Goal: Task Accomplishment & Management: Manage account settings

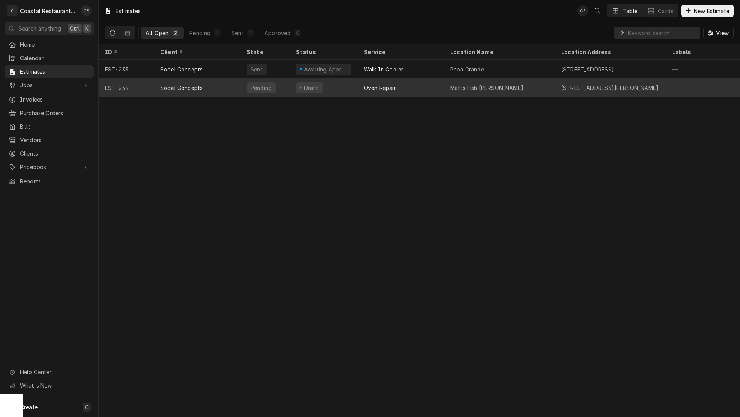
click at [358, 85] on div "Oven Repair" at bounding box center [401, 87] width 86 height 19
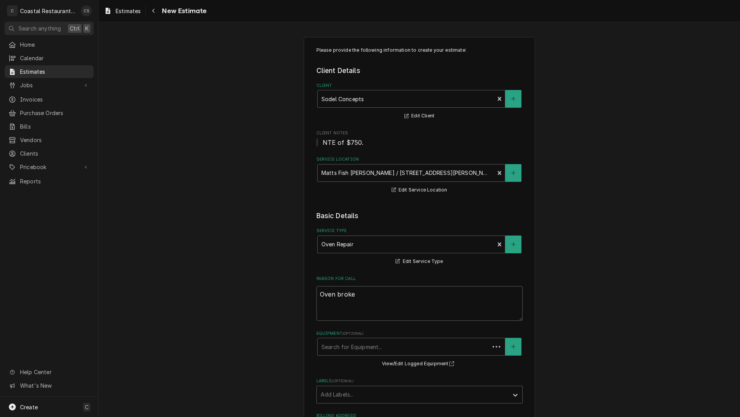
type textarea "x"
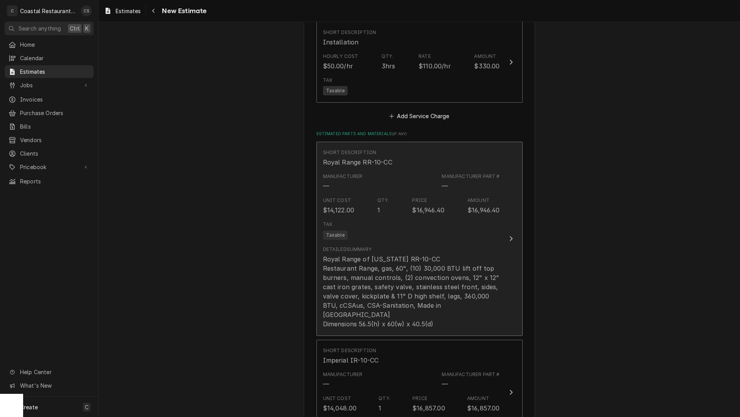
scroll to position [964, 0]
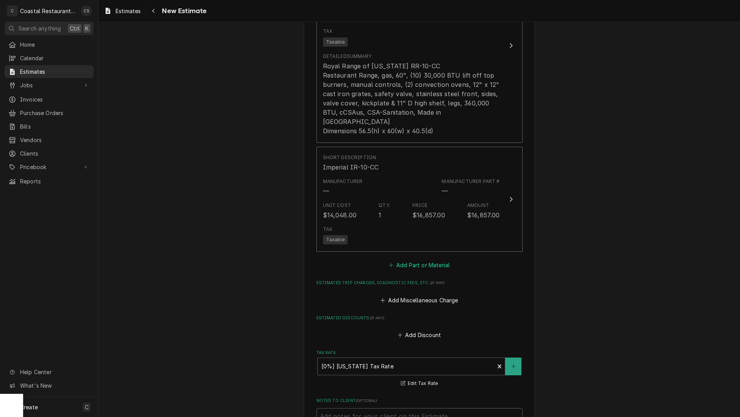
click at [420, 260] on button "Add Part or Material" at bounding box center [420, 265] width 64 height 11
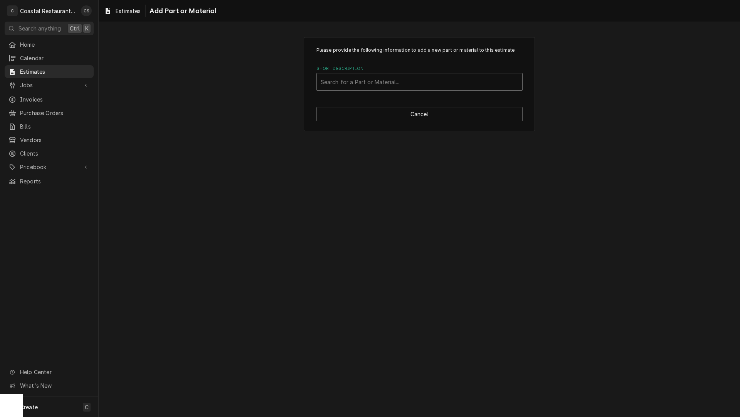
click at [356, 81] on div "Short Description" at bounding box center [420, 82] width 198 height 14
type input "Casters"
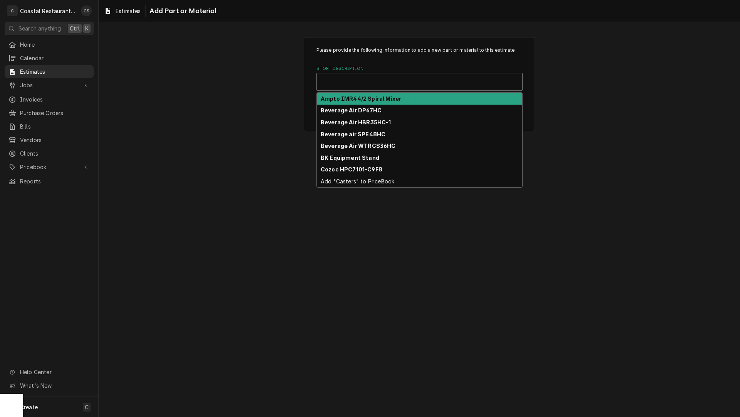
click at [365, 83] on div "Short Description" at bounding box center [420, 82] width 198 height 14
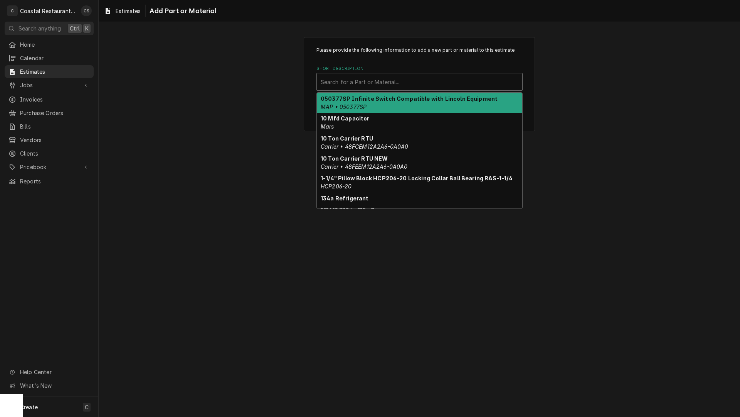
click at [365, 83] on div "Short Description" at bounding box center [420, 82] width 198 height 14
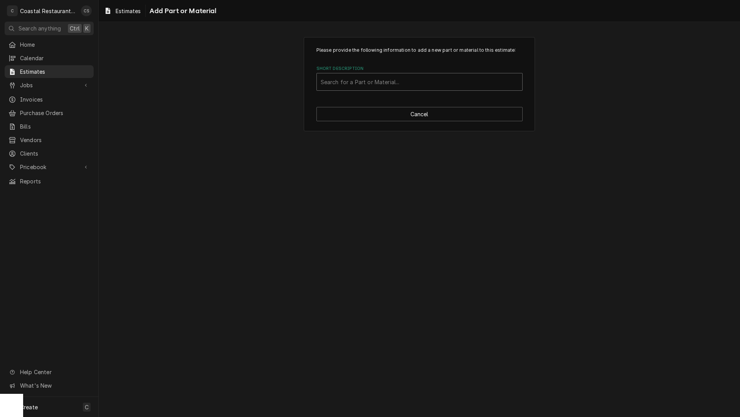
click at [346, 81] on div "Short Description" at bounding box center [420, 82] width 198 height 14
type input "Casters (set of 6)"
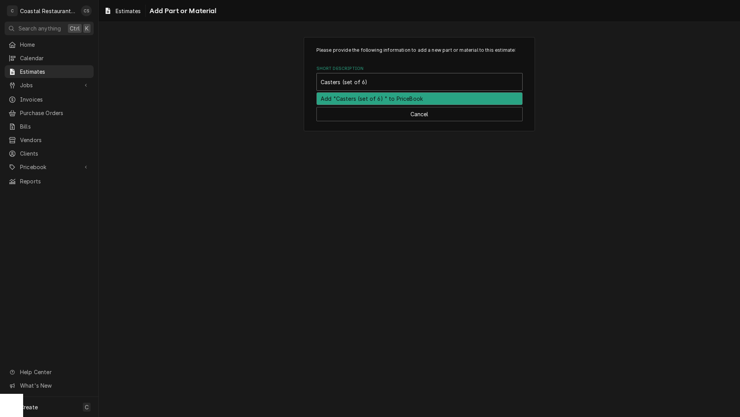
click at [354, 99] on div "Add "Casters (set of 6) " to PriceBook" at bounding box center [420, 99] width 206 height 12
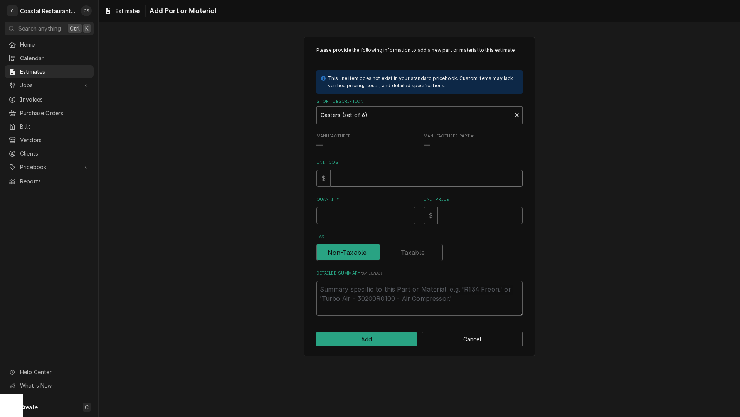
click at [349, 179] on input "Unit Cost" at bounding box center [427, 178] width 192 height 17
type textarea "x"
type input "4"
type textarea "x"
type input "43"
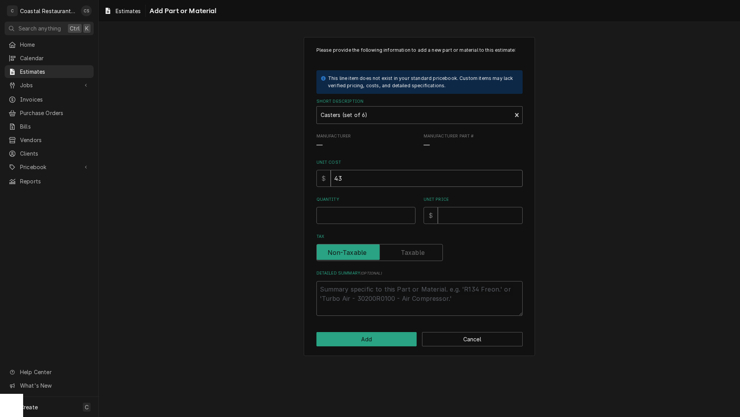
type textarea "x"
type input "437"
type textarea "x"
type input "437"
click at [331, 218] on input "Quantity" at bounding box center [366, 215] width 99 height 17
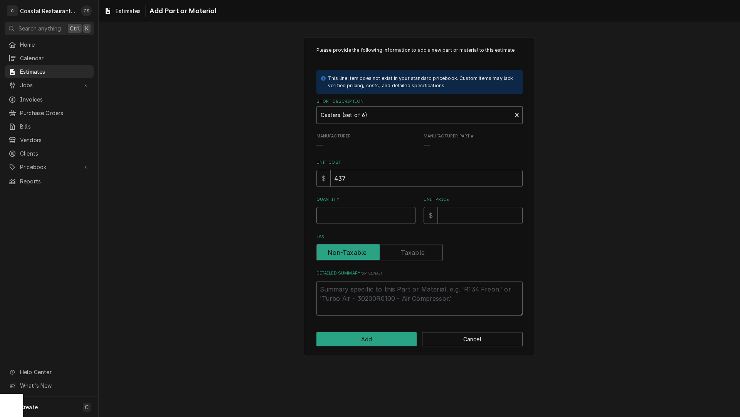
type textarea "x"
type input "1"
type textarea "x"
type input "1"
click at [452, 216] on input "Unit Price" at bounding box center [480, 215] width 85 height 17
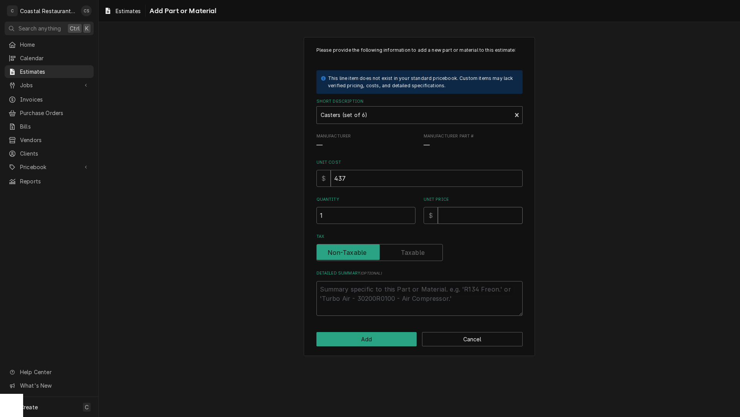
click at [446, 215] on input "Unit Price" at bounding box center [480, 215] width 85 height 17
type textarea "x"
type input "5"
type textarea "x"
type input "52"
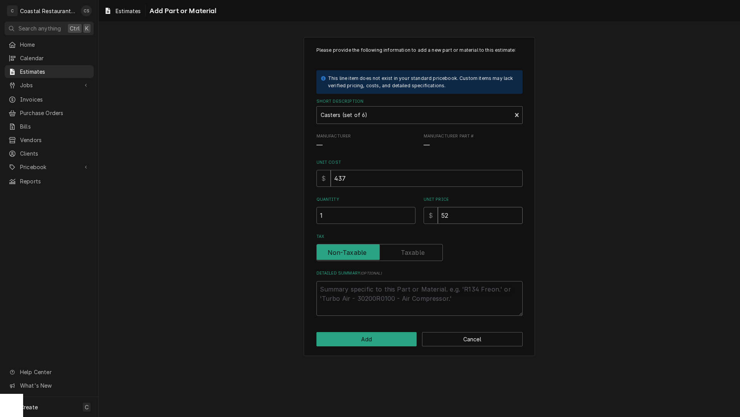
type textarea "x"
type input "524"
type textarea "x"
type input "524"
click at [415, 253] on label "Tax" at bounding box center [380, 252] width 126 height 17
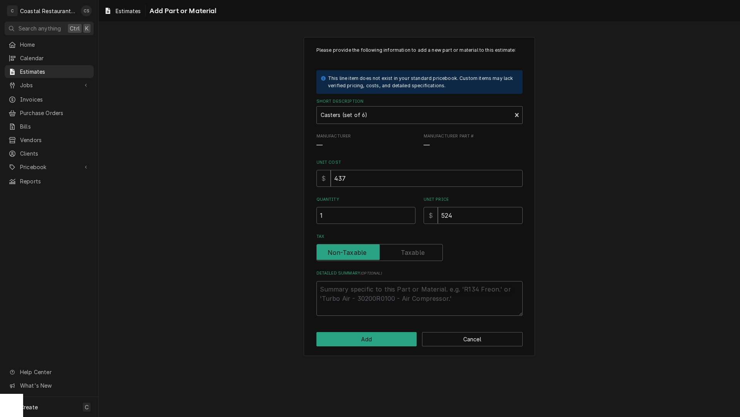
click at [415, 253] on input "Tax" at bounding box center [380, 252] width 120 height 17
checkbox input "true"
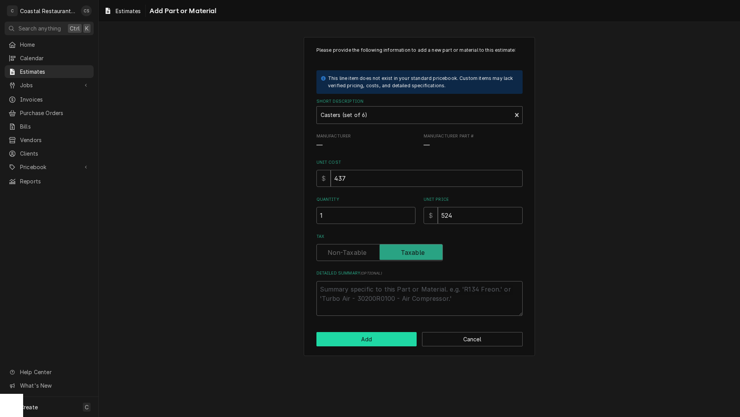
click at [393, 339] on button "Add" at bounding box center [367, 339] width 101 height 14
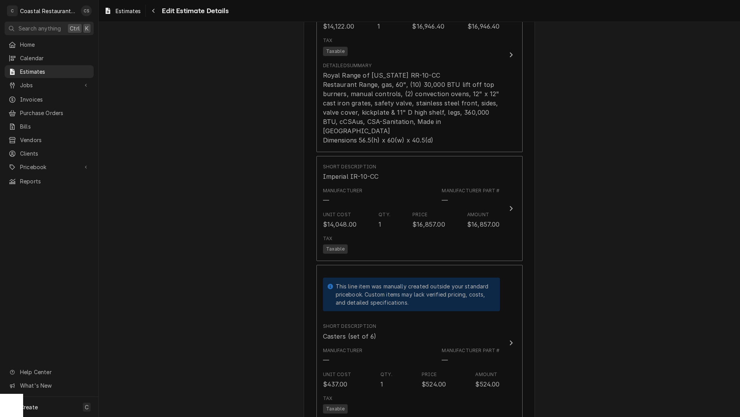
type textarea "x"
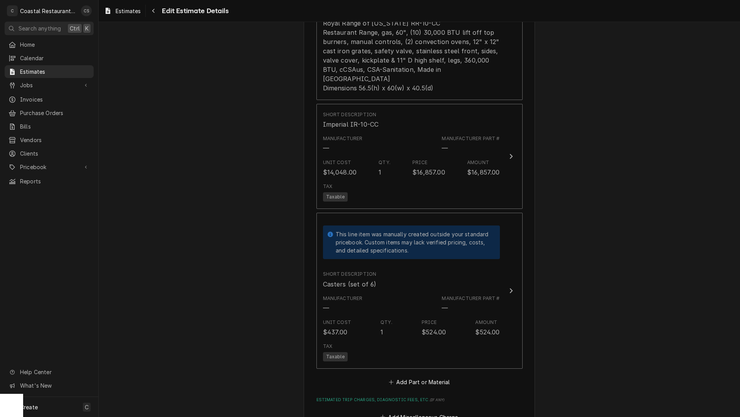
scroll to position [1109, 0]
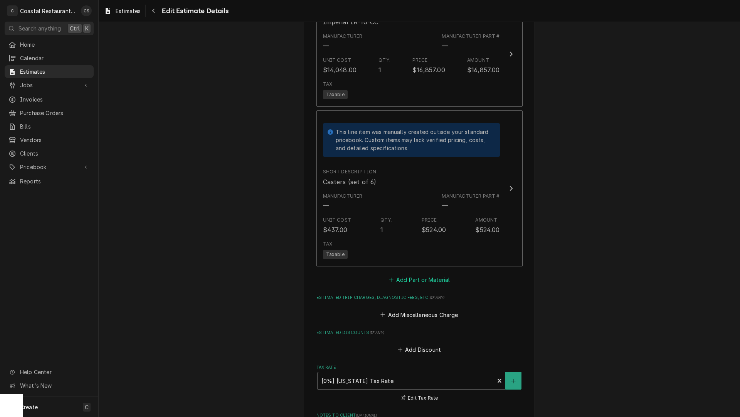
click at [422, 274] on button "Add Part or Material" at bounding box center [420, 279] width 64 height 11
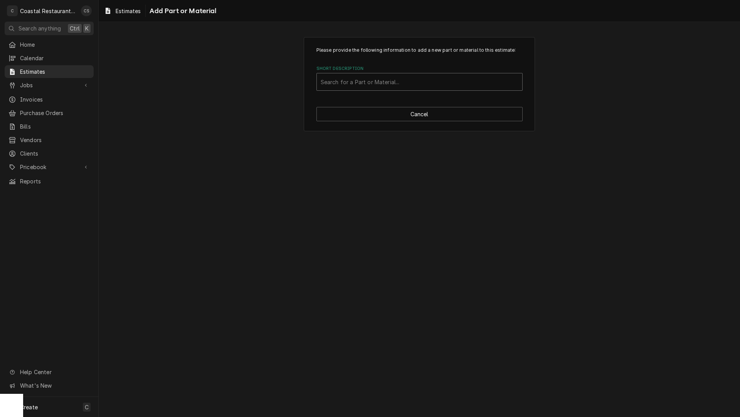
click at [353, 80] on div "Short Description" at bounding box center [420, 82] width 198 height 14
type input "Gas hose"
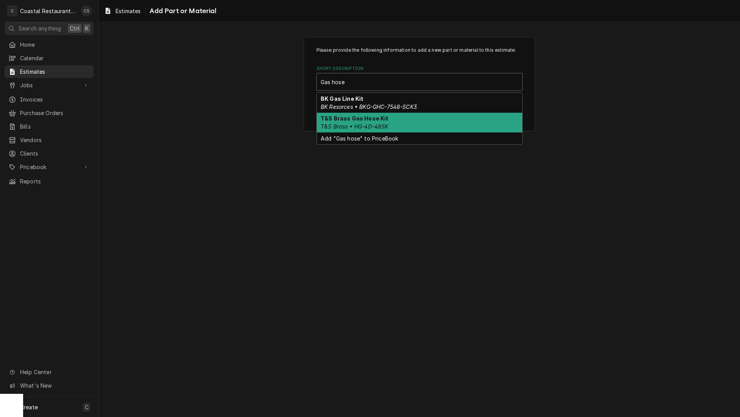
click at [367, 124] on em "T&S Brass • HG-4D-48SK" at bounding box center [355, 126] width 68 height 7
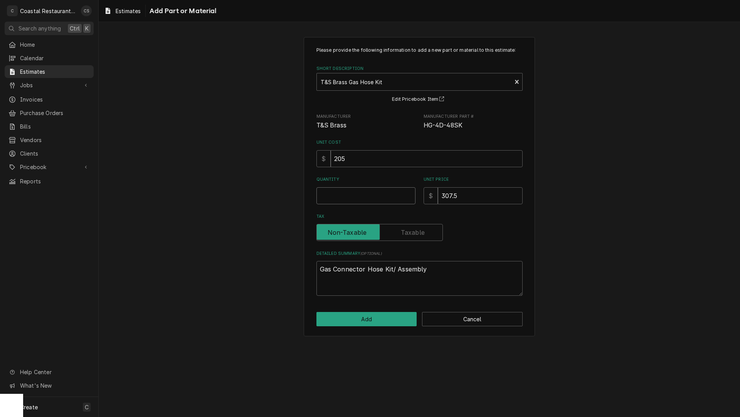
click at [347, 197] on input "Quantity" at bounding box center [366, 195] width 99 height 17
type textarea "x"
type input "1"
type textarea "x"
type input "1"
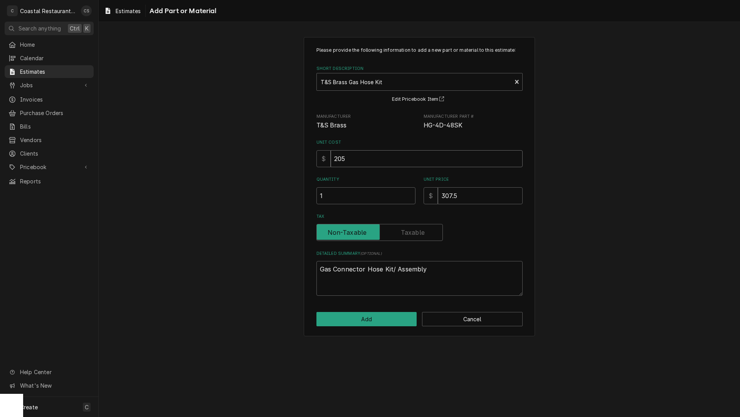
click at [345, 158] on input "205" at bounding box center [427, 158] width 192 height 17
click at [378, 319] on button "Add" at bounding box center [367, 319] width 101 height 14
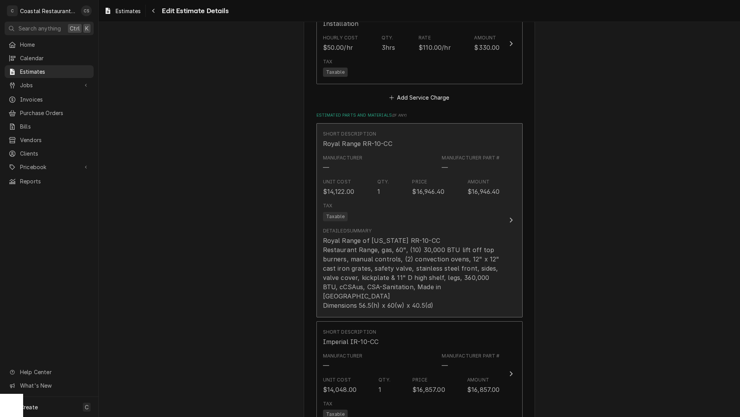
scroll to position [676, 0]
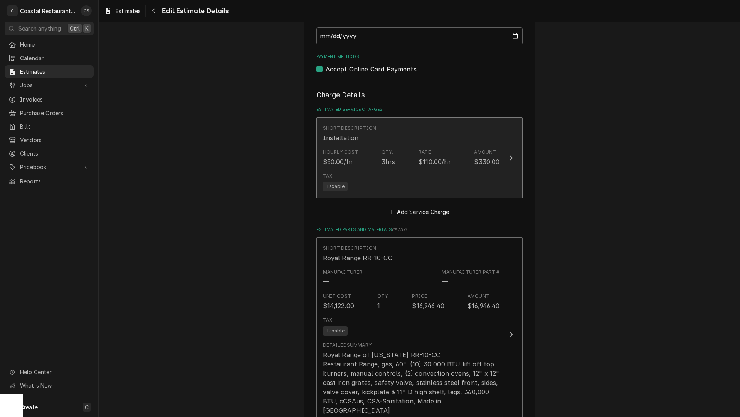
click at [396, 169] on div "Tax Taxable" at bounding box center [411, 181] width 177 height 25
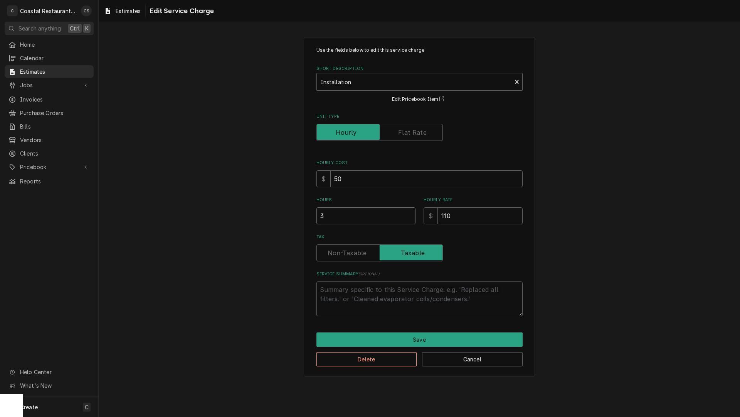
click at [334, 216] on input "3" at bounding box center [366, 215] width 99 height 17
type textarea "x"
type input "2"
type textarea "x"
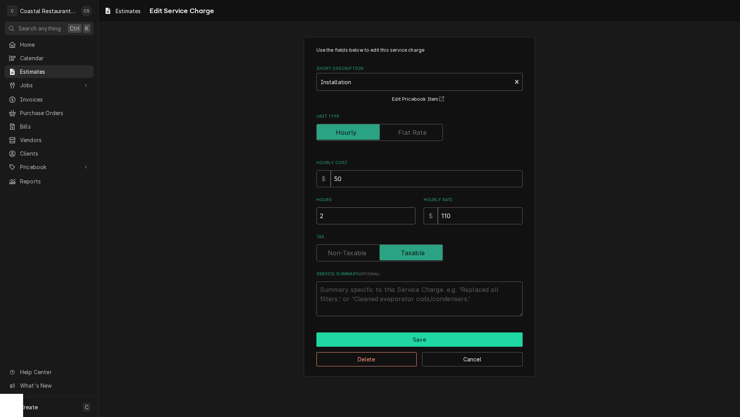
type input "2"
click at [412, 337] on button "Save" at bounding box center [420, 339] width 206 height 14
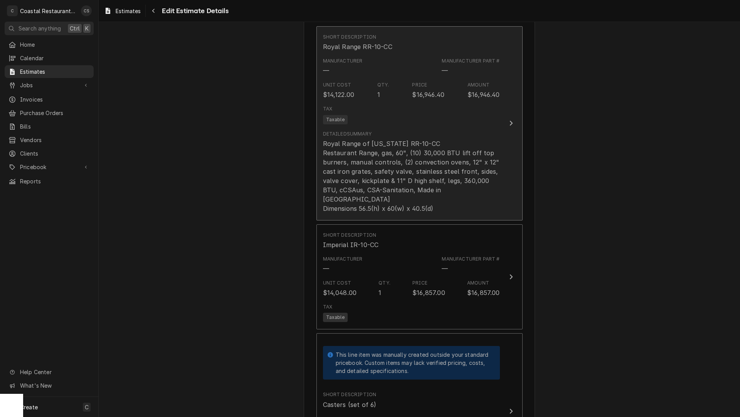
scroll to position [898, 0]
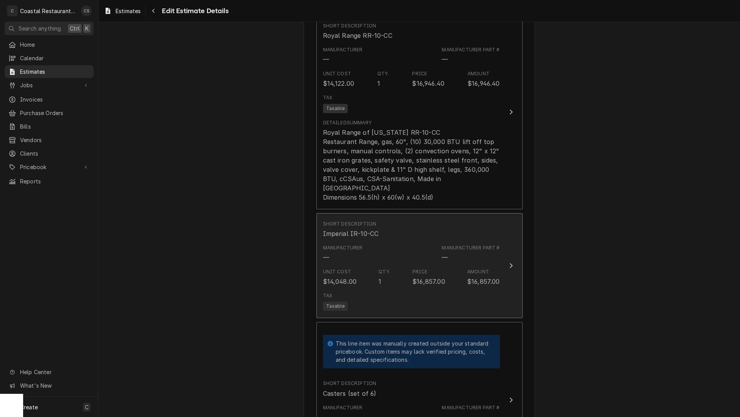
click at [479, 277] on div "$16,857.00" at bounding box center [483, 281] width 33 height 9
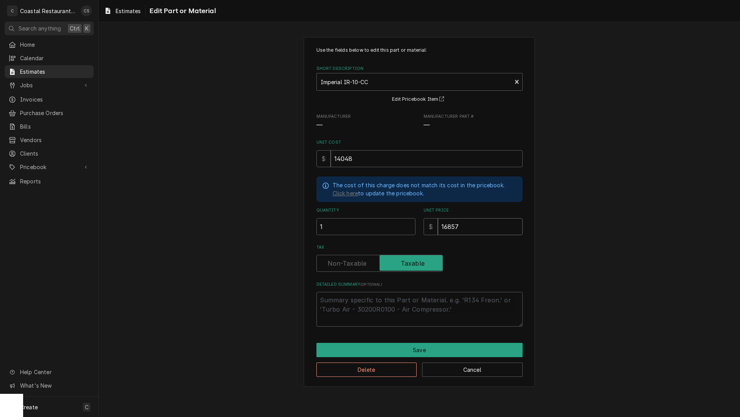
click at [470, 224] on input "16857" at bounding box center [480, 226] width 85 height 17
type textarea "x"
type input "1685"
type textarea "x"
type input "168"
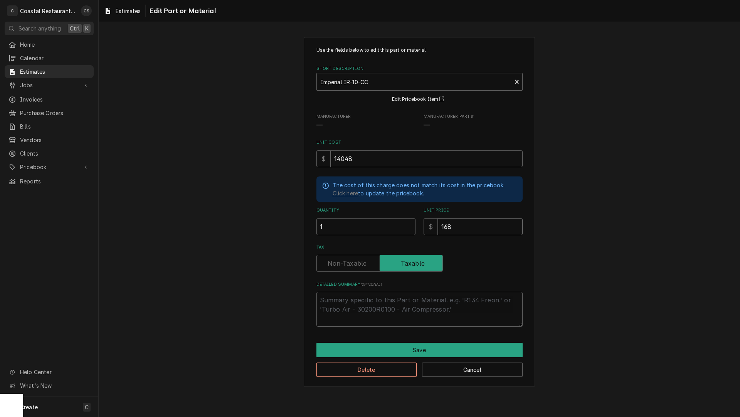
type textarea "x"
type input "16"
type textarea "x"
type input "1"
type textarea "x"
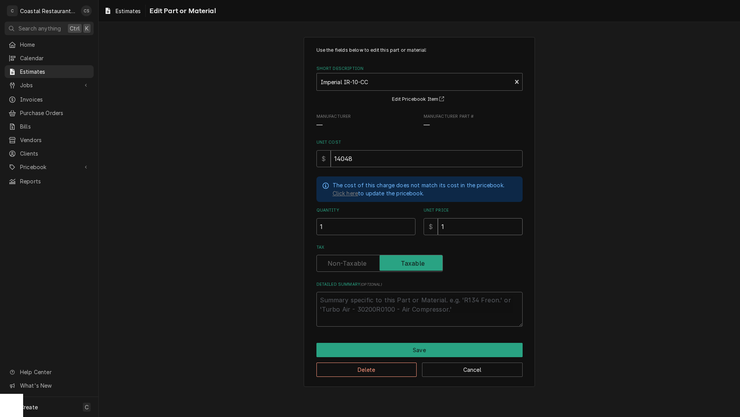
type input "17"
type textarea "x"
type input "170"
type textarea "x"
type input "1702"
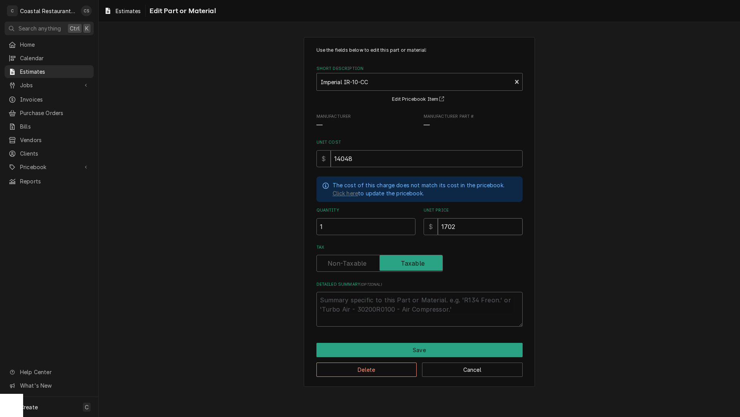
type textarea "x"
type input "17023"
type textarea "x"
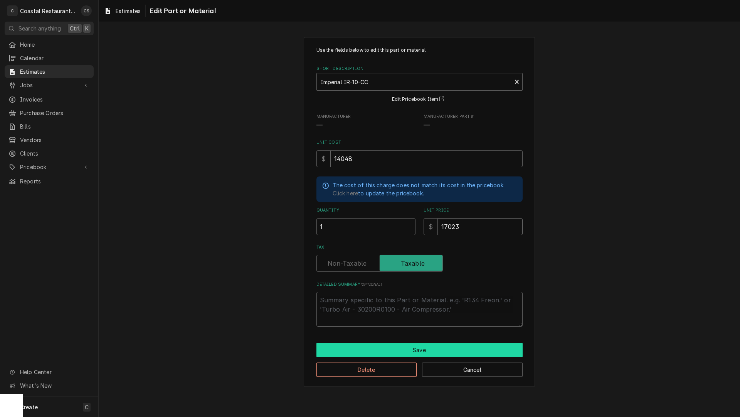
type input "17023"
click at [394, 350] on button "Save" at bounding box center [420, 349] width 206 height 14
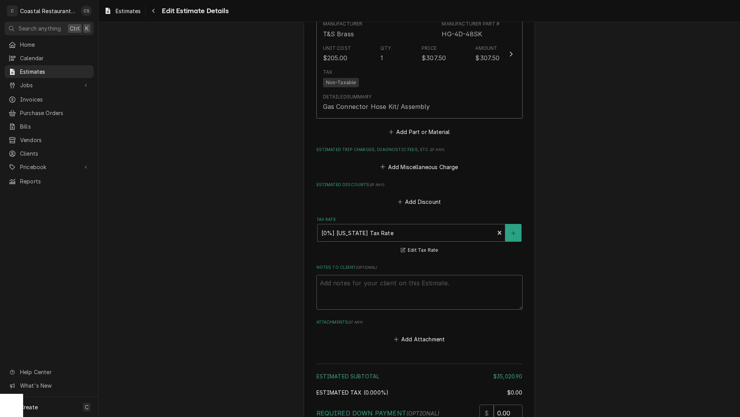
scroll to position [1552, 0]
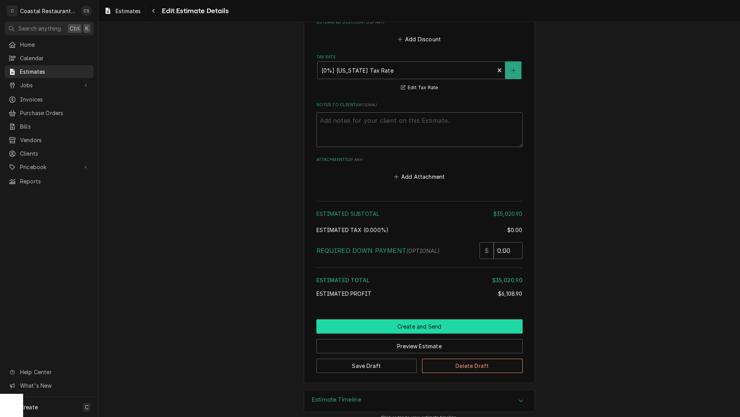
click at [423, 319] on button "Create and Send" at bounding box center [420, 326] width 206 height 14
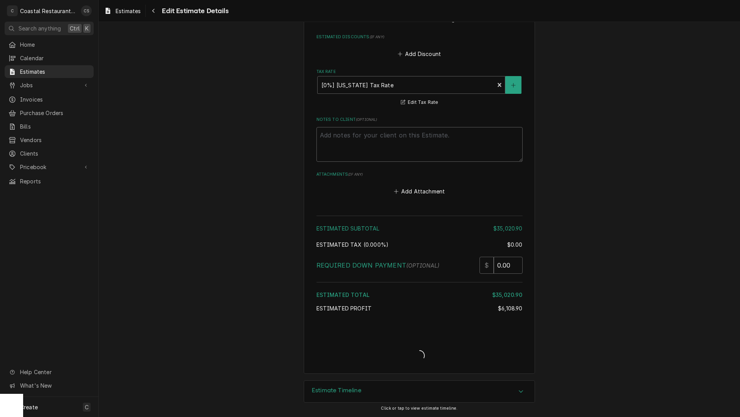
scroll to position [1528, 0]
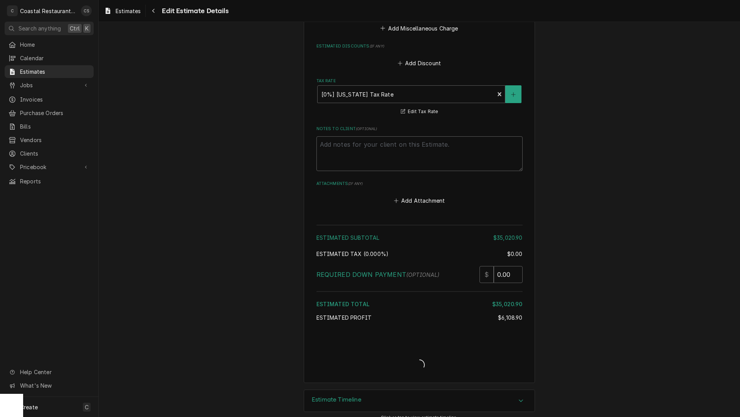
type textarea "x"
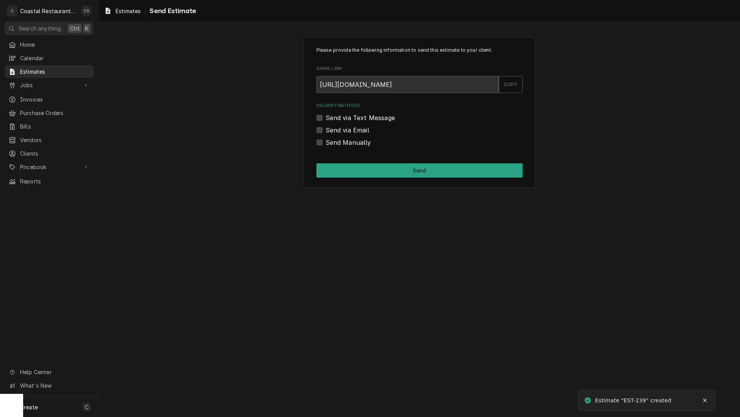
click at [326, 129] on label "Send via Email" at bounding box center [348, 129] width 44 height 9
click at [326, 129] on input "Send via Email" at bounding box center [429, 133] width 206 height 17
checkbox input "true"
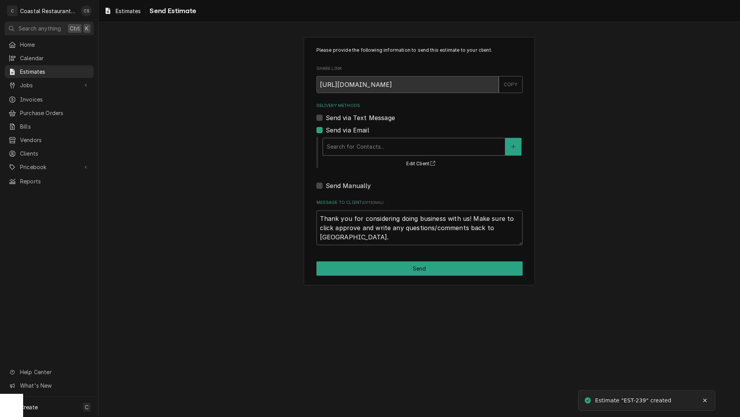
click at [342, 143] on div "Delivery Methods" at bounding box center [414, 147] width 174 height 14
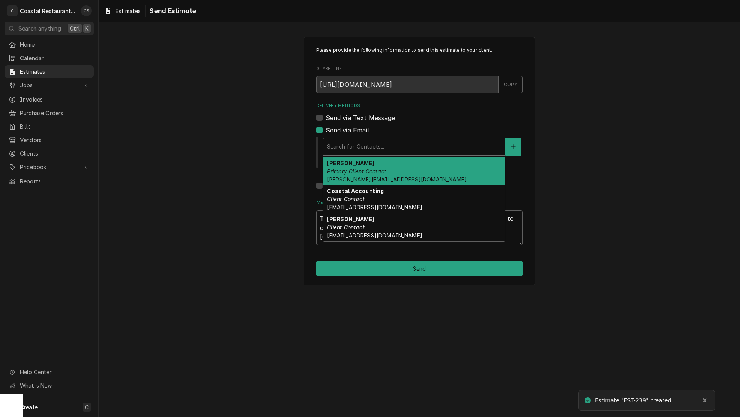
click at [352, 170] on em "Primary Client Contact" at bounding box center [356, 171] width 59 height 7
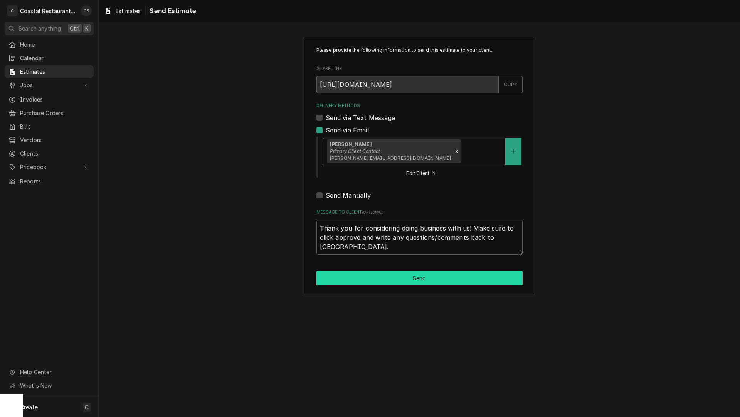
click at [409, 278] on button "Send" at bounding box center [420, 278] width 206 height 14
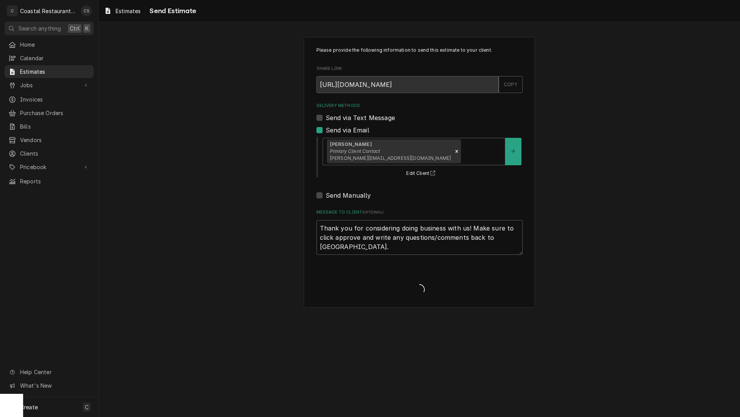
type textarea "x"
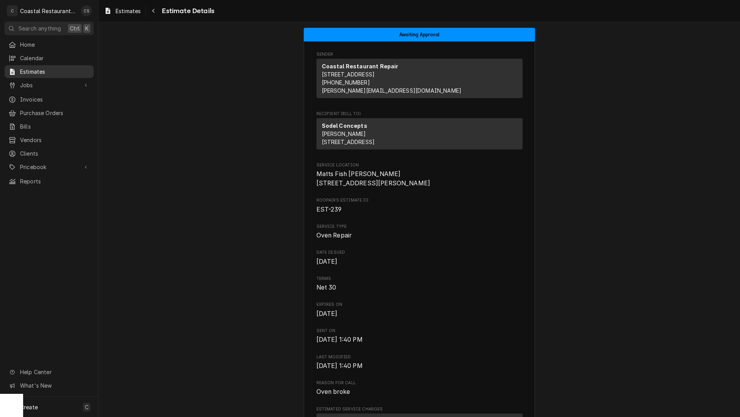
click at [42, 69] on span "Estimates" at bounding box center [55, 71] width 70 height 8
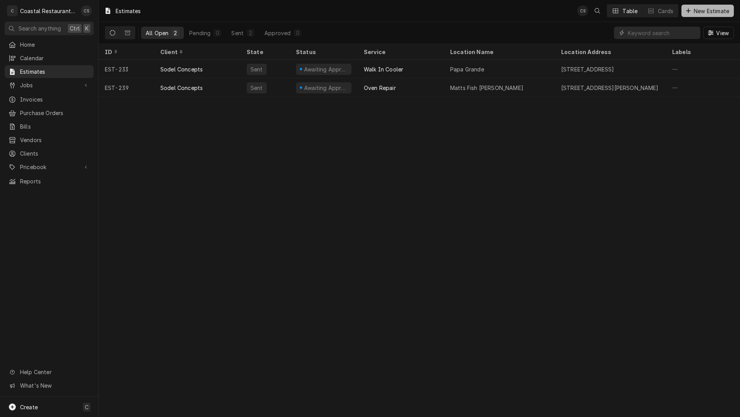
click at [704, 11] on span "New Estimate" at bounding box center [712, 11] width 39 height 8
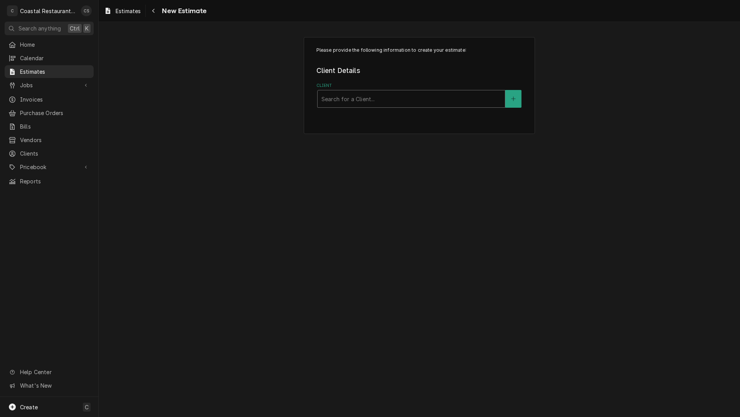
click at [371, 96] on div "Client" at bounding box center [412, 99] width 180 height 14
type input "Sodel"
click at [361, 116] on strong "Sodel Concepts" at bounding box center [345, 115] width 46 height 7
click at [355, 174] on div "Service Location" at bounding box center [412, 173] width 180 height 14
type input "Lupo"
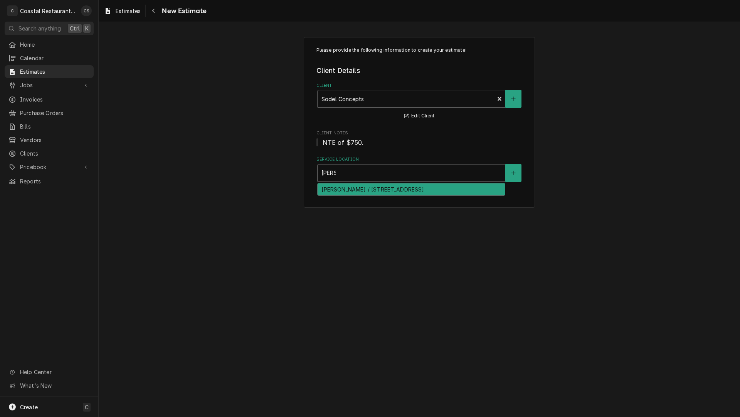
click at [360, 193] on div "Lupo / 247 Rehoboth Ave, Rehoboth Beach, DE 19971" at bounding box center [411, 189] width 187 height 12
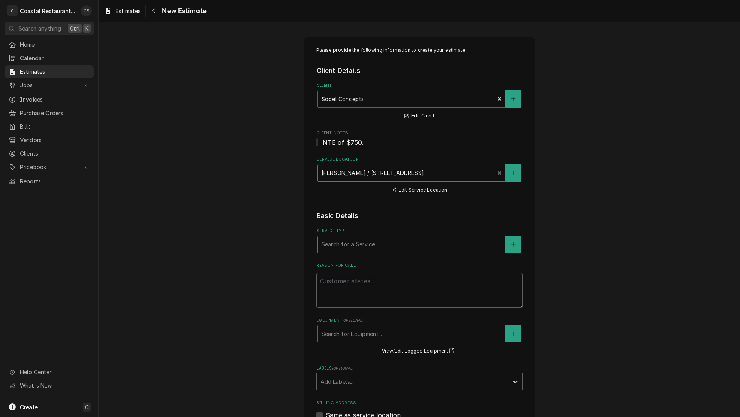
click at [356, 245] on div "Service Type" at bounding box center [412, 244] width 180 height 14
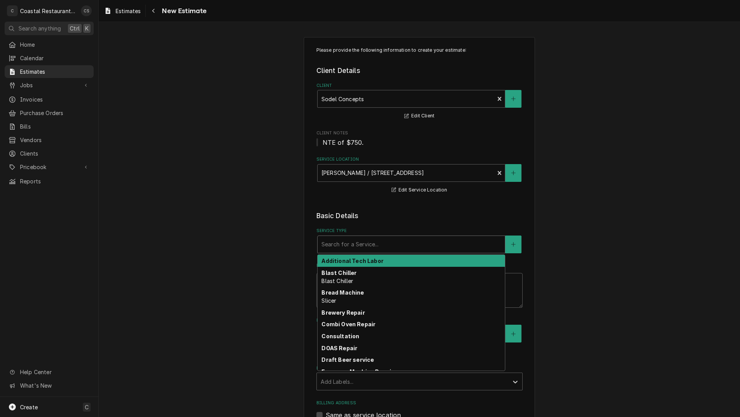
type textarea "x"
type input "I"
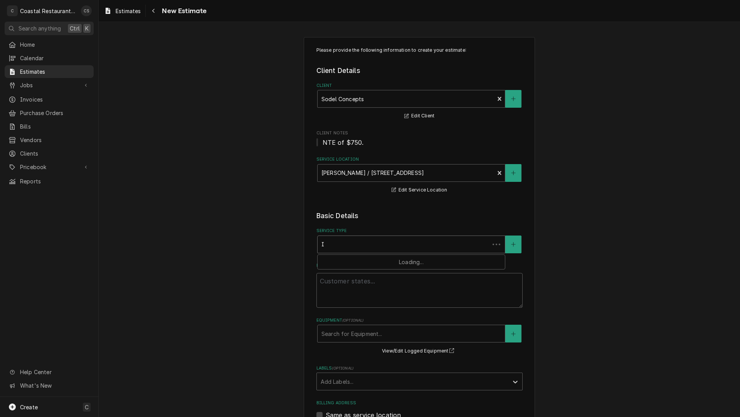
type textarea "x"
type input "Ic"
type textarea "x"
type input "Ice"
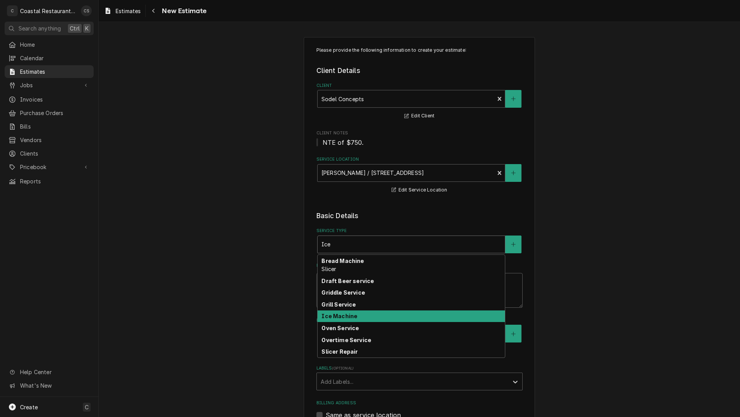
click at [355, 317] on div "Ice Machine" at bounding box center [411, 316] width 187 height 12
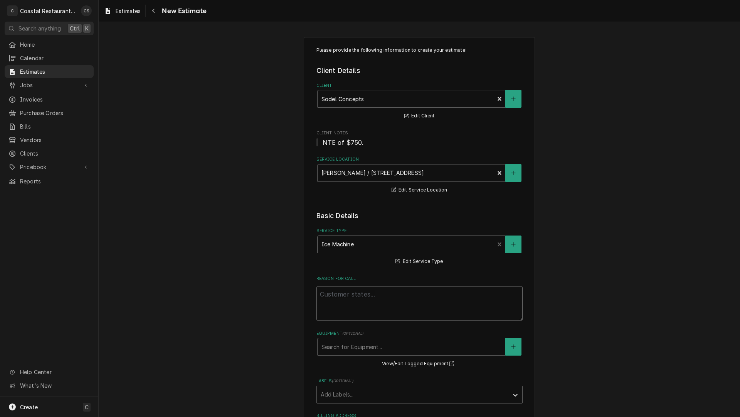
click at [355, 301] on textarea "Reason For Call" at bounding box center [420, 303] width 206 height 35
type textarea "x"
type textarea "I"
type textarea "x"
type textarea "Ic"
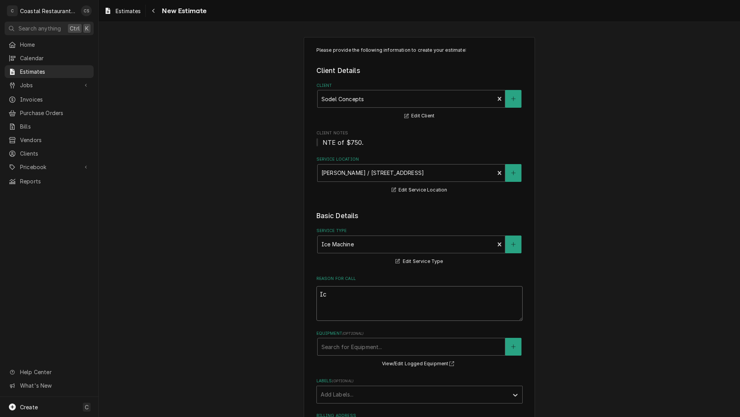
type textarea "x"
type textarea "Ice"
type textarea "x"
type textarea "Ice"
type textarea "x"
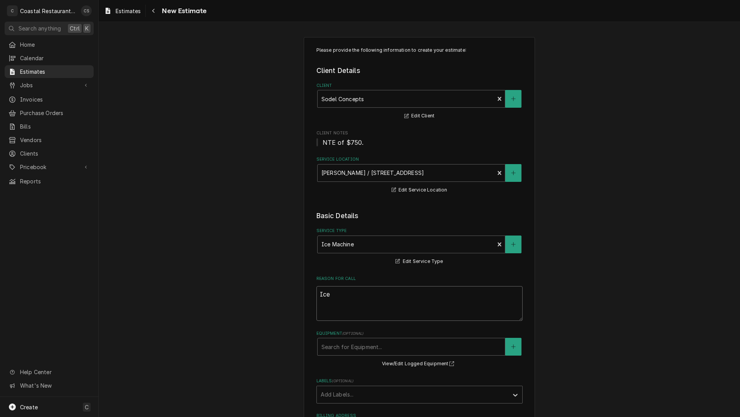
type textarea "Ice M"
type textarea "x"
type textarea "Ice Ma"
type textarea "x"
type textarea "Ice Mac"
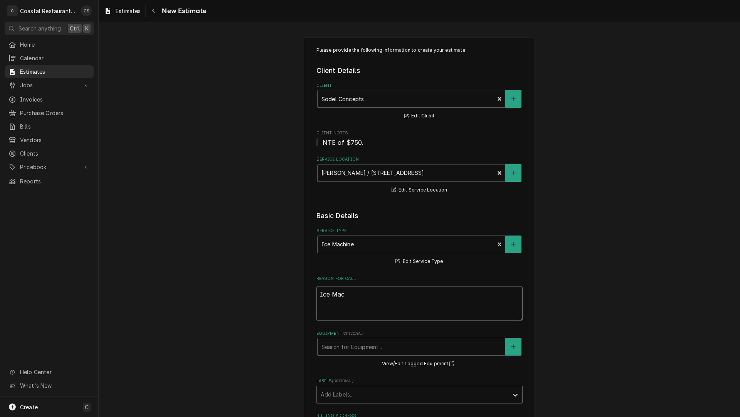
type textarea "x"
type textarea "Ice Mach"
type textarea "x"
type textarea "Ice Machi"
type textarea "x"
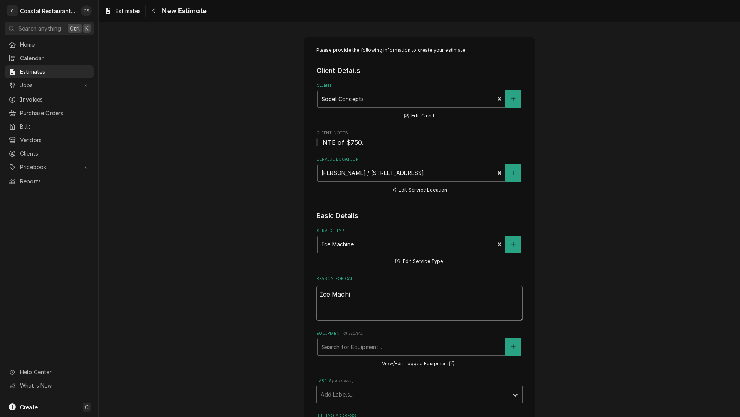
type textarea "Ice Machin"
type textarea "x"
type textarea "Ice Machine"
type textarea "x"
type textarea "Ice Machine"
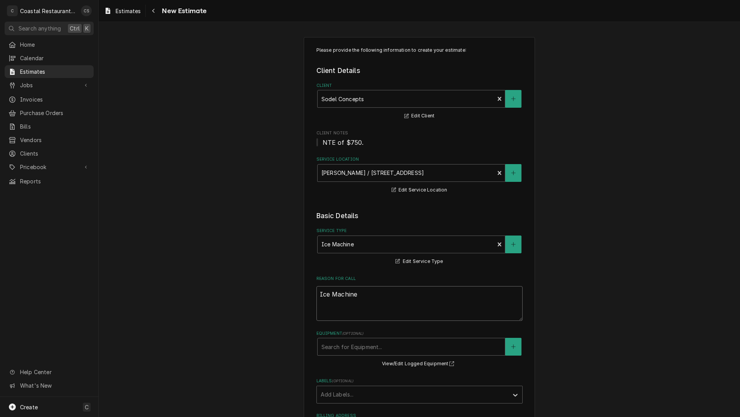
type textarea "x"
type textarea "Ice Machine c"
type textarea "x"
type textarea "Ice Machine ch"
type textarea "x"
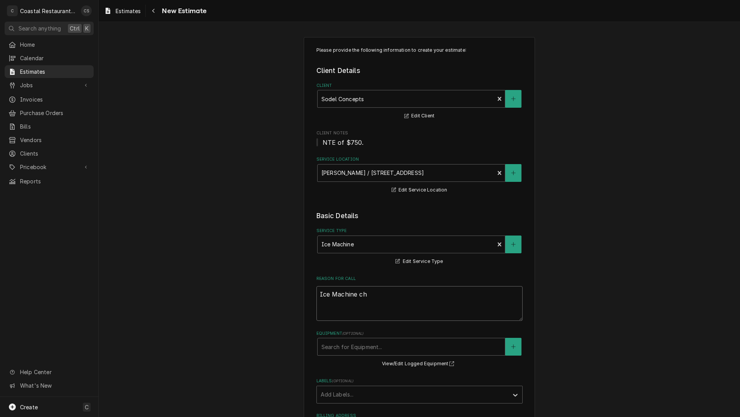
type textarea "Ice Machine cha"
type textarea "x"
type textarea "Ice Machine chag"
type textarea "x"
type textarea "Ice Machine cha"
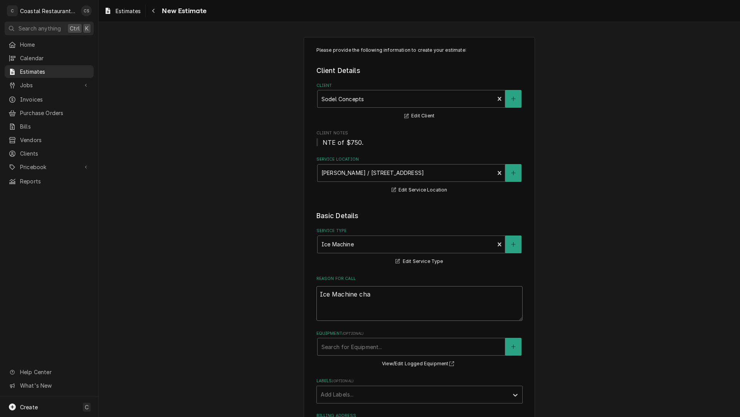
type textarea "x"
type textarea "Ice Machine chan"
type textarea "x"
type textarea "Ice Machine chang"
type textarea "x"
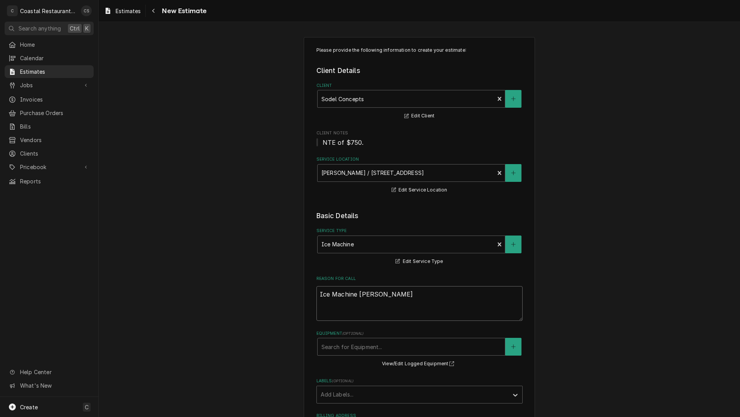
type textarea "Ice Machine change"
type textarea "x"
type textarea "Ice Machine change"
type textarea "x"
type textarea "Ice Machine change o"
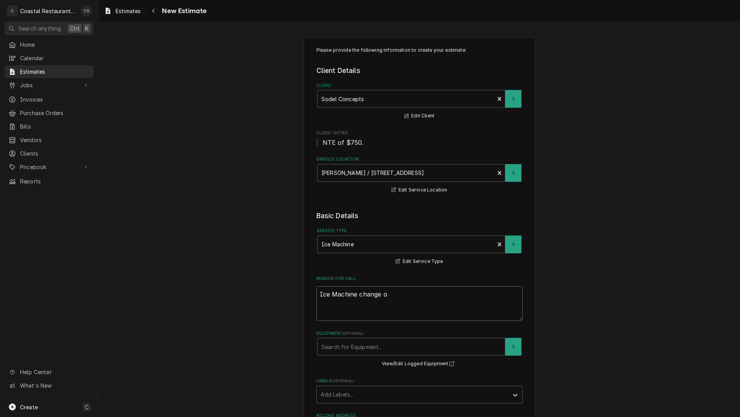
type textarea "x"
type textarea "Ice Machine change ou"
type textarea "x"
type textarea "Ice Machine change out"
type textarea "x"
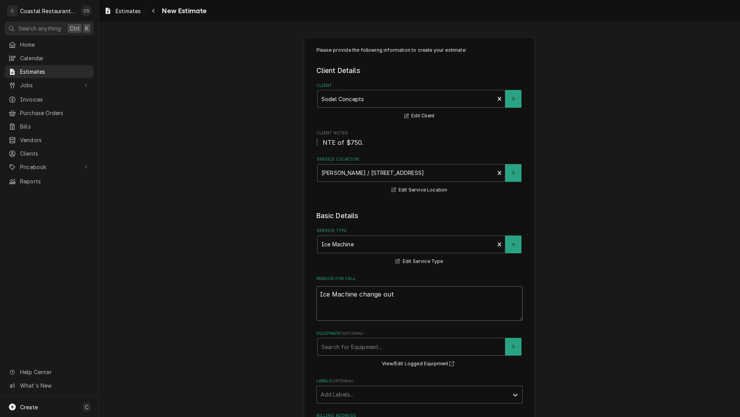
type textarea "Ice Machine change out."
type textarea "x"
type textarea "Ice Machine change out."
type textarea "x"
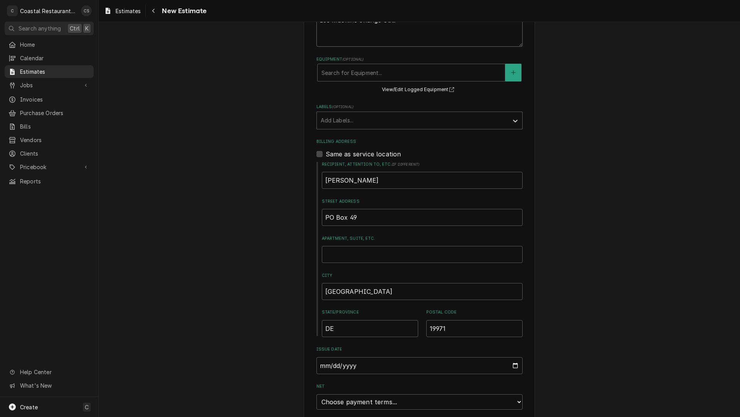
scroll to position [366, 0]
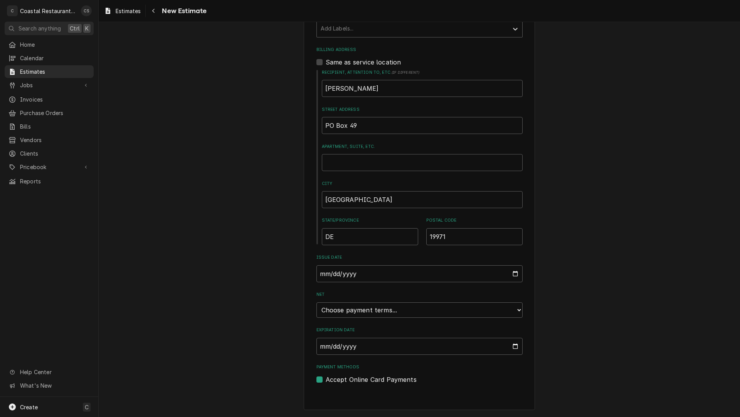
type textarea "Ice Machine change out."
click at [356, 311] on select "Choose payment terms... Same Day Net 7 Net 14 Net 21 Net 30 Net 45 Net 60 Net 90" at bounding box center [420, 309] width 206 height 15
type textarea "x"
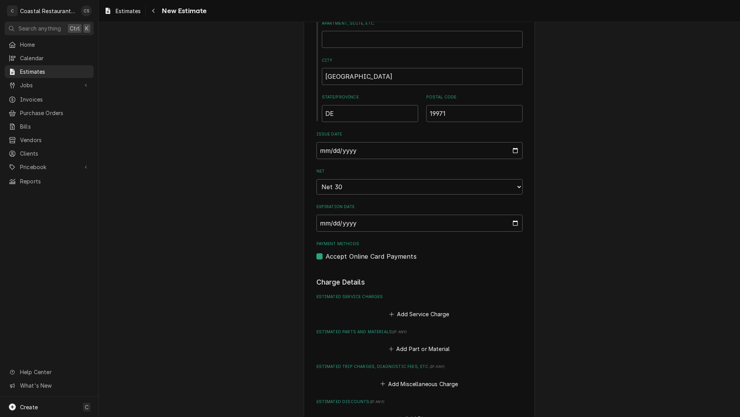
scroll to position [597, 0]
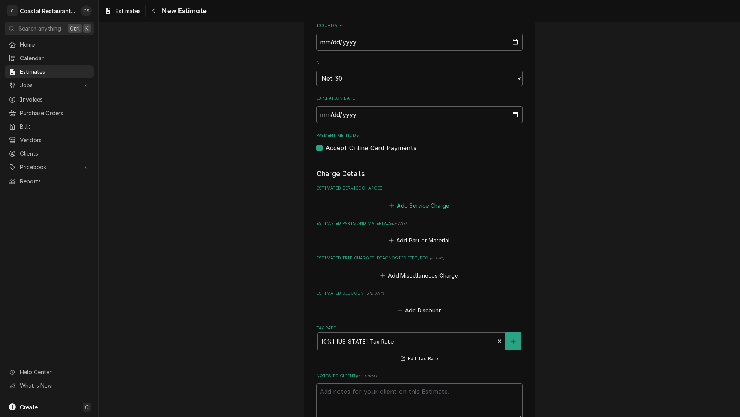
click at [415, 205] on button "Add Service Charge" at bounding box center [419, 205] width 62 height 11
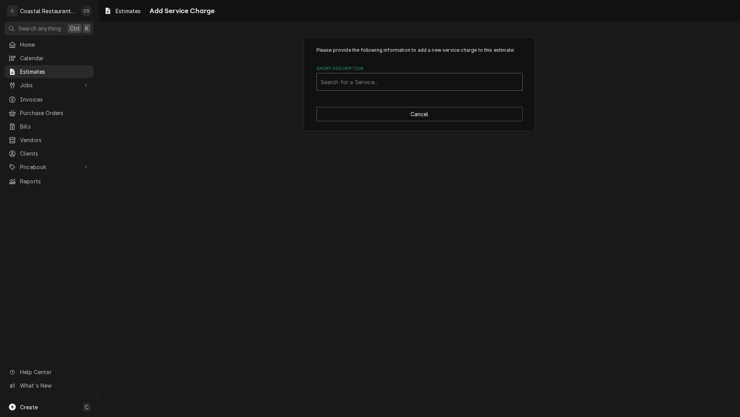
click at [379, 80] on div "Short Description" at bounding box center [420, 82] width 198 height 14
type input "Install"
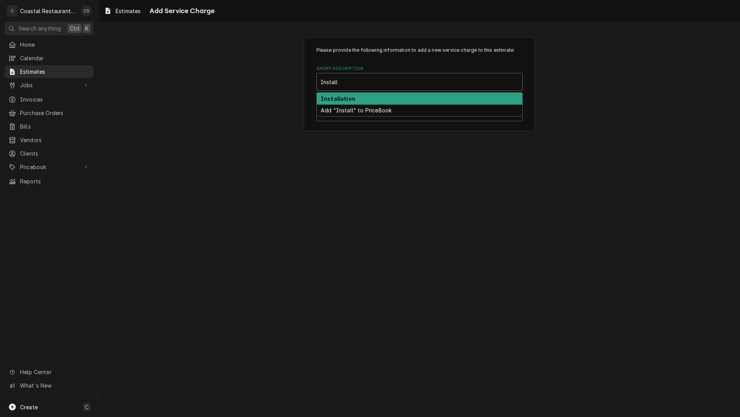
click at [368, 99] on div "Installation" at bounding box center [420, 99] width 206 height 12
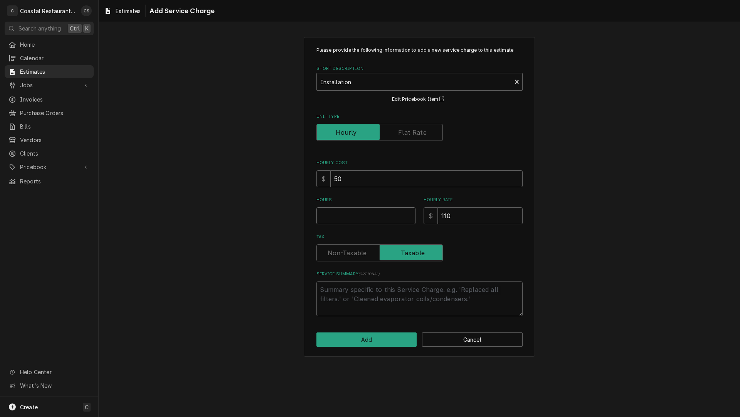
click at [341, 215] on input "Hours" at bounding box center [366, 215] width 99 height 17
type textarea "x"
type input "3"
type textarea "x"
type input "3"
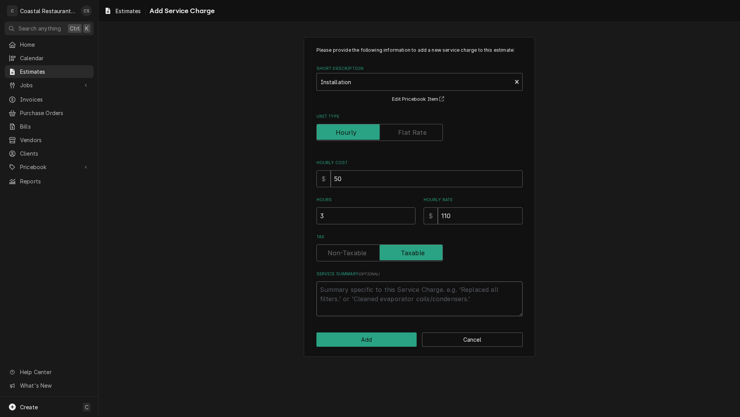
click at [339, 286] on textarea "Service Summary ( optional )" at bounding box center [420, 298] width 206 height 35
type textarea "x"
type textarea "R"
type textarea "x"
type textarea "Re"
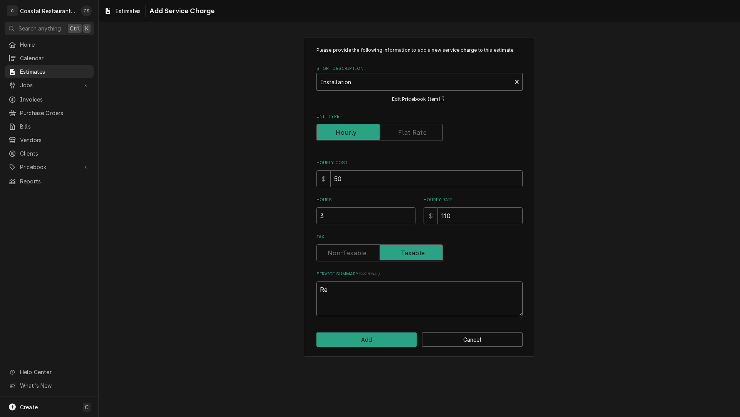
type textarea "x"
type textarea "Rem"
type textarea "x"
type textarea "Remo"
type textarea "x"
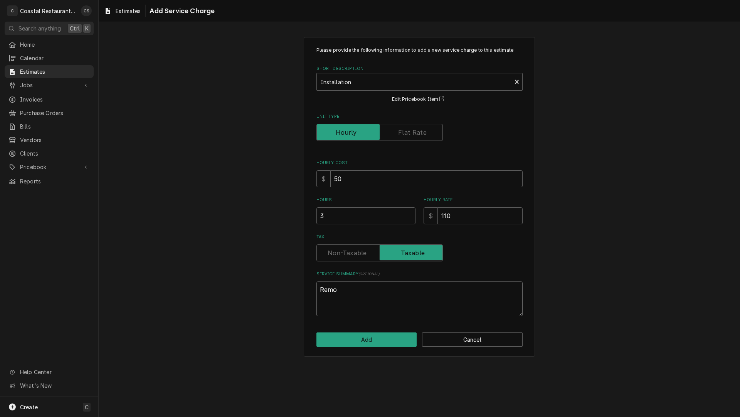
type textarea "Remov"
type textarea "x"
type textarea "Remove"
type textarea "x"
type textarea "Remove"
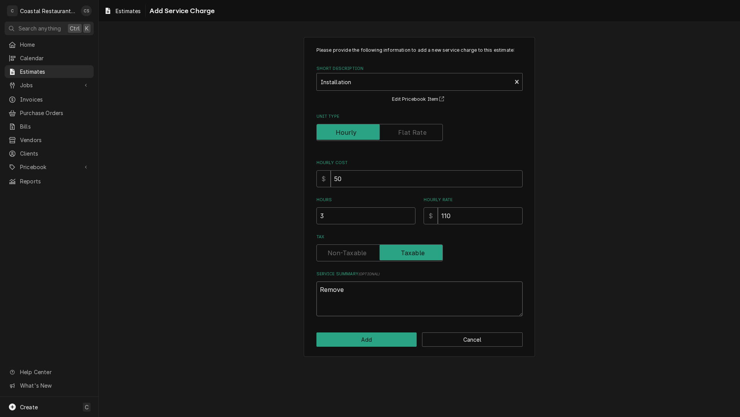
type textarea "x"
type textarea "Remove o"
type textarea "x"
type textarea "Remove ol"
type textarea "x"
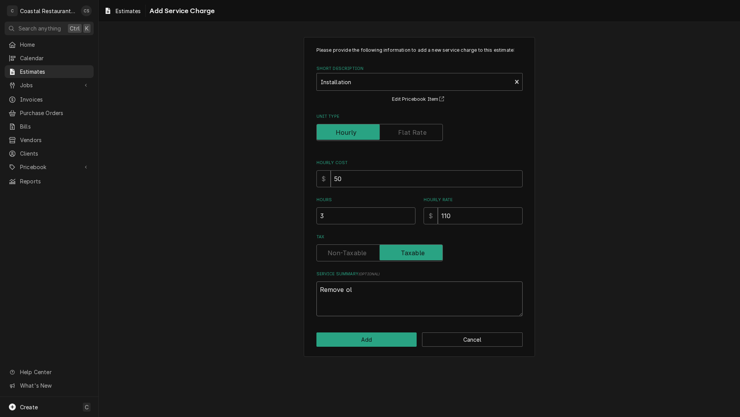
type textarea "Remove oll"
type textarea "x"
type textarea "Remove ol"
type textarea "x"
type textarea "Remove old"
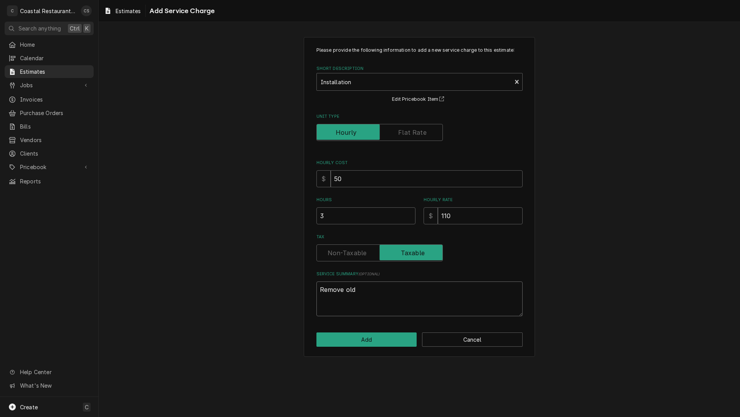
type textarea "x"
type textarea "Remove old"
type textarea "x"
type textarea "Remove old m"
type textarea "x"
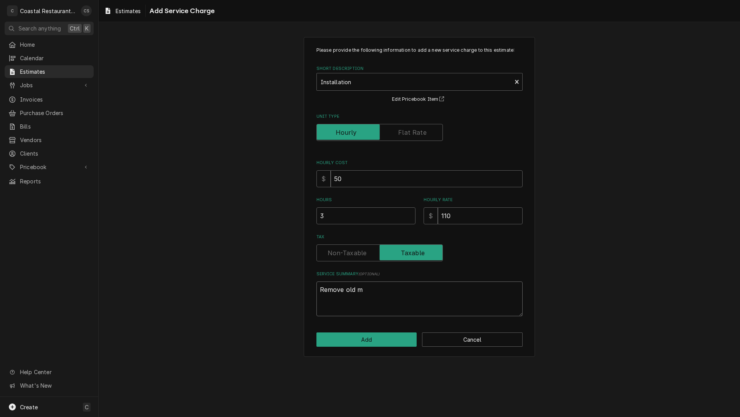
type textarea "Remove old ma"
type textarea "x"
type textarea "Remove old mac"
type textarea "x"
type textarea "Remove old mach"
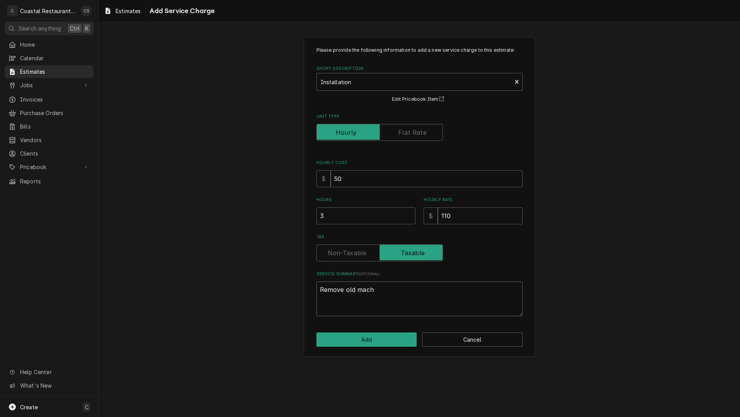
type textarea "x"
type textarea "Remove old machi"
type textarea "x"
type textarea "Remove old machin"
type textarea "x"
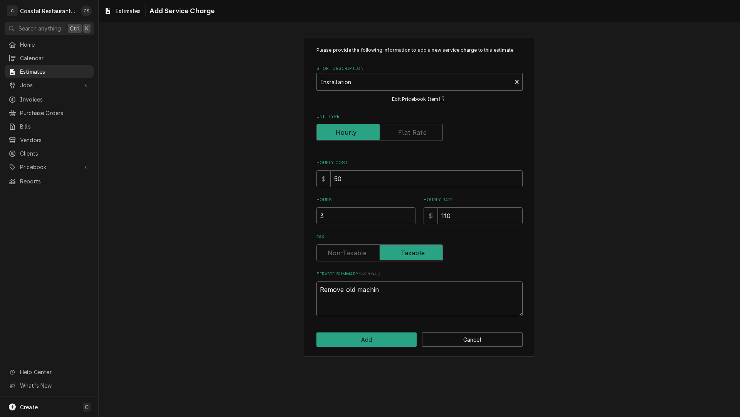
type textarea "Remove old machine"
type textarea "x"
type textarea "Remove old machine"
type textarea "x"
type textarea "Remove old machine a"
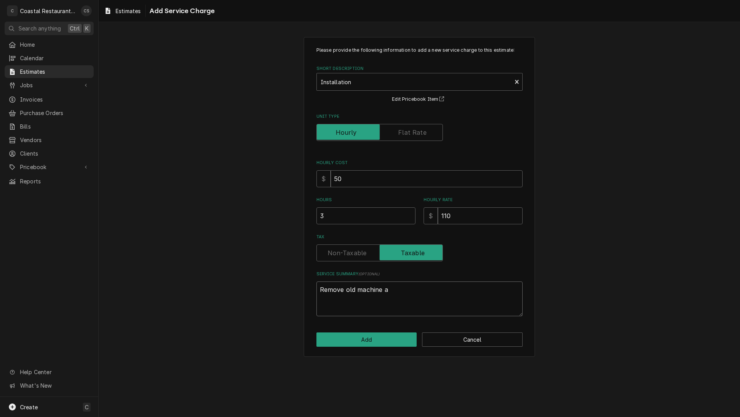
type textarea "x"
type textarea "Remove old machine an"
type textarea "x"
type textarea "Remove old machine and"
type textarea "x"
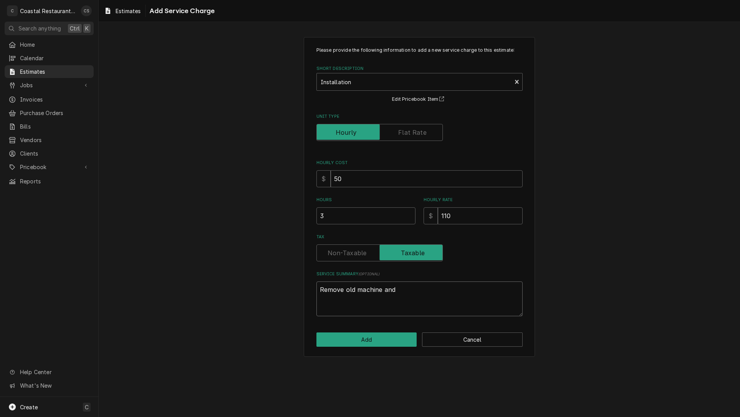
type textarea "Remove old machine and"
type textarea "x"
type textarea "Remove old machine and r"
type textarea "x"
type textarea "Remove old machine and re"
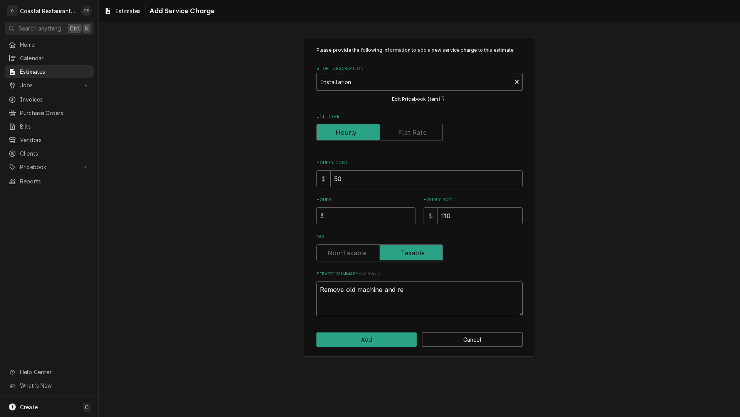
type textarea "x"
type textarea "Remove old machine and rec"
type textarea "x"
type textarea "Remove old machine and recy"
type textarea "x"
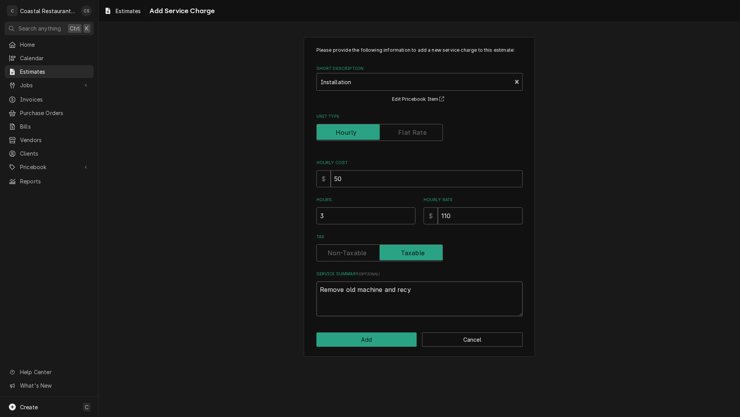
type textarea "Remove old machine and recyc"
type textarea "x"
type textarea "Remove old machine and recycl"
type textarea "x"
type textarea "Remove old machine and recycle"
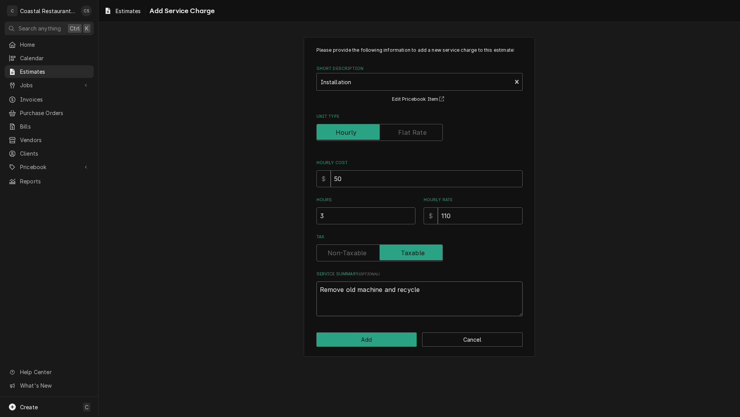
type textarea "x"
type textarea "Remove old machine and recycle."
type textarea "x"
type textarea "Remove old machine and recycle."
type textarea "x"
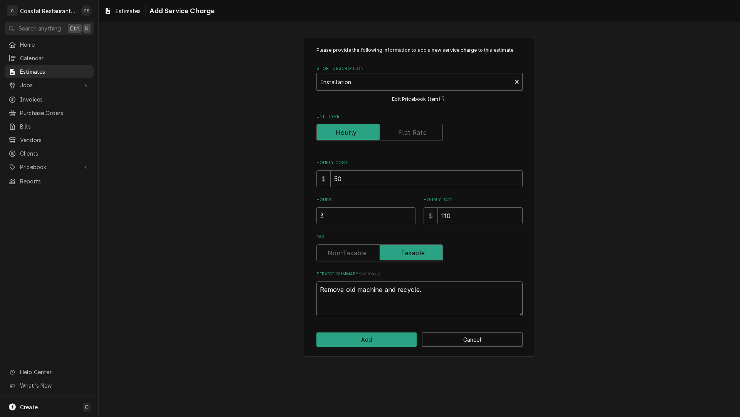
type textarea "Remove old machine and recycle. I"
type textarea "x"
type textarea "Remove old machine and recycle. In"
type textarea "x"
type textarea "Remove old machine and recycle. Ins"
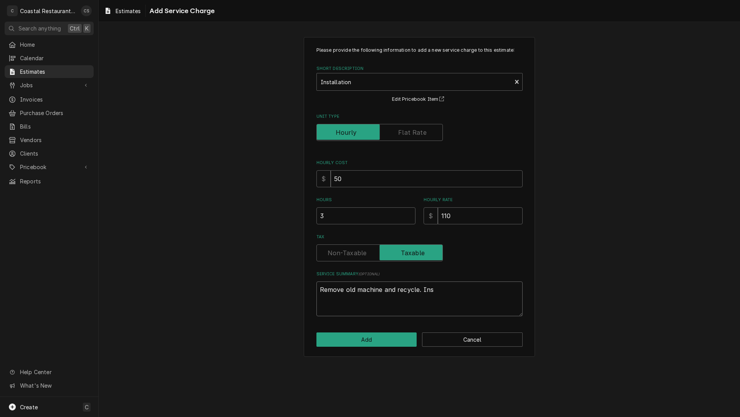
type textarea "x"
type textarea "Remove old machine and recycle. Inst"
type textarea "x"
type textarea "Remove old machine and recycle. Insta"
type textarea "x"
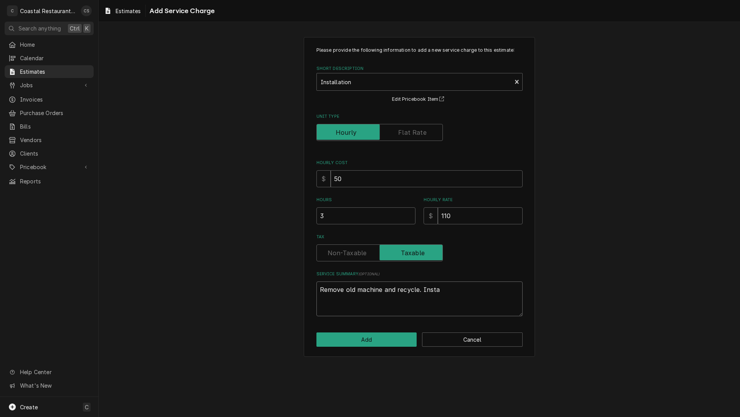
type textarea "Remove old machine and recycle. Instal"
type textarea "x"
type textarea "Remove old machine and recycle. Install"
type textarea "x"
type textarea "Remove old machine and recycle. Install"
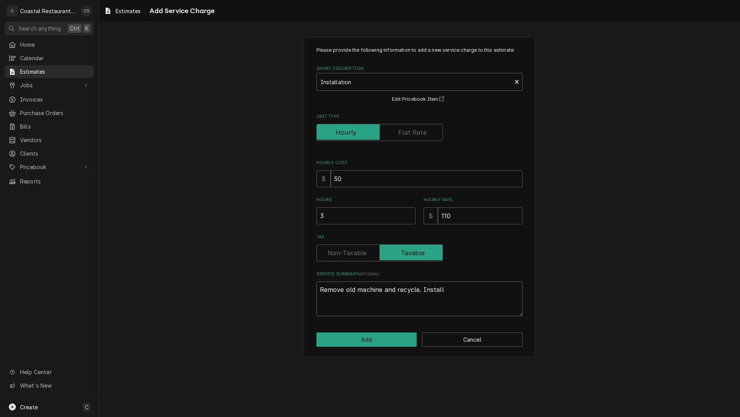
type textarea "x"
type textarea "Remove old machine and recycle. Install n"
type textarea "x"
type textarea "Remove old machine and recycle. Install ne"
type textarea "x"
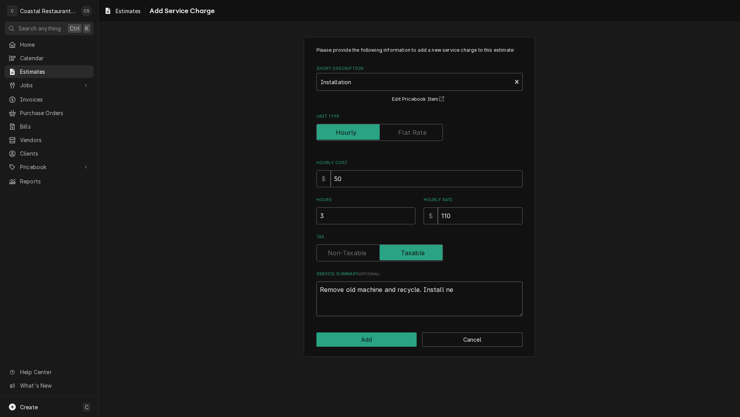
type textarea "Remove old machine and recycle. Install new"
type textarea "x"
type textarea "Remove old machine and recycle. Install new"
type textarea "x"
type textarea "Remove old machine and recycle. Install new h"
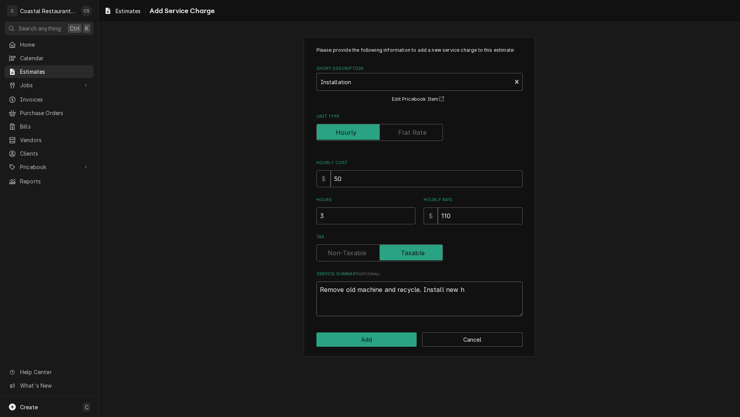
type textarea "x"
type textarea "Remove old machine and recycle. Install new he"
type textarea "x"
type textarea "Remove old machine and recycle. Install new hea"
type textarea "x"
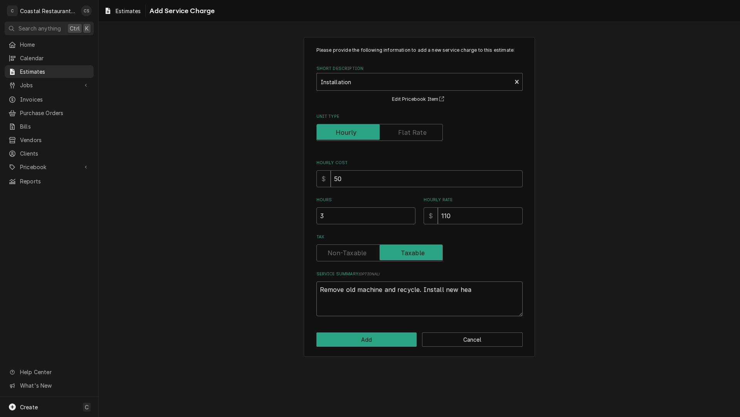
type textarea "Remove old machine and recycle. Install new head"
type textarea "x"
type textarea "Remove old machine and recycle. Install new head"
type textarea "x"
type textarea "Remove old machine and recycle. Install new head a"
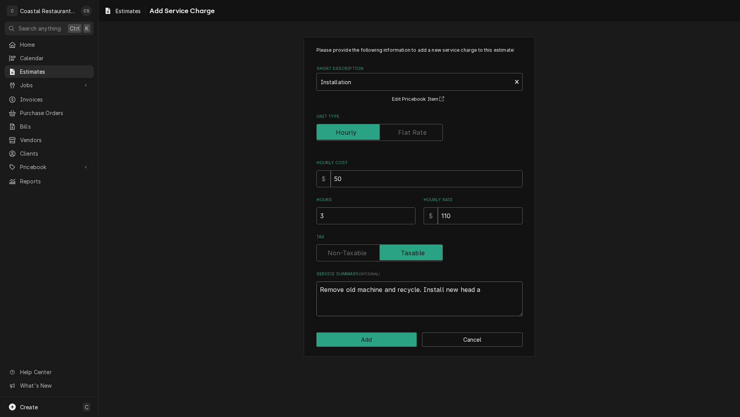
type textarea "x"
type textarea "Remove old machine and recycle. Install new head an"
type textarea "x"
type textarea "Remove old machine and recycle. Install new head and"
type textarea "x"
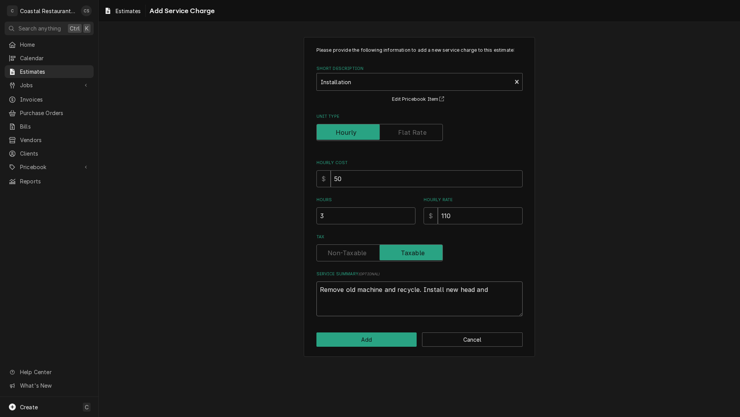
type textarea "Remove old machine and recycle. Install new head and"
type textarea "x"
type textarea "Remove old machine and recycle. Install new head and w"
type textarea "x"
type textarea "Remove old machine and recycle. Install new head and wa"
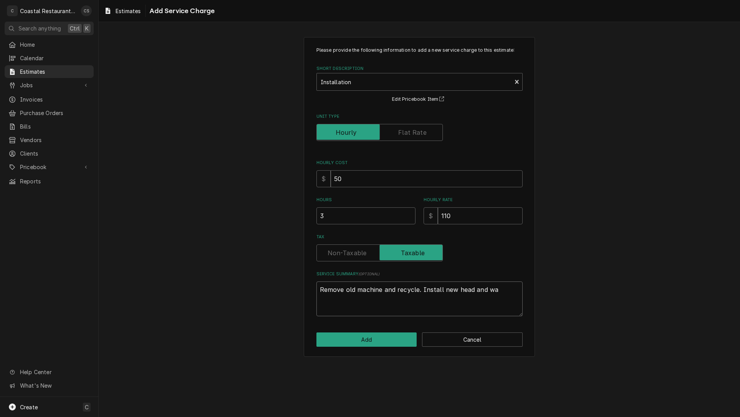
type textarea "x"
type textarea "Remove old machine and recycle. Install new head and wat"
type textarea "x"
type textarea "Remove old machine and recycle. Install new head and wate"
type textarea "x"
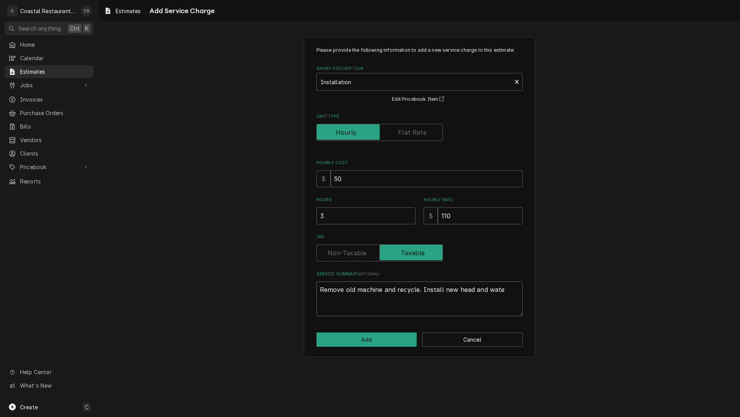
type textarea "Remove old machine and recycle. Install new head and water"
type textarea "x"
type textarea "Remove old machine and recycle. Install new head and water"
type textarea "x"
type textarea "Remove old machine and recycle. Install new head and water f"
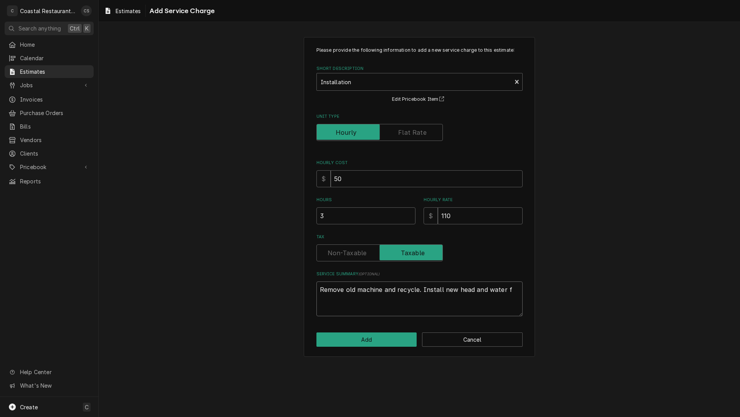
type textarea "x"
type textarea "Remove old machine and recycle. Install new head and water fi"
type textarea "x"
type textarea "Remove old machine and recycle. Install new head and water fil"
click at [336, 310] on textarea "Remove old machine and recycle. Install new head and water filter. Adapt plumbi…" at bounding box center [420, 298] width 206 height 35
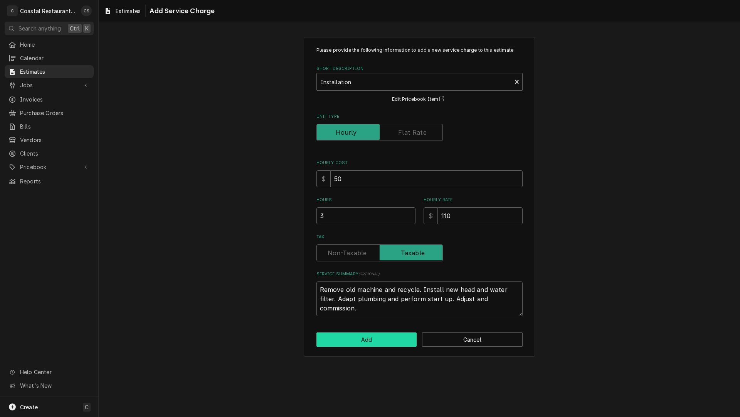
click at [373, 340] on button "Add" at bounding box center [367, 339] width 101 height 14
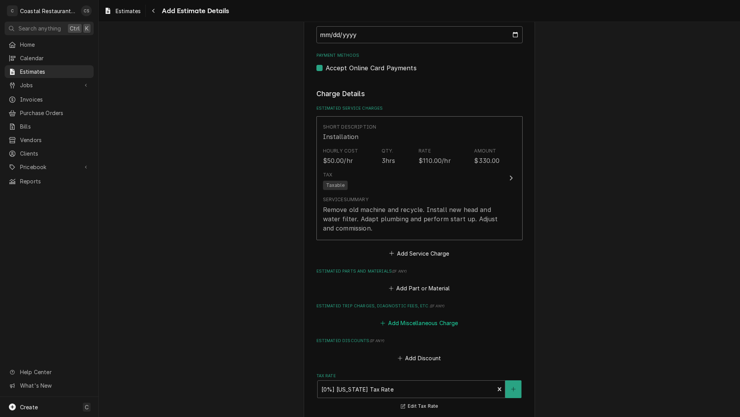
scroll to position [703, 0]
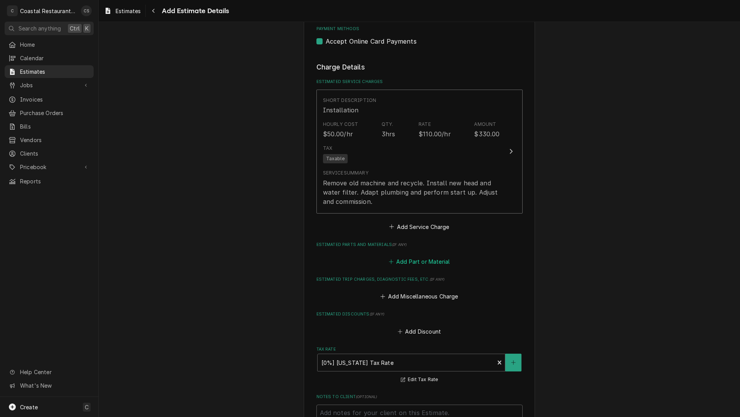
click at [415, 260] on button "Add Part or Material" at bounding box center [420, 261] width 64 height 11
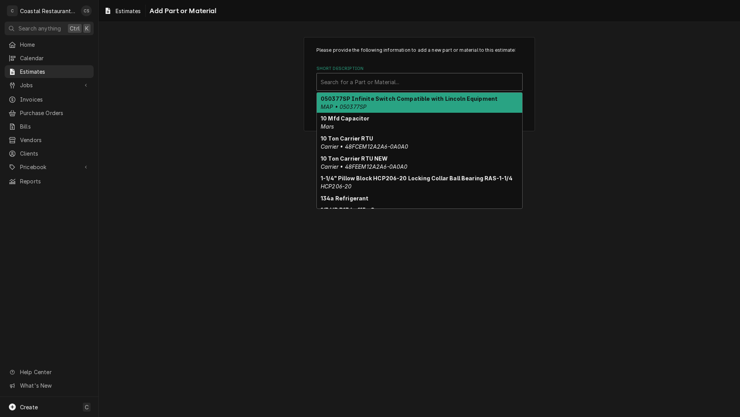
click at [366, 83] on div "Short Description" at bounding box center [420, 82] width 198 height 14
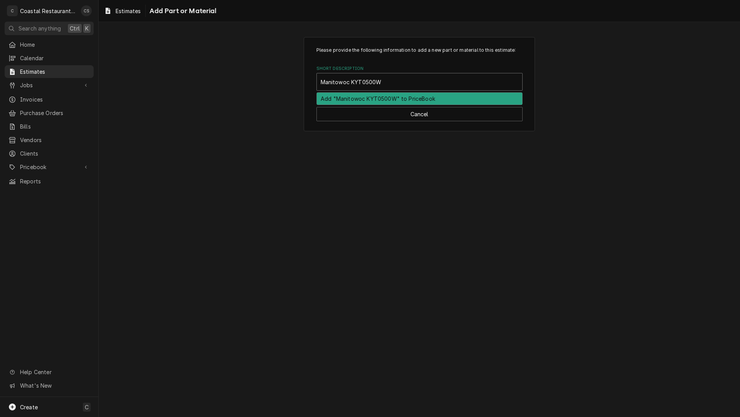
click at [370, 98] on div "Add "Manitowoc KYT0500W" to PriceBook" at bounding box center [420, 99] width 206 height 12
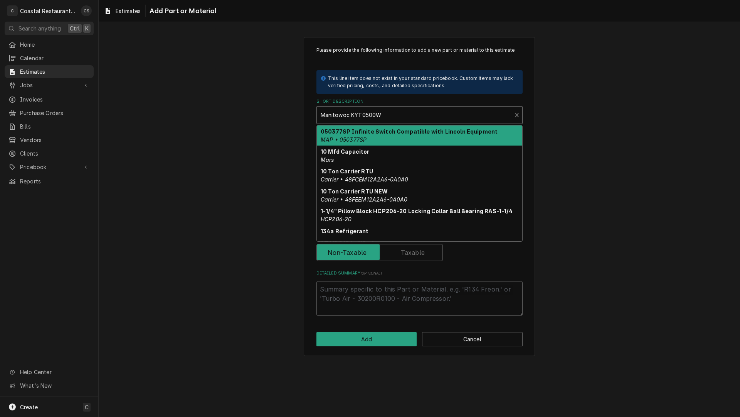
click at [349, 114] on div "Short Description" at bounding box center [414, 115] width 187 height 14
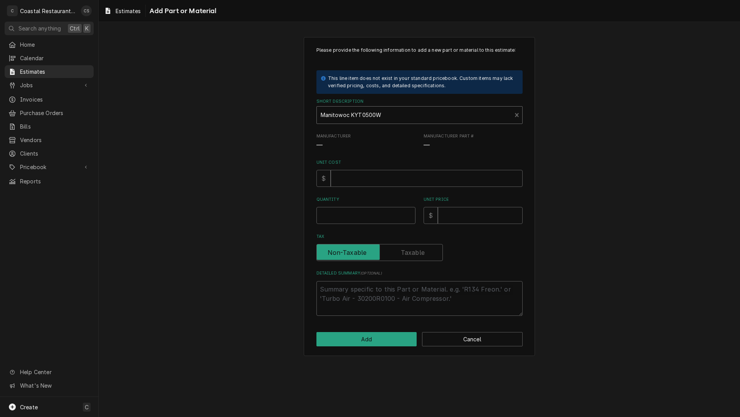
click at [349, 114] on div "Short Description" at bounding box center [414, 115] width 187 height 14
click at [349, 180] on input "Unit Cost" at bounding box center [427, 178] width 192 height 17
click at [497, 215] on input "Unit Price" at bounding box center [480, 215] width 85 height 17
click at [422, 251] on label "Tax" at bounding box center [380, 252] width 126 height 17
click at [422, 251] on input "Tax" at bounding box center [380, 252] width 120 height 17
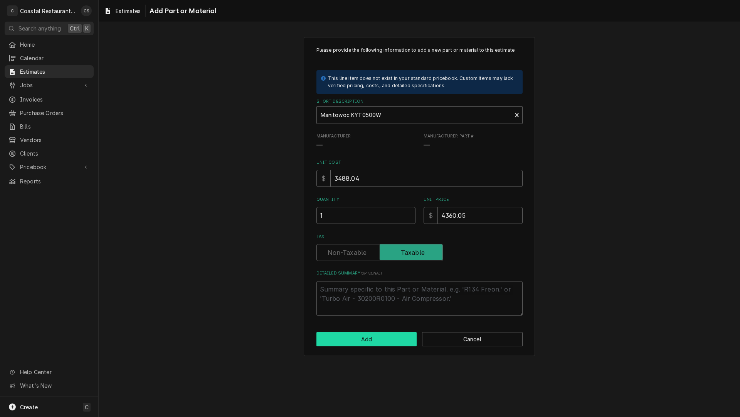
click at [380, 341] on button "Add" at bounding box center [367, 339] width 101 height 14
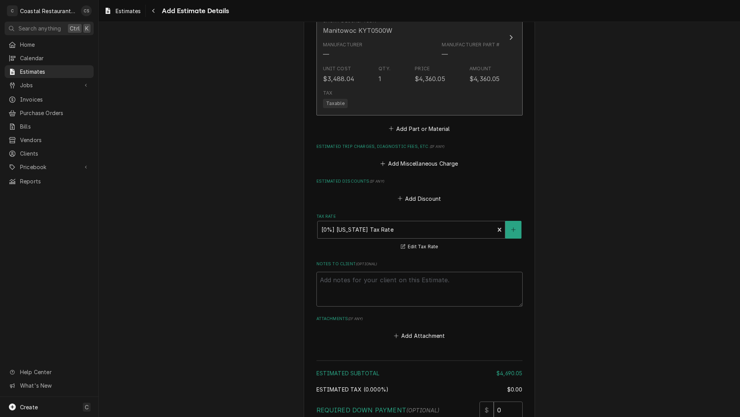
scroll to position [926, 0]
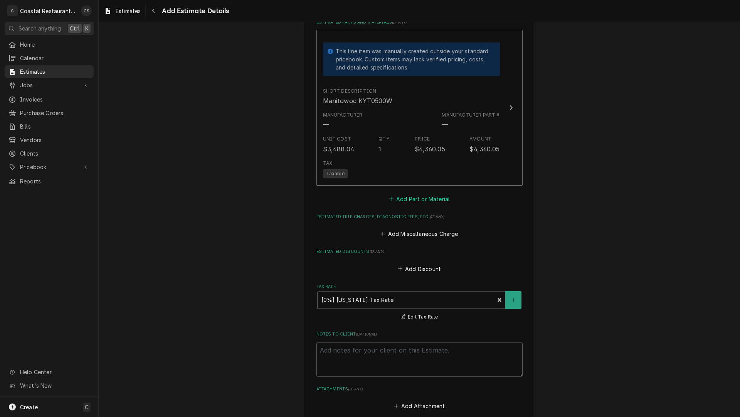
click at [415, 200] on button "Add Part or Material" at bounding box center [420, 198] width 64 height 11
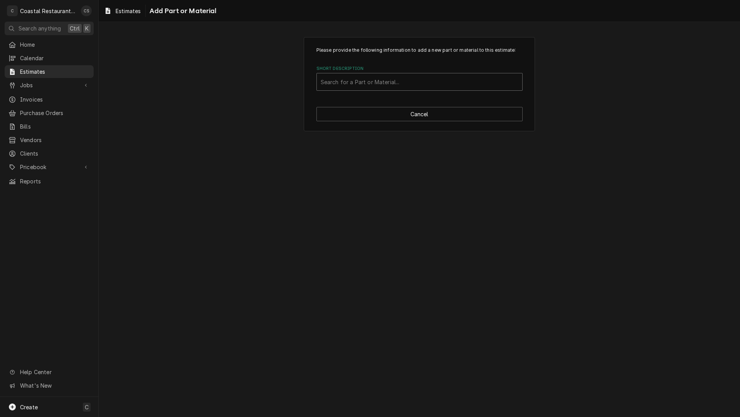
click at [348, 81] on div "Short Description" at bounding box center [420, 82] width 198 height 14
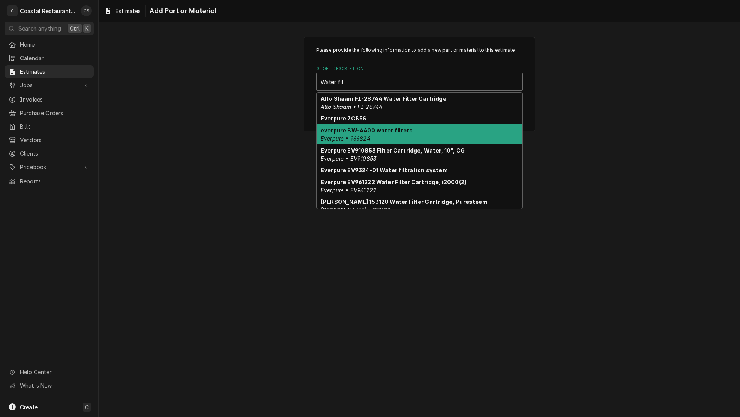
scroll to position [39, 0]
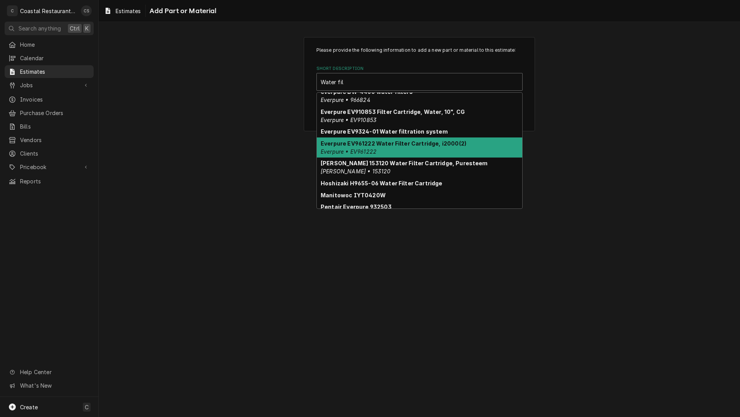
click at [367, 147] on div "Everpure EV961222 Water Filter Cartridge, i2000(2) Everpure • EV961222" at bounding box center [420, 147] width 206 height 20
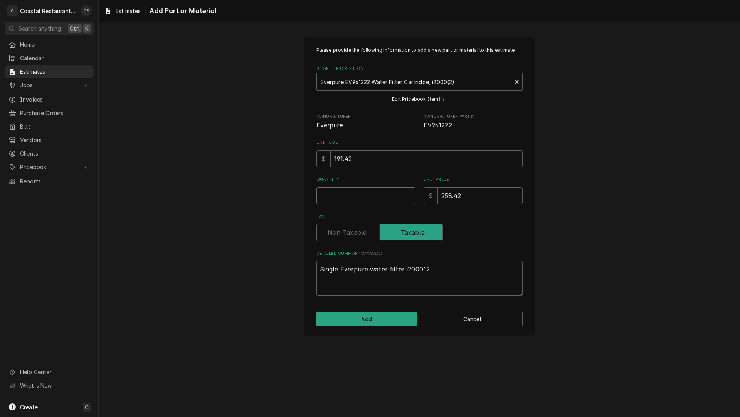
click at [349, 196] on input "Quantity" at bounding box center [366, 195] width 99 height 17
click at [379, 320] on button "Add" at bounding box center [367, 319] width 101 height 14
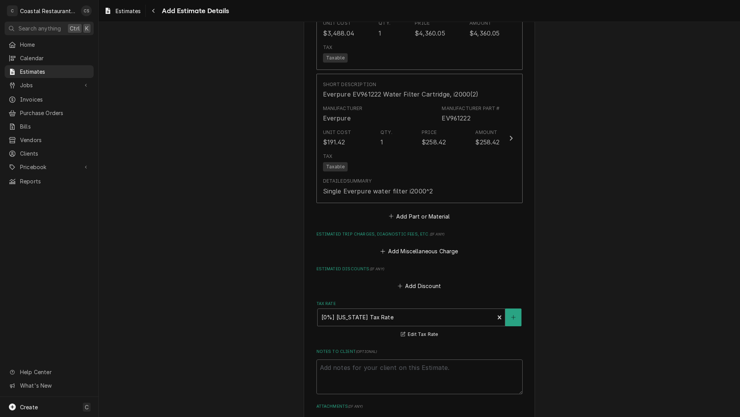
scroll to position [1032, 0]
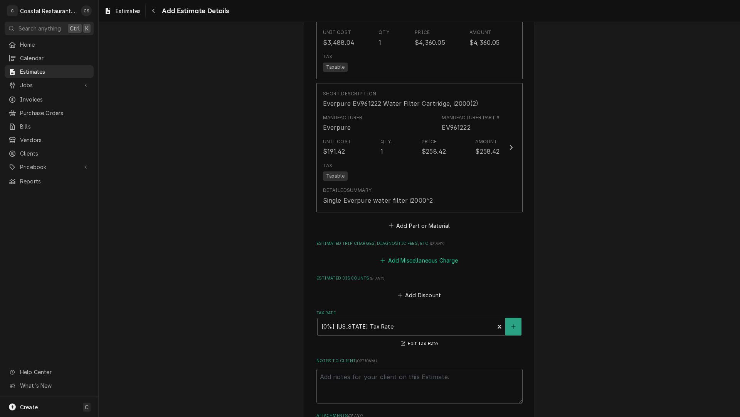
click at [423, 260] on button "Add Miscellaneous Charge" at bounding box center [419, 260] width 80 height 11
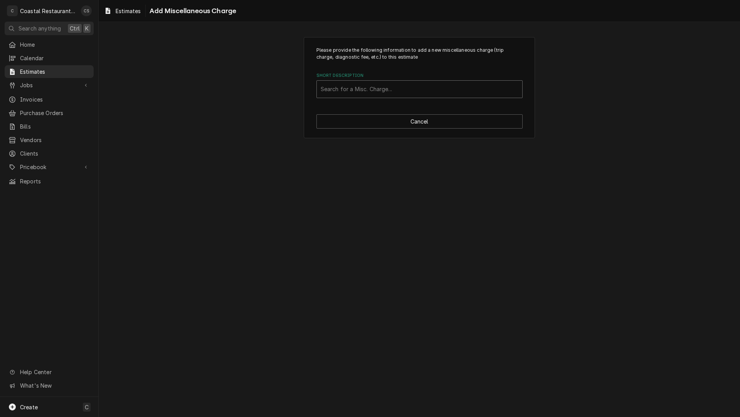
click at [344, 91] on div "Short Description" at bounding box center [420, 89] width 198 height 14
drag, startPoint x: 236, startPoint y: 177, endPoint x: 258, endPoint y: 173, distance: 23.1
click at [237, 177] on div "Please provide the following information to add a new miscellaneous charge (tri…" at bounding box center [420, 219] width 642 height 395
click at [363, 125] on button "Cancel" at bounding box center [420, 121] width 206 height 14
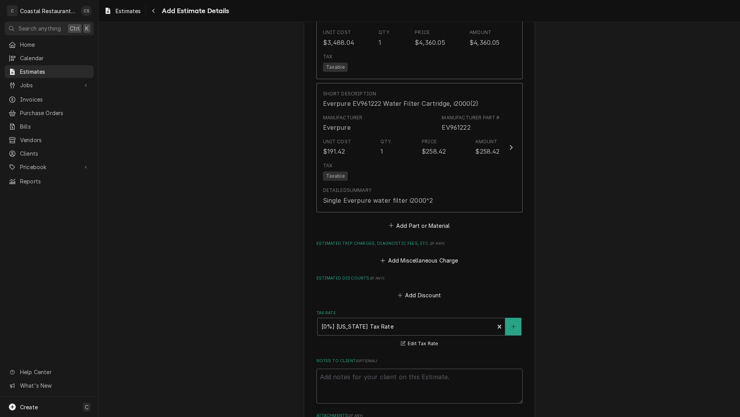
scroll to position [1023, 0]
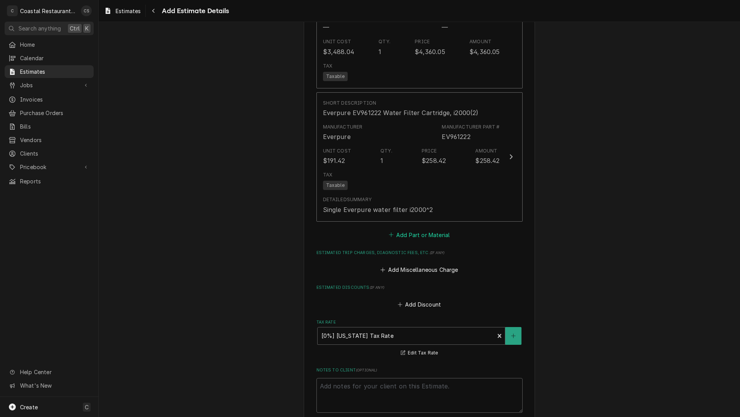
click at [397, 231] on button "Add Part or Material" at bounding box center [420, 234] width 64 height 11
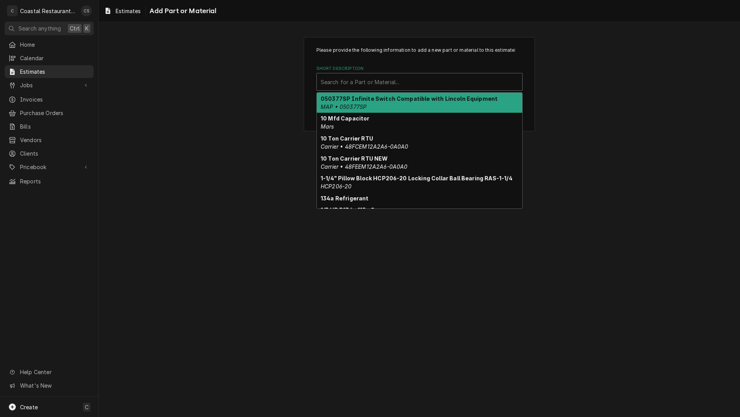
click at [358, 84] on div "Short Description" at bounding box center [420, 82] width 198 height 14
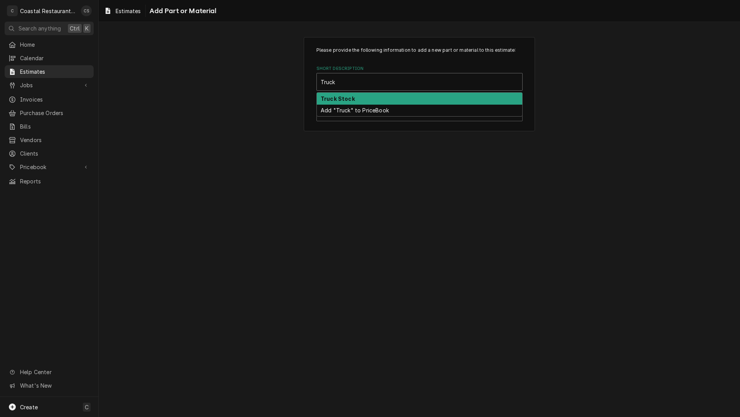
click at [349, 99] on strong "Truck Stock" at bounding box center [338, 98] width 34 height 7
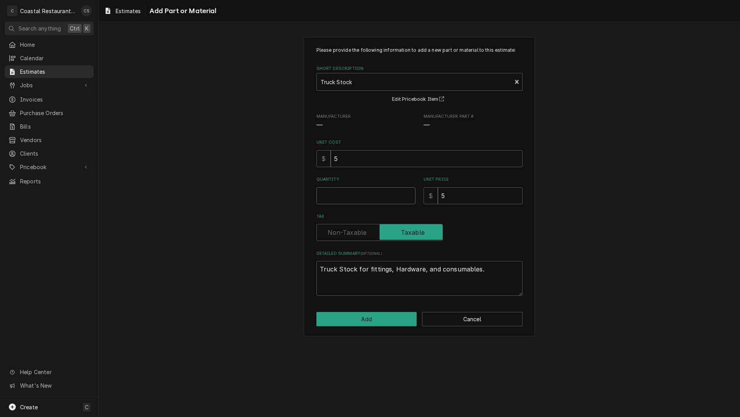
click at [340, 195] on input "Quantity" at bounding box center [366, 195] width 99 height 17
click at [297, 168] on div "Please provide the following information to add a new part or material to this …" at bounding box center [420, 186] width 642 height 312
click at [354, 194] on input "20" at bounding box center [366, 195] width 99 height 17
click at [364, 320] on button "Add" at bounding box center [367, 319] width 101 height 14
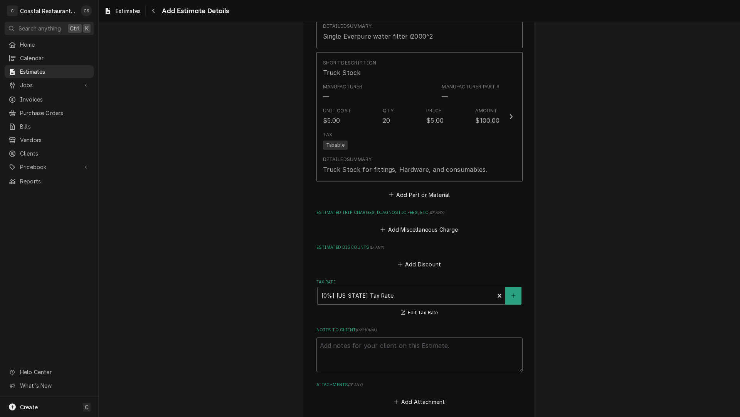
scroll to position [1206, 0]
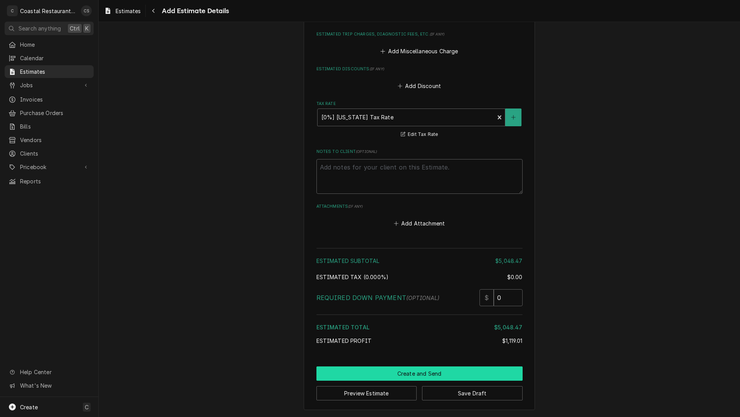
click at [423, 374] on button "Create and Send" at bounding box center [420, 373] width 206 height 14
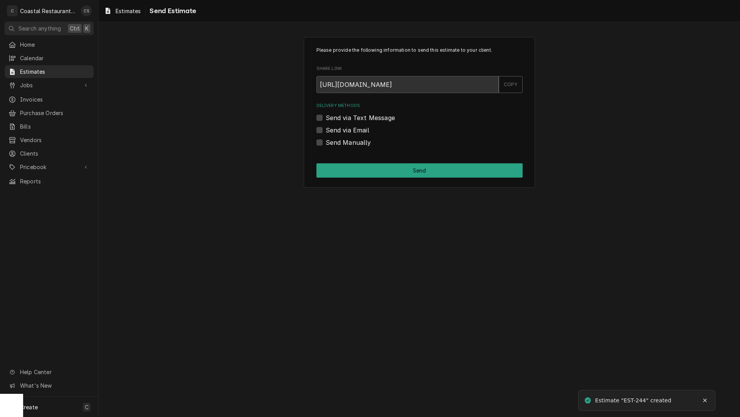
click at [326, 130] on label "Send via Email" at bounding box center [348, 129] width 44 height 9
click at [326, 130] on input "Send via Email" at bounding box center [429, 133] width 206 height 17
checkbox input "true"
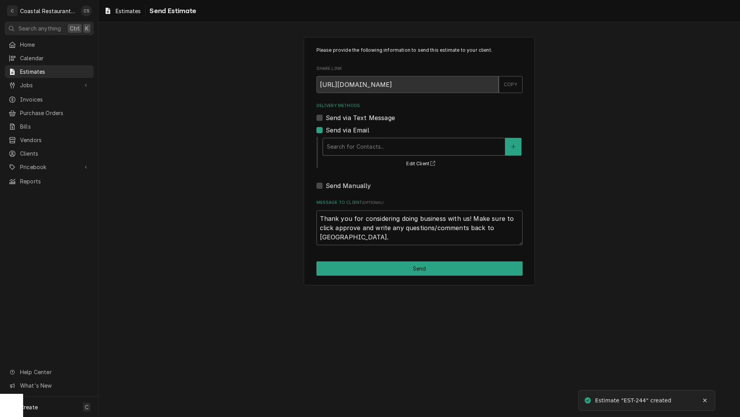
click at [354, 150] on div "Delivery Methods" at bounding box center [414, 147] width 174 height 14
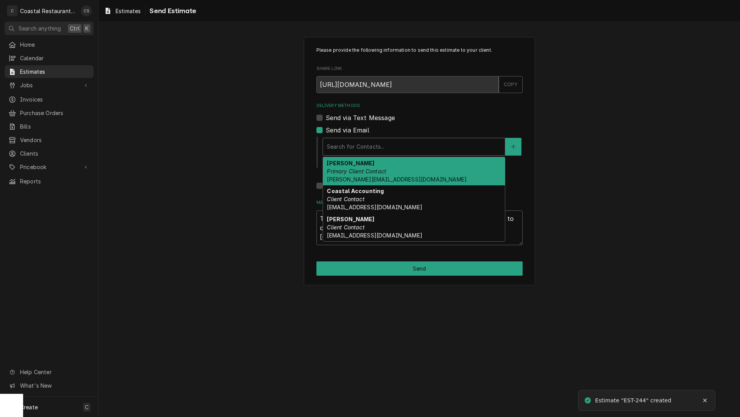
click at [357, 175] on div "Andrew Dickinson Primary Client Contact Andrew@sodelconcepts.com" at bounding box center [414, 171] width 182 height 28
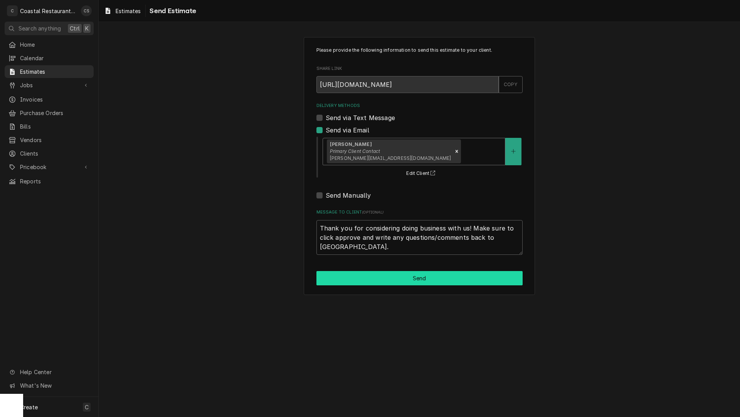
click at [410, 280] on button "Send" at bounding box center [420, 278] width 206 height 14
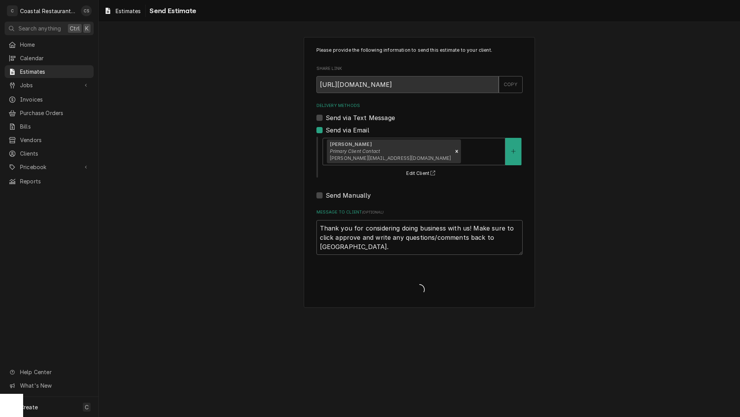
type textarea "x"
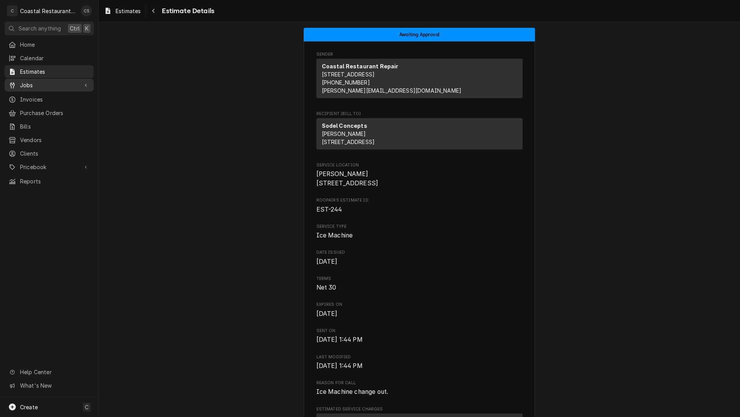
click at [42, 85] on span "Jobs" at bounding box center [49, 85] width 58 height 8
click at [40, 95] on span "Jobs" at bounding box center [55, 98] width 70 height 8
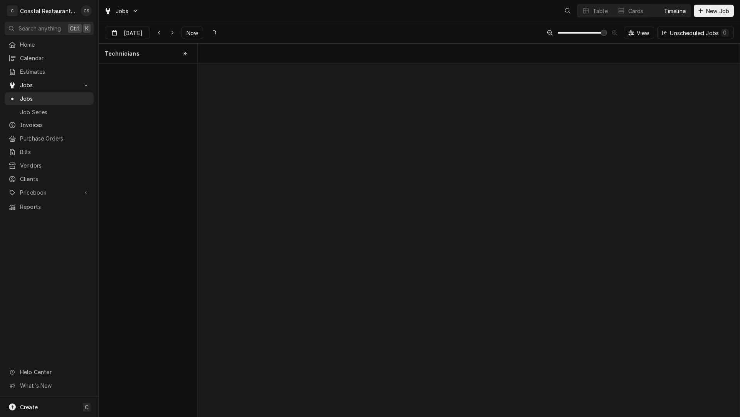
scroll to position [0, 10751]
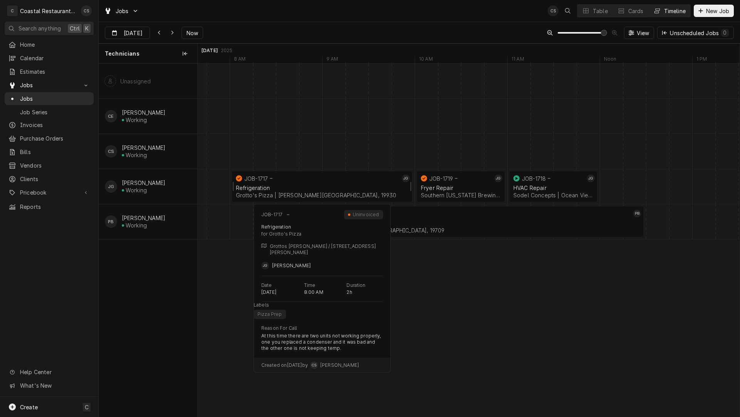
click at [290, 186] on div "Refrigeration" at bounding box center [322, 187] width 172 height 7
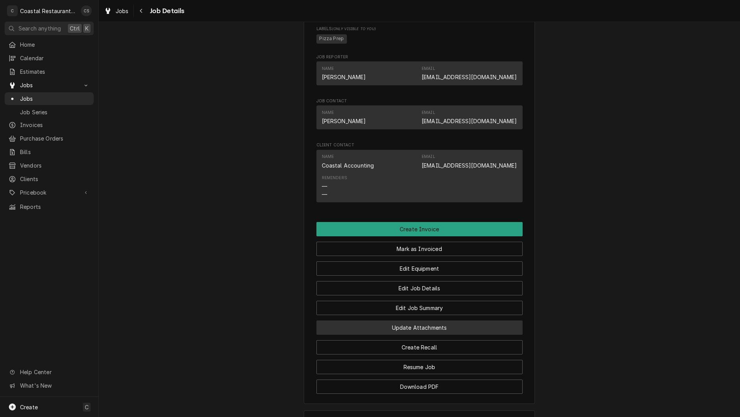
scroll to position [540, 0]
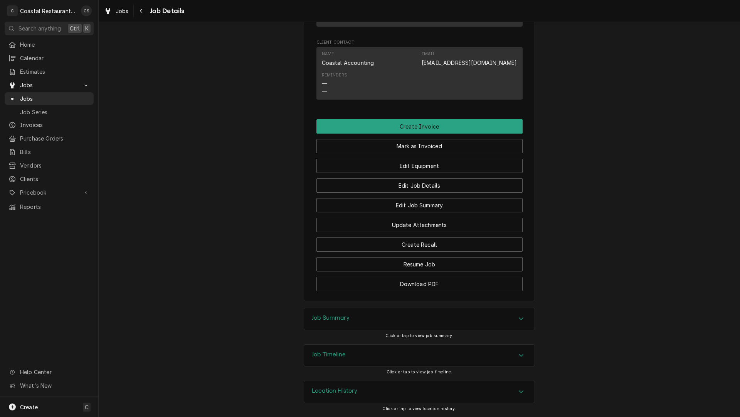
click at [333, 321] on h3 "Job Summary" at bounding box center [331, 317] width 38 height 7
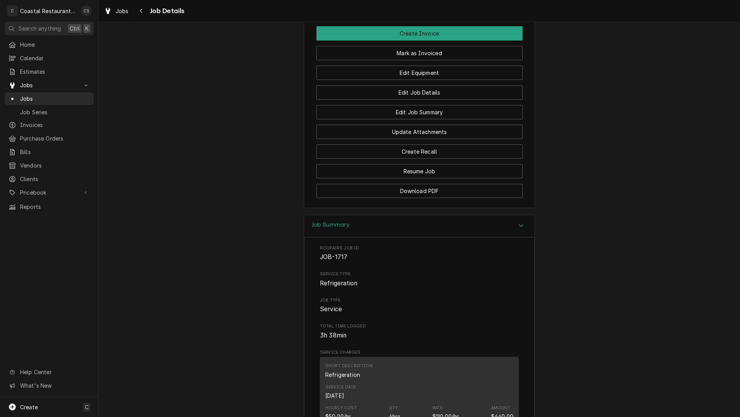
scroll to position [518, 0]
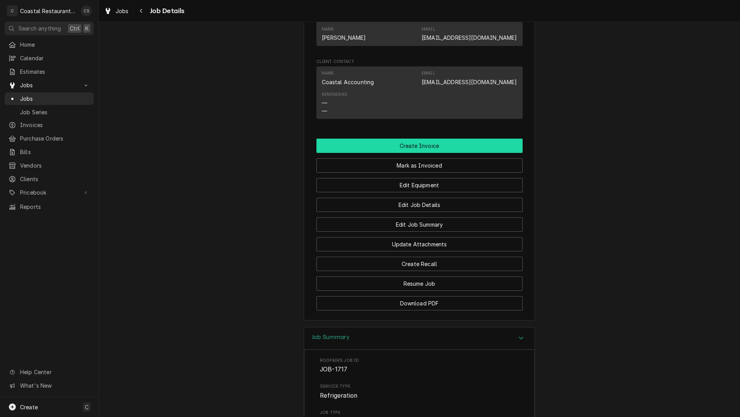
click at [422, 153] on button "Create Invoice" at bounding box center [420, 145] width 206 height 14
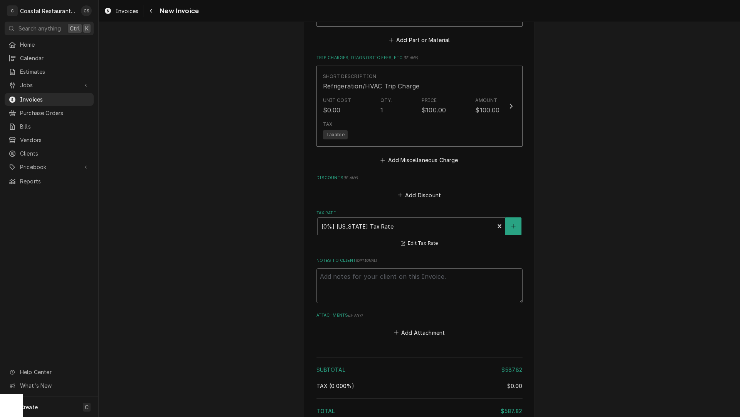
scroll to position [1318, 0]
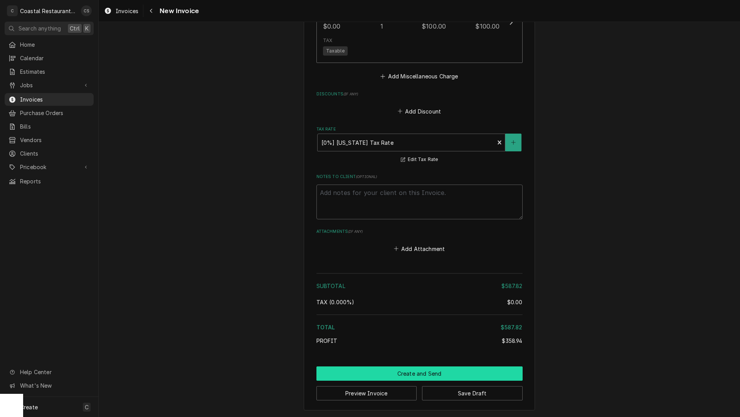
click at [420, 374] on button "Create and Send" at bounding box center [420, 373] width 206 height 14
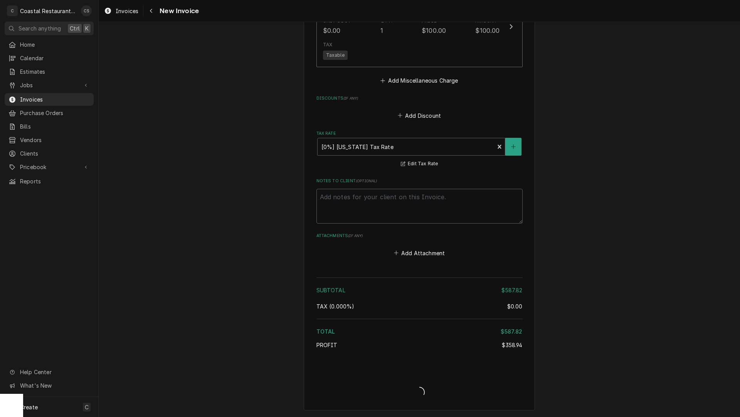
scroll to position [1314, 0]
type textarea "x"
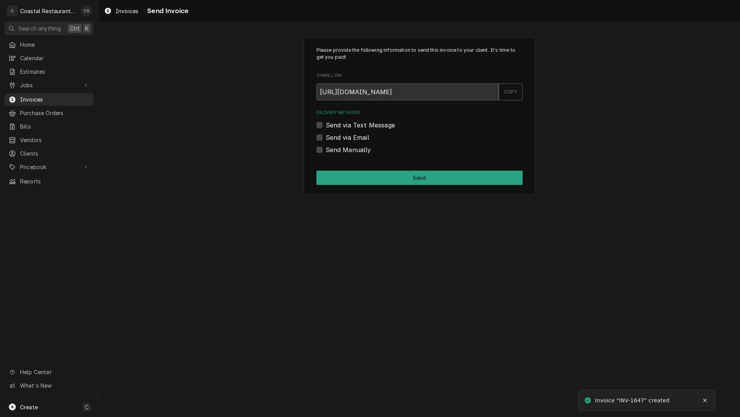
click at [326, 137] on label "Send via Email" at bounding box center [348, 137] width 44 height 9
click at [326, 137] on input "Send via Email" at bounding box center [429, 141] width 206 height 17
checkbox input "true"
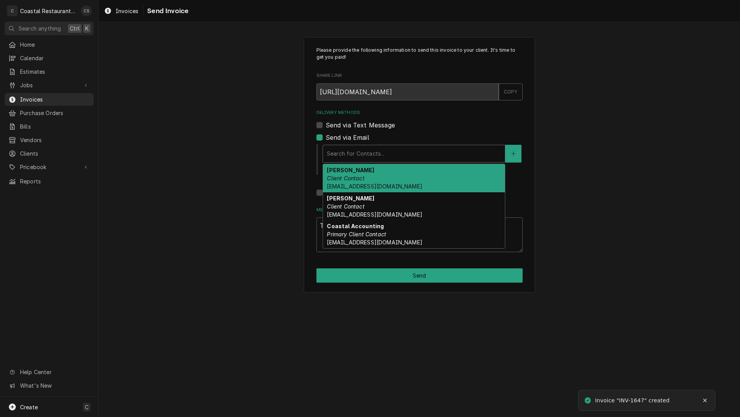
click at [334, 149] on div "Delivery Methods" at bounding box center [414, 154] width 174 height 14
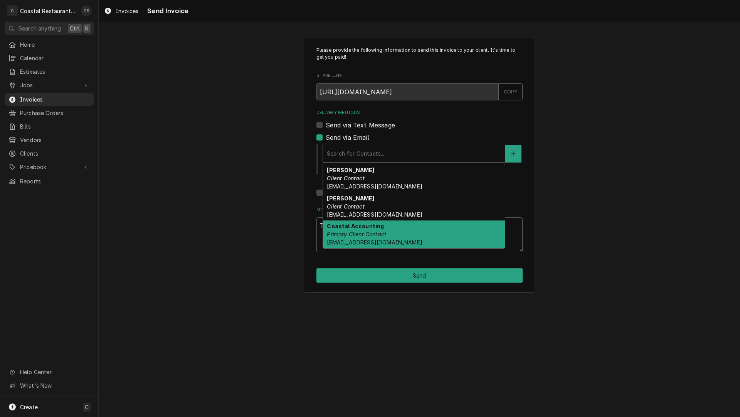
click at [354, 231] on em "Primary Client Contact" at bounding box center [356, 234] width 59 height 7
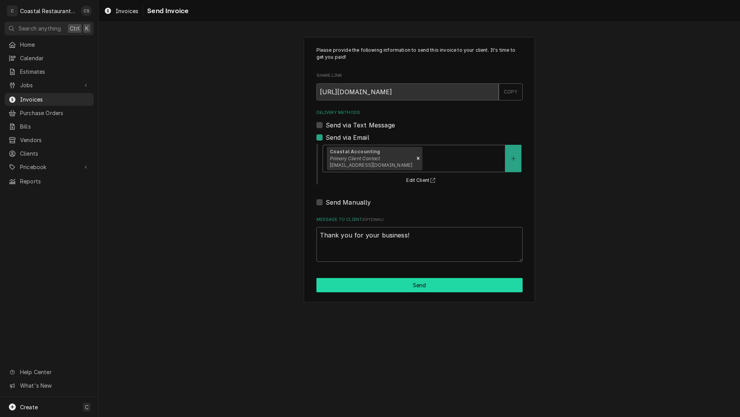
click at [383, 285] on button "Send" at bounding box center [420, 285] width 206 height 14
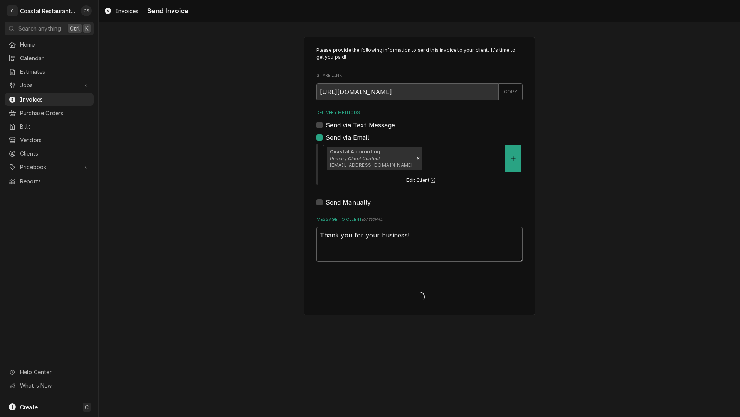
type textarea "x"
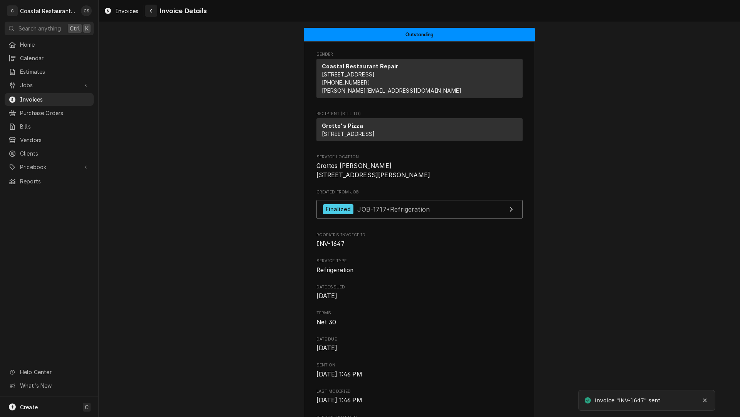
click at [150, 9] on icon "Navigate back" at bounding box center [151, 10] width 3 height 5
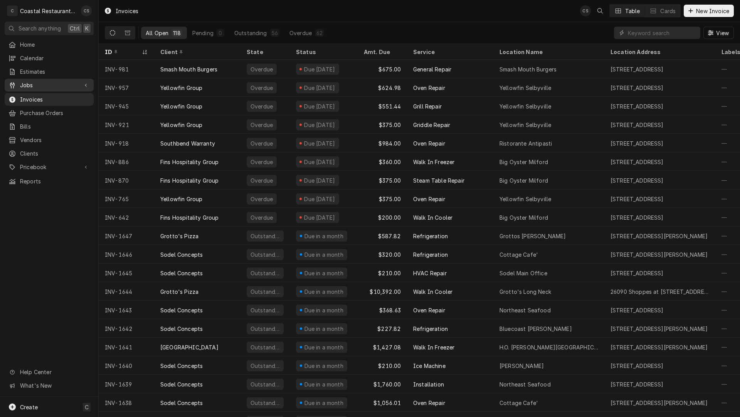
click at [51, 82] on span "Jobs" at bounding box center [49, 85] width 58 height 8
click at [52, 94] on span "Jobs" at bounding box center [55, 98] width 70 height 8
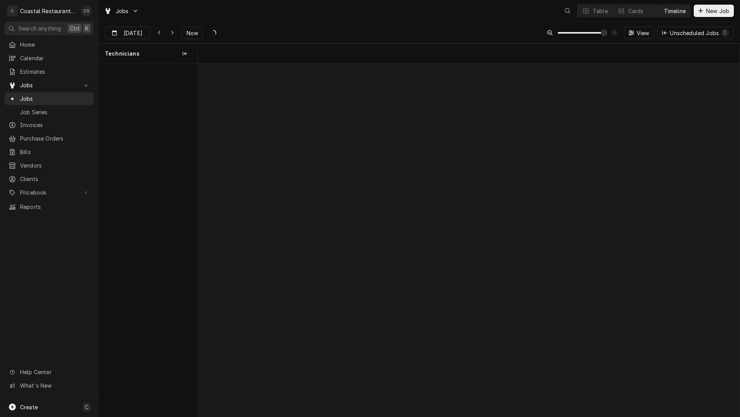
scroll to position [0, 10751]
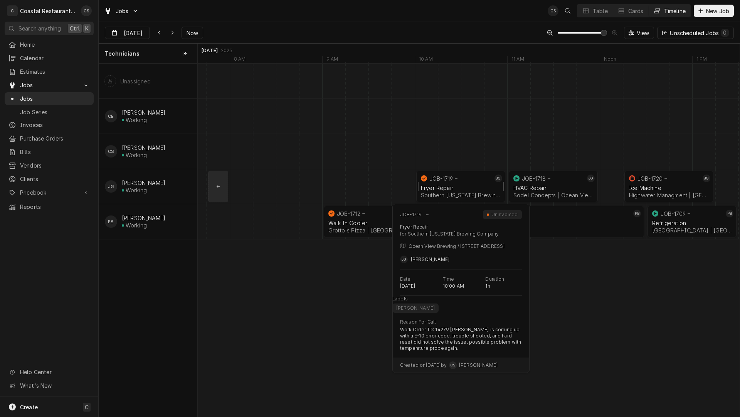
click at [467, 183] on div "Fryer Repair Southern [US_STATE] Brewing Company | Ocean View, 19970" at bounding box center [461, 191] width 83 height 17
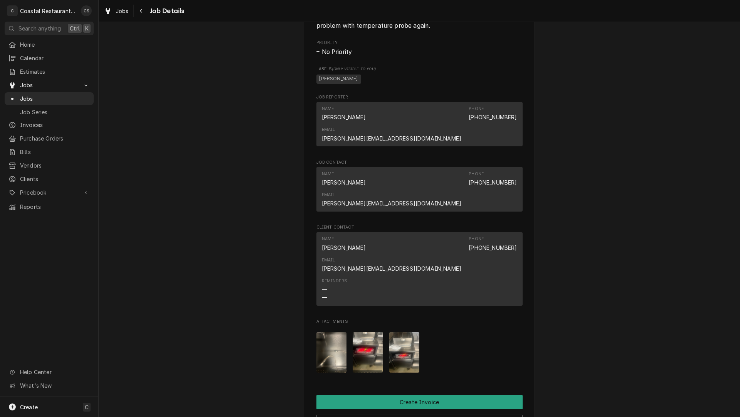
scroll to position [501, 0]
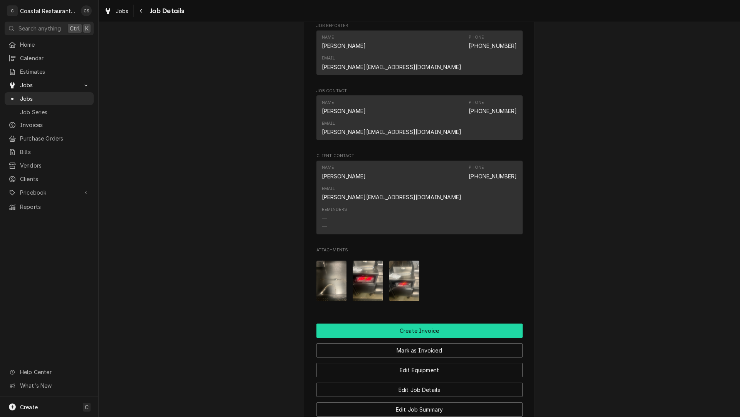
click at [411, 323] on button "Create Invoice" at bounding box center [420, 330] width 206 height 14
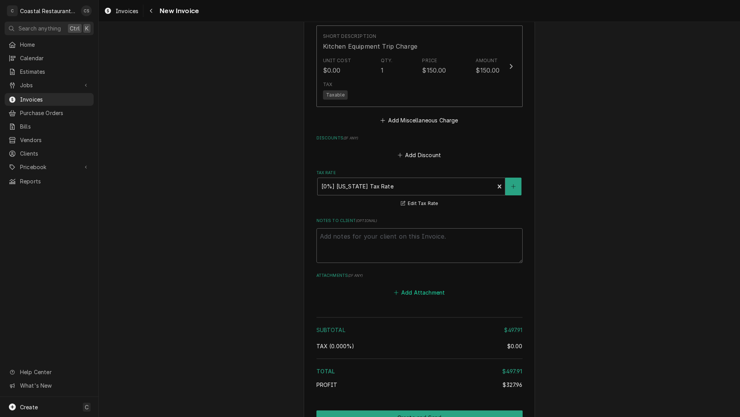
scroll to position [1085, 0]
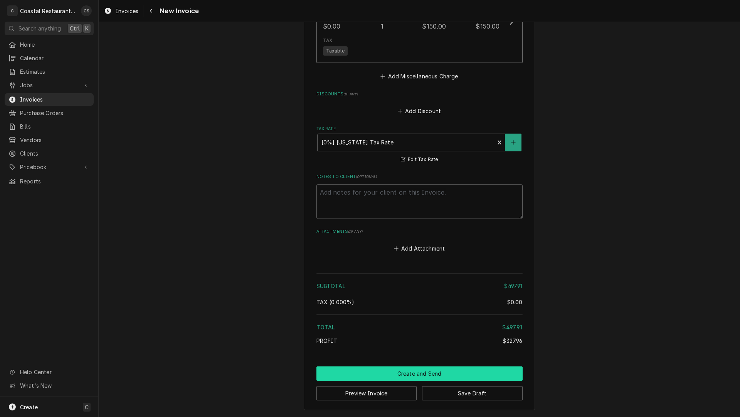
click at [406, 373] on button "Create and Send" at bounding box center [420, 373] width 206 height 14
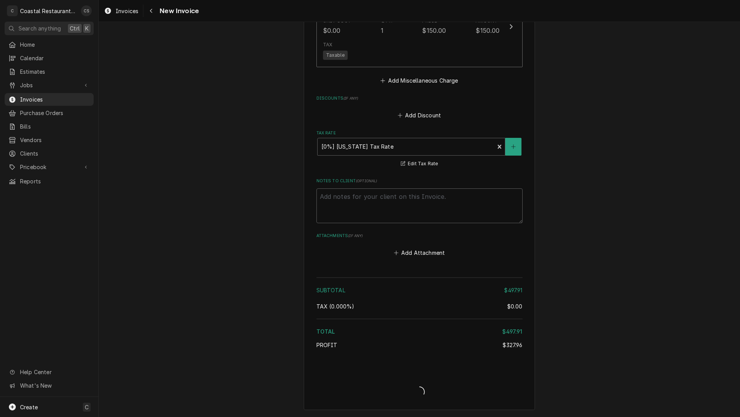
scroll to position [1081, 0]
type textarea "x"
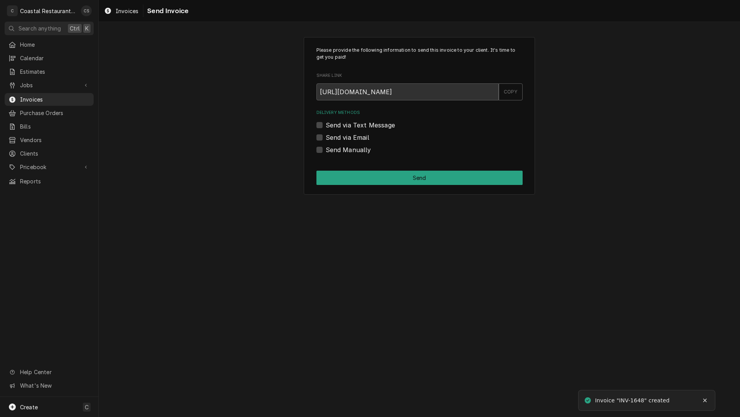
click at [326, 136] on label "Send via Email" at bounding box center [348, 137] width 44 height 9
click at [326, 136] on input "Send via Email" at bounding box center [429, 141] width 206 height 17
checkbox input "true"
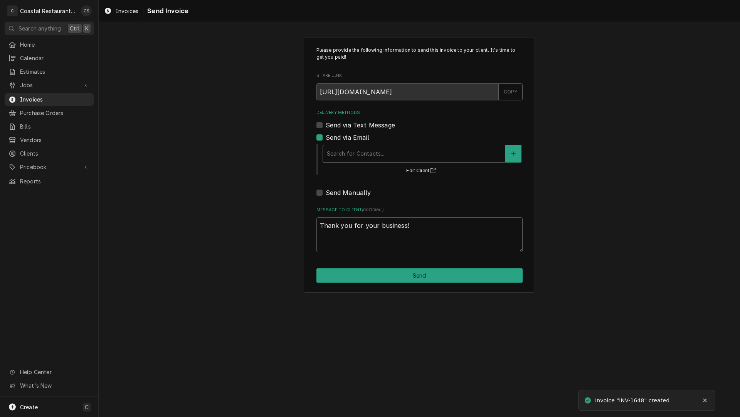
click at [333, 154] on div "Delivery Methods" at bounding box center [414, 154] width 174 height 14
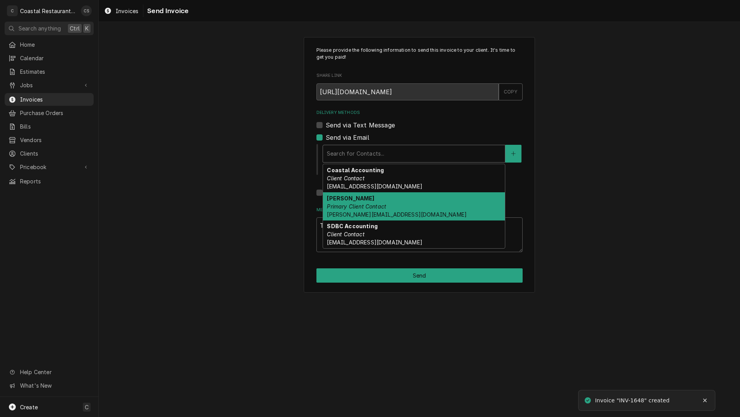
click at [353, 182] on div "Coastal Accounting Client Contact Accounting@coastalrestaurantrepair.com" at bounding box center [414, 178] width 182 height 28
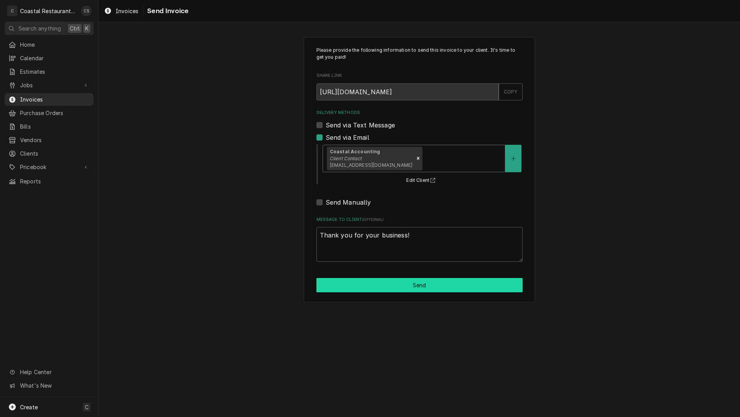
click at [386, 283] on button "Send" at bounding box center [420, 285] width 206 height 14
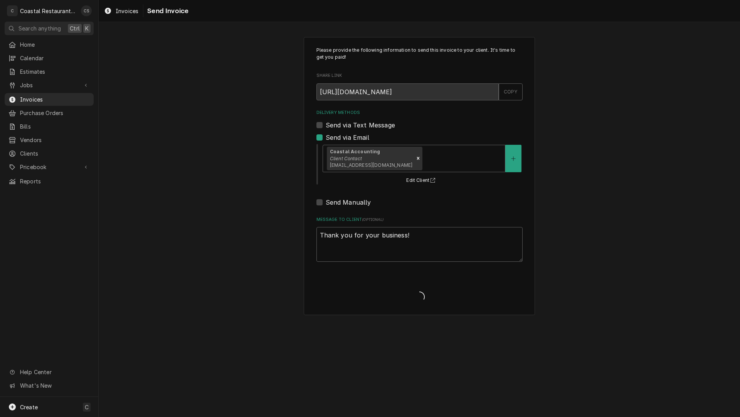
type textarea "x"
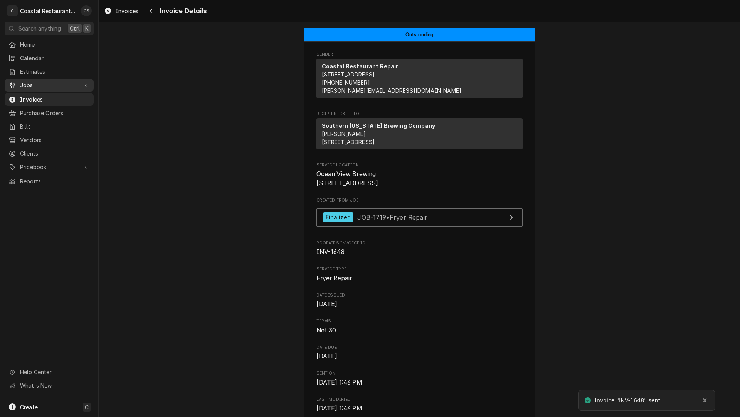
click at [56, 84] on span "Jobs" at bounding box center [49, 85] width 58 height 8
click at [52, 94] on div "Jobs" at bounding box center [49, 99] width 86 height 10
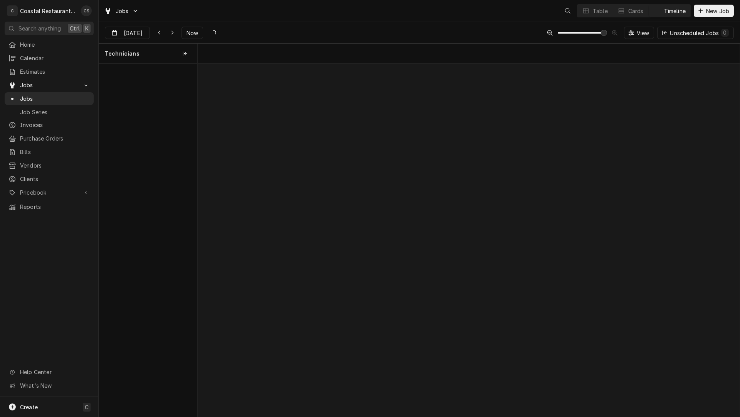
scroll to position [0, 10751]
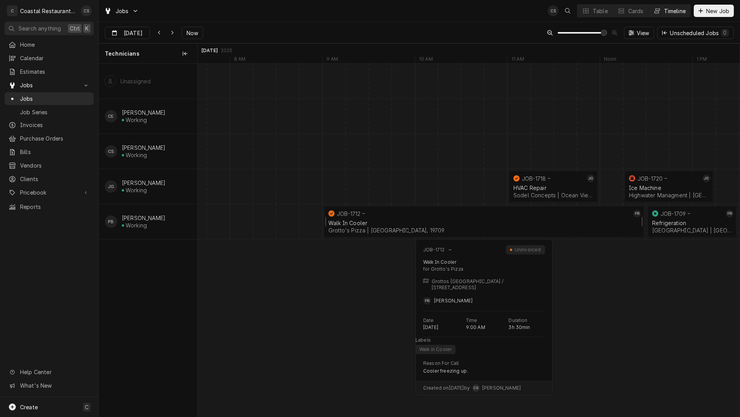
click at [391, 221] on div "Walk In Cooler" at bounding box center [484, 222] width 311 height 7
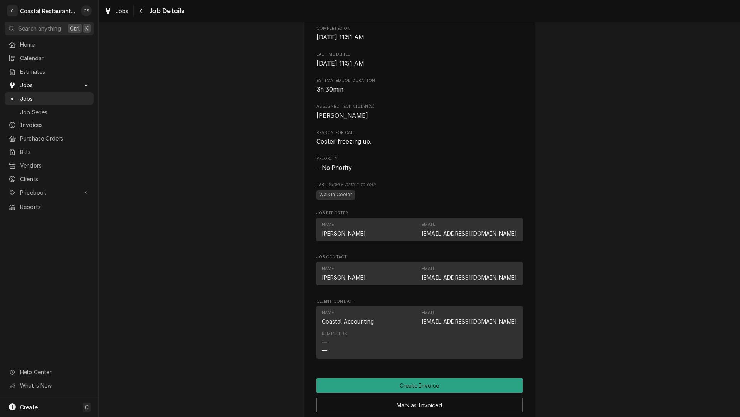
scroll to position [463, 0]
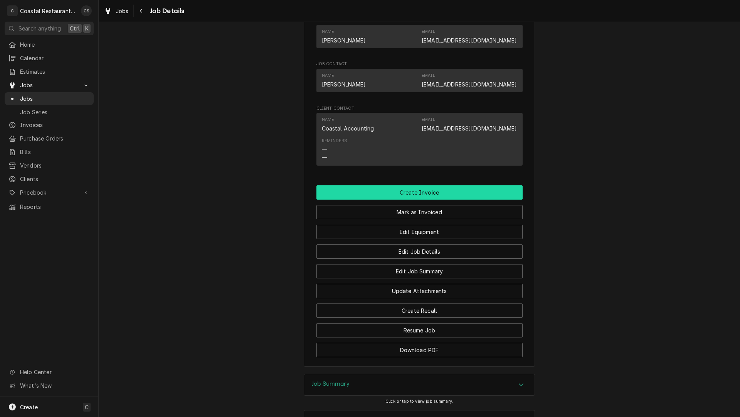
click at [416, 199] on button "Create Invoice" at bounding box center [420, 192] width 206 height 14
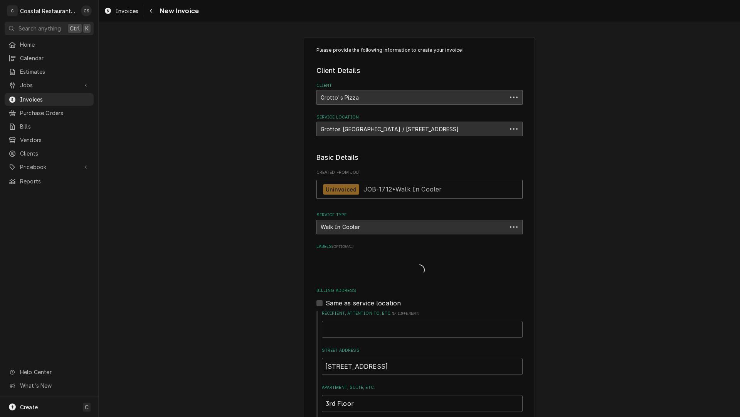
type textarea "x"
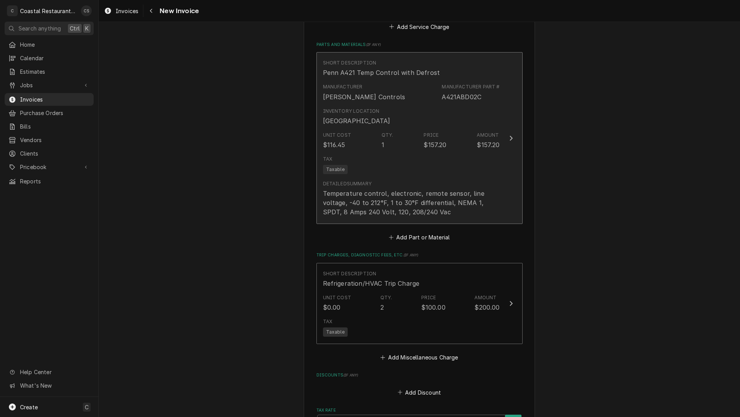
scroll to position [980, 0]
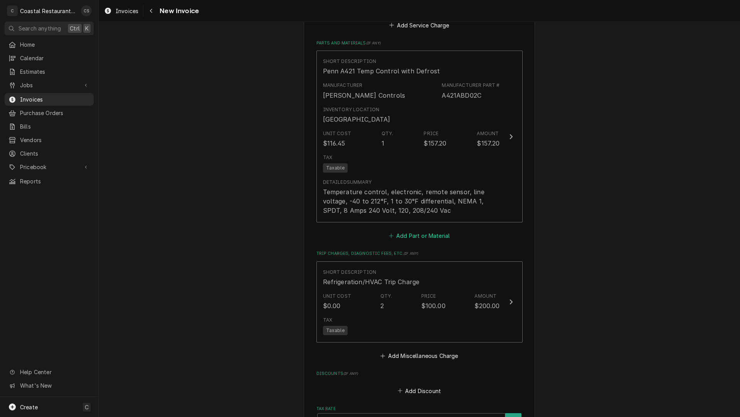
click at [423, 230] on button "Add Part or Material" at bounding box center [420, 235] width 64 height 11
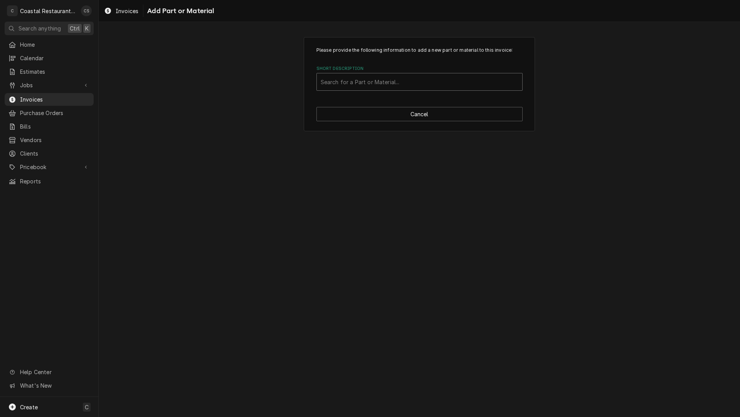
click at [351, 80] on div "Short Description" at bounding box center [420, 82] width 198 height 14
type input "Solonoid Valve"
click at [320, 82] on div "Search for a Part or Material..." at bounding box center [420, 81] width 206 height 17
type input "3/8 Solinoid valve"
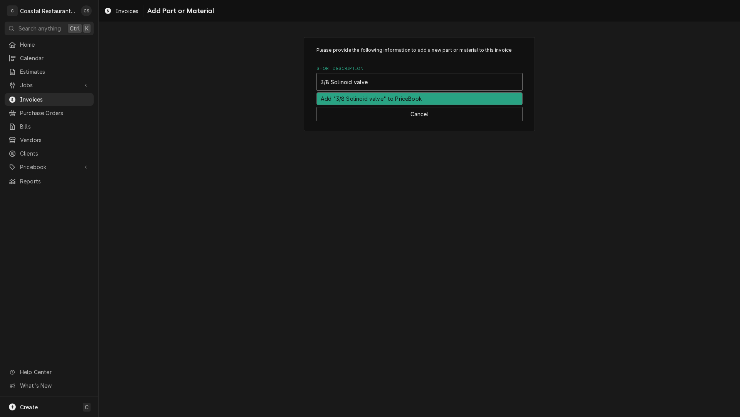
click at [349, 101] on div "Add "3/8 Solinoid valve" to PriceBook" at bounding box center [420, 99] width 206 height 12
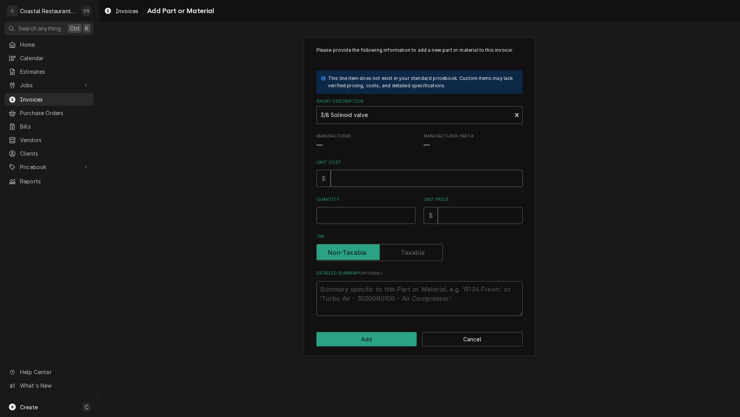
click at [344, 179] on input "Unit Cost" at bounding box center [427, 178] width 192 height 17
type textarea "x"
type input "1"
click at [354, 215] on input "Quantity" at bounding box center [366, 215] width 99 height 17
type textarea "x"
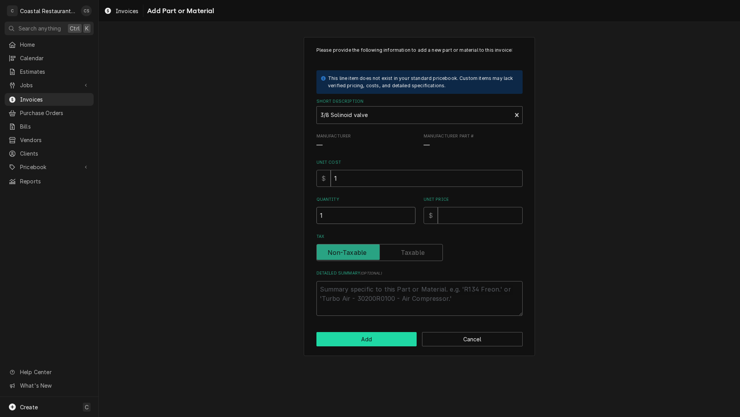
type input "1"
click at [386, 338] on button "Add" at bounding box center [367, 339] width 101 height 14
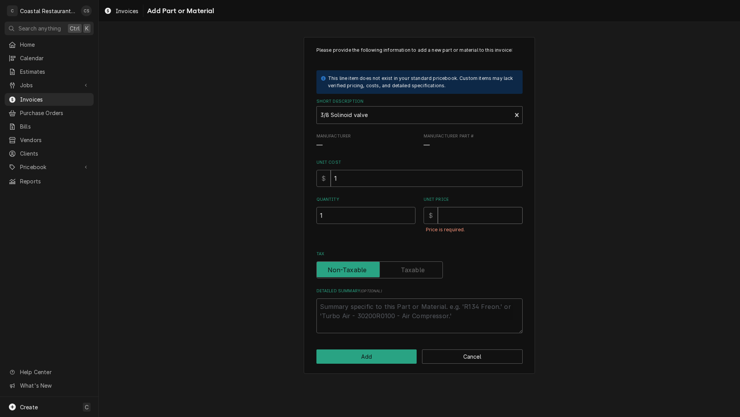
click at [452, 216] on input "Unit Price" at bounding box center [480, 215] width 85 height 17
type textarea "x"
type input "2"
click at [369, 355] on button "Add" at bounding box center [367, 356] width 101 height 14
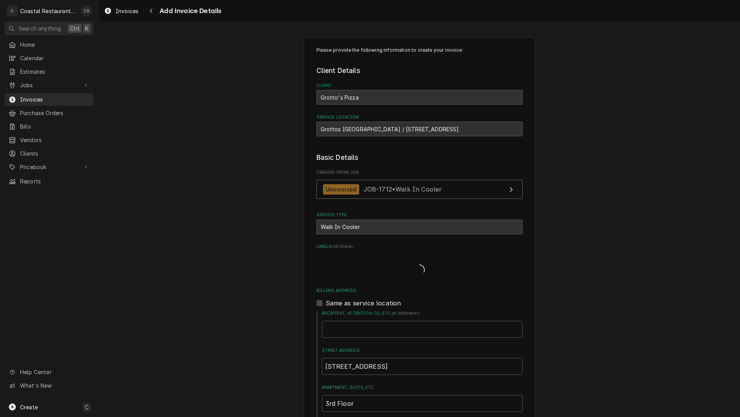
type textarea "x"
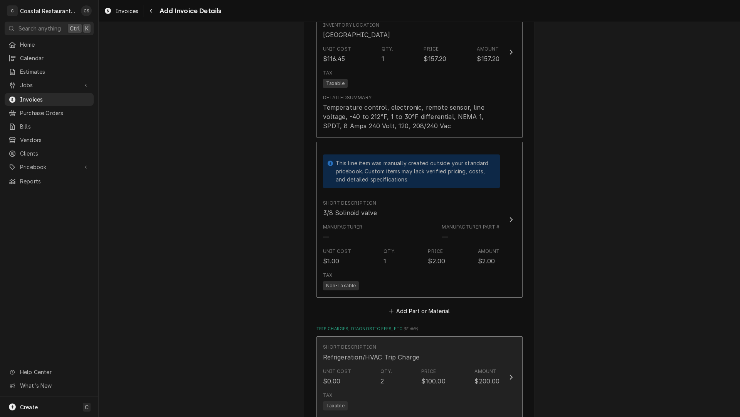
scroll to position [1163, 0]
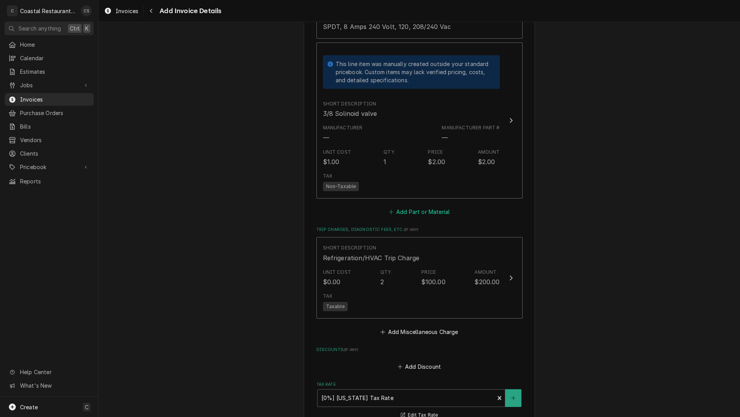
click at [412, 206] on button "Add Part or Material" at bounding box center [420, 211] width 64 height 11
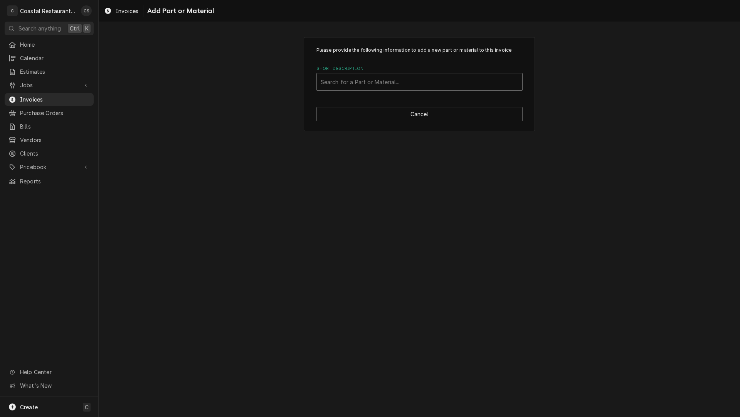
click at [352, 75] on div "Short Description" at bounding box center [420, 82] width 198 height 14
type input "MKC1 Solonoid coil"
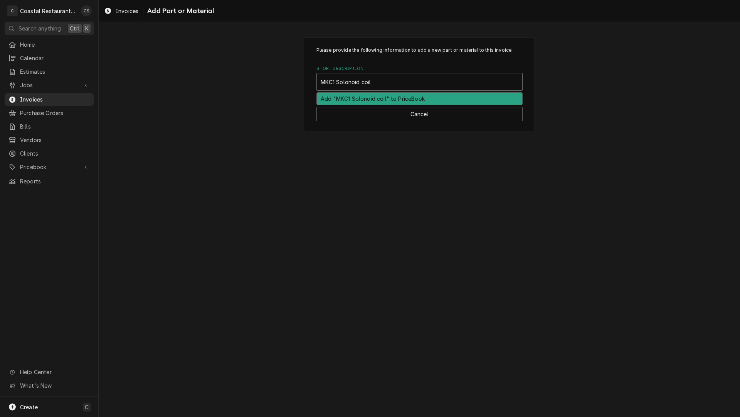
click at [353, 100] on div "Add "MKC1 Solonoid coil" to PriceBook" at bounding box center [420, 99] width 206 height 12
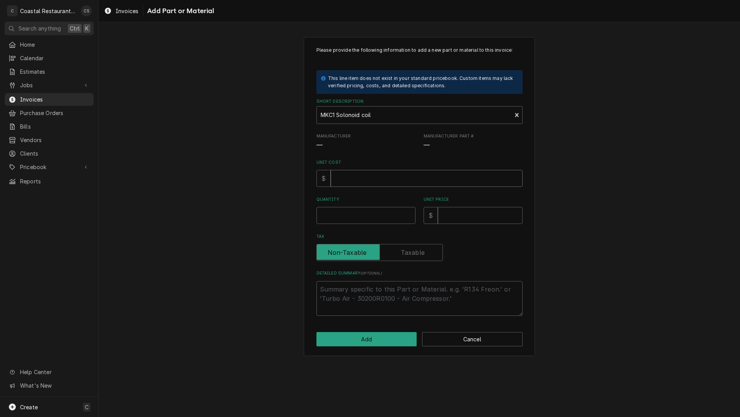
click at [353, 178] on input "Unit Cost" at bounding box center [427, 178] width 192 height 17
type textarea "x"
type input "1"
click at [342, 214] on input "Quantity" at bounding box center [366, 215] width 99 height 17
type textarea "x"
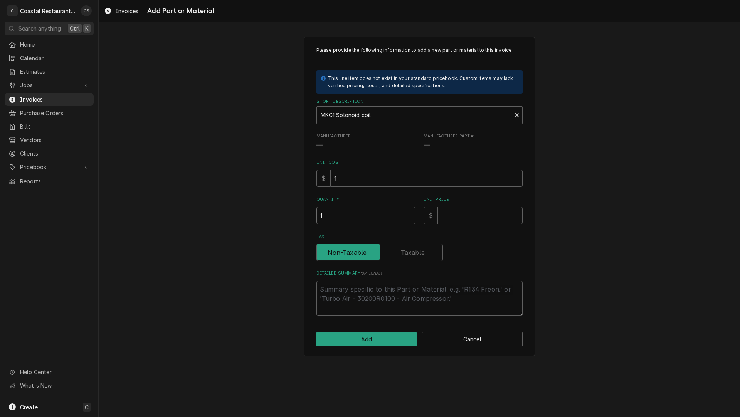
type input "1"
click at [453, 220] on input "Unit Price" at bounding box center [480, 215] width 85 height 17
type textarea "x"
type input "2"
click at [412, 254] on label "Tax" at bounding box center [380, 252] width 126 height 17
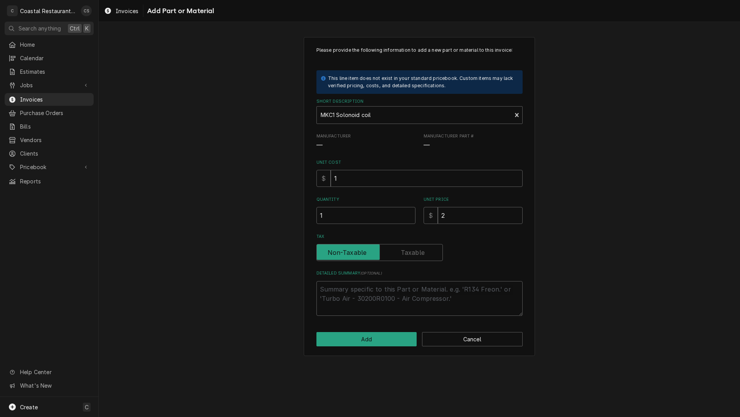
click at [412, 254] on input "Tax" at bounding box center [380, 252] width 120 height 17
checkbox input "true"
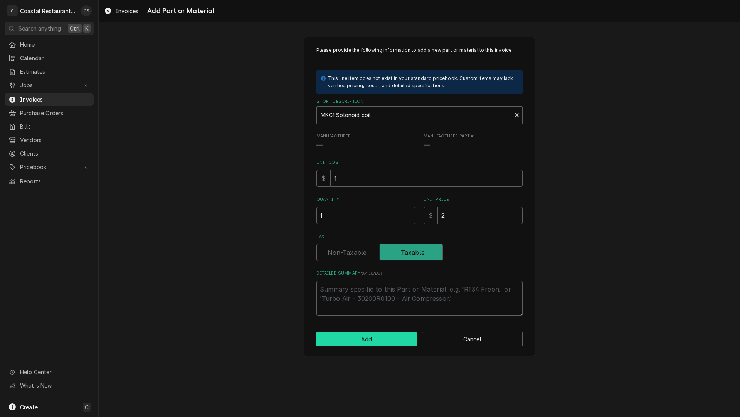
click at [381, 340] on button "Add" at bounding box center [367, 339] width 101 height 14
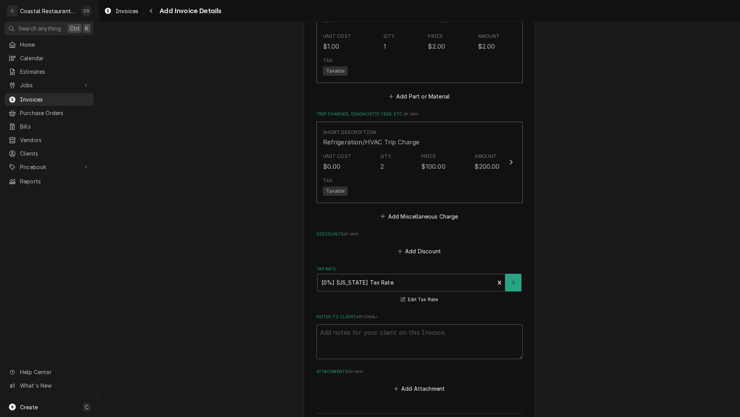
scroll to position [1569, 0]
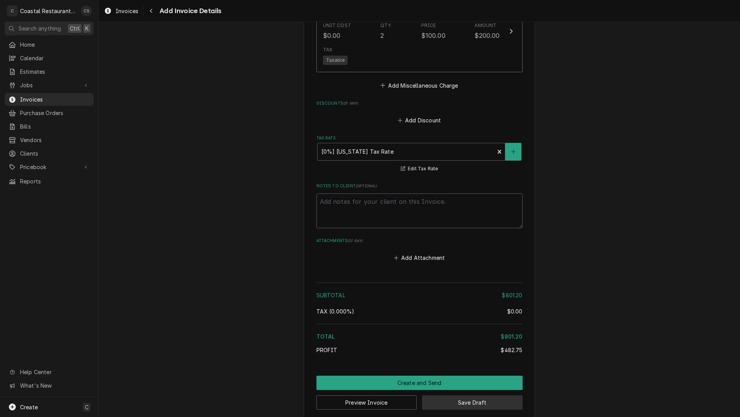
click at [452, 396] on button "Save Draft" at bounding box center [472, 402] width 101 height 14
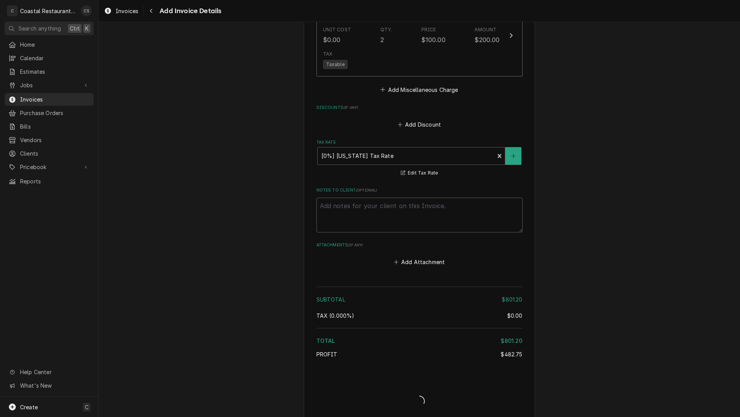
type textarea "x"
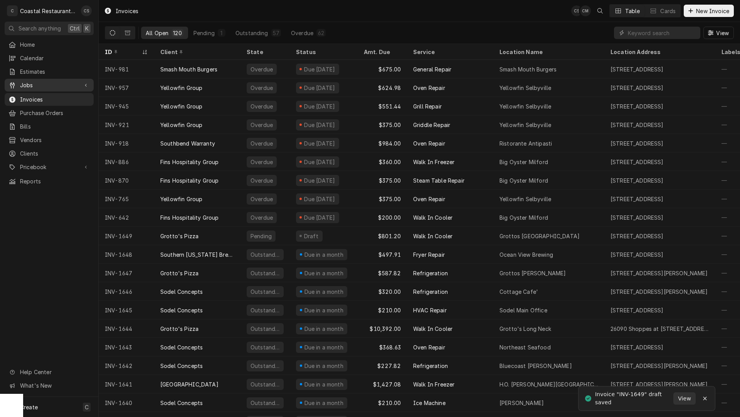
click at [69, 82] on span "Jobs" at bounding box center [49, 85] width 58 height 8
click at [57, 94] on span "Jobs" at bounding box center [55, 98] width 70 height 8
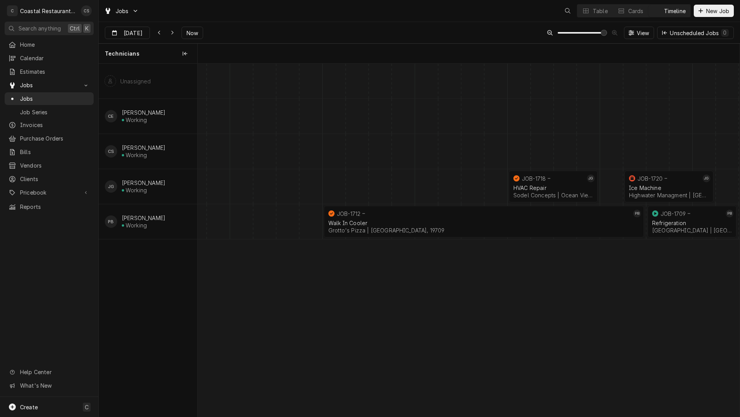
scroll to position [0, 10751]
click at [546, 183] on div "HVAC Repair Sodel Concepts | Ocean View, 19970" at bounding box center [553, 191] width 83 height 17
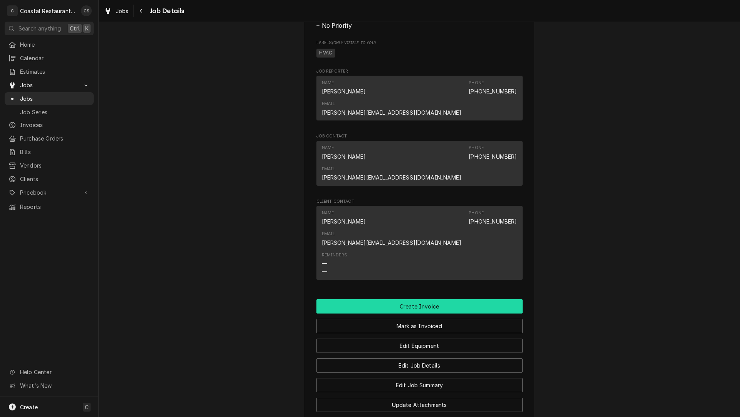
scroll to position [564, 0]
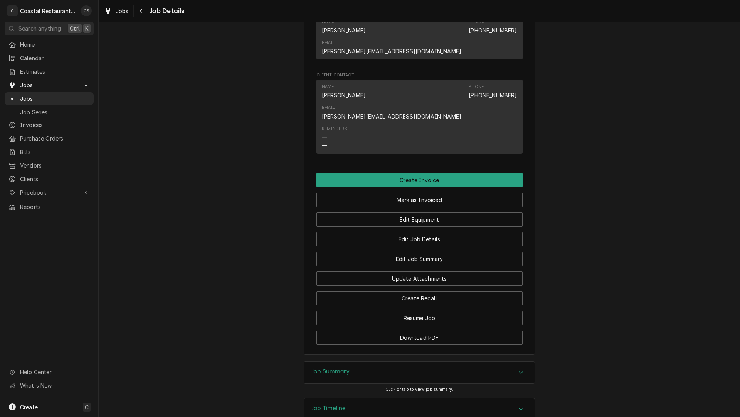
click at [347, 368] on h3 "Job Summary" at bounding box center [331, 371] width 38 height 7
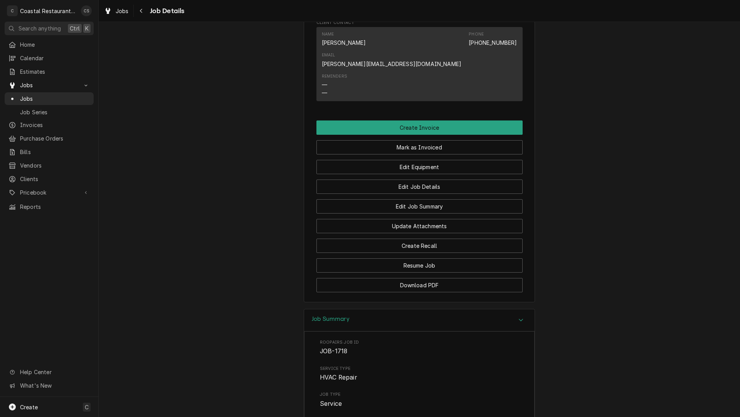
scroll to position [501, 0]
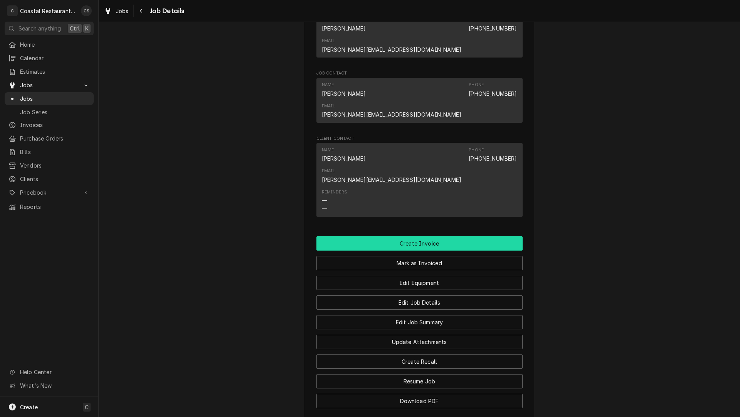
click at [418, 236] on button "Create Invoice" at bounding box center [420, 243] width 206 height 14
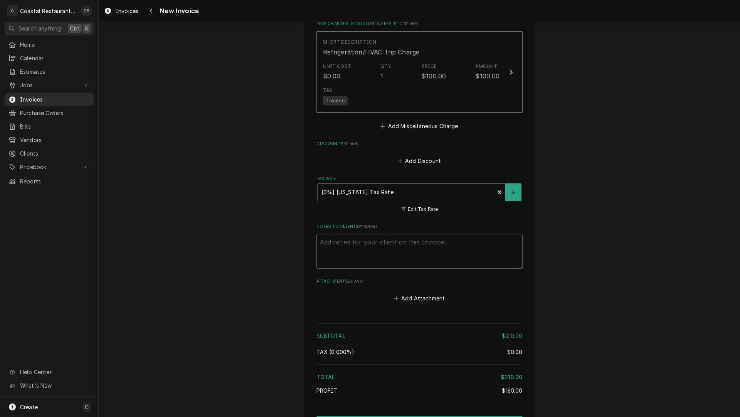
scroll to position [934, 0]
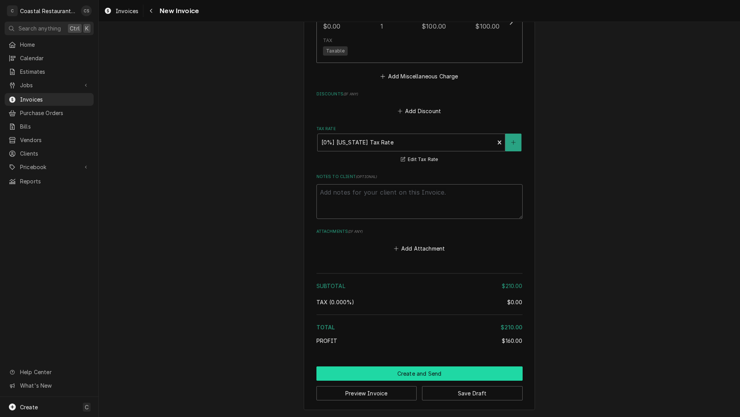
click at [417, 372] on button "Create and Send" at bounding box center [420, 373] width 206 height 14
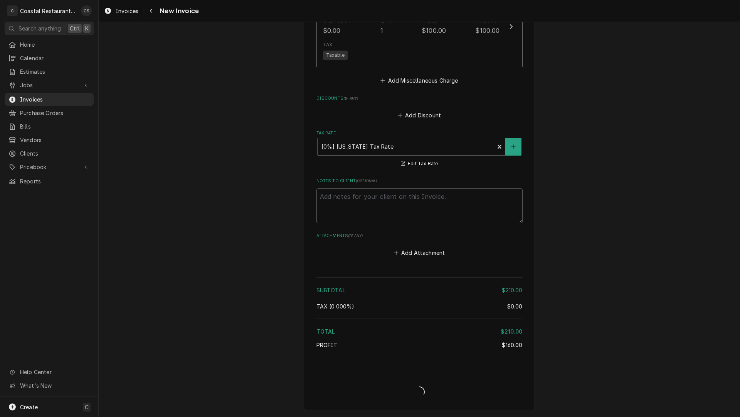
scroll to position [929, 0]
type textarea "x"
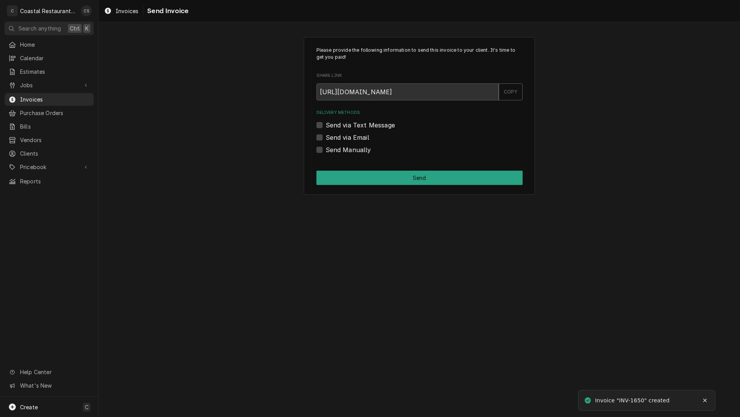
click at [326, 136] on label "Send via Email" at bounding box center [348, 137] width 44 height 9
click at [326, 136] on input "Send via Email" at bounding box center [429, 141] width 206 height 17
checkbox input "true"
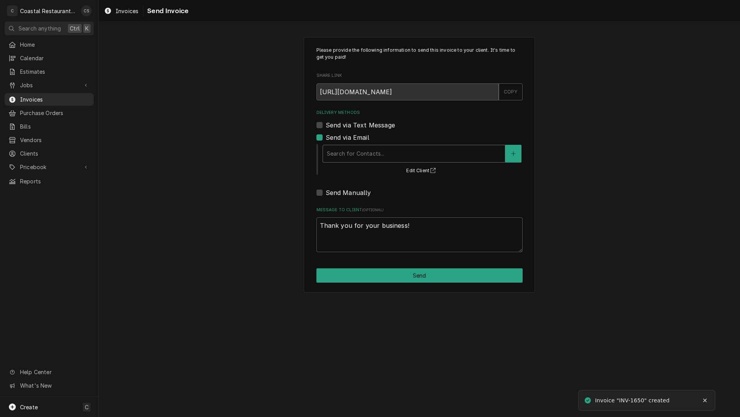
click at [352, 154] on div "Delivery Methods" at bounding box center [414, 154] width 174 height 14
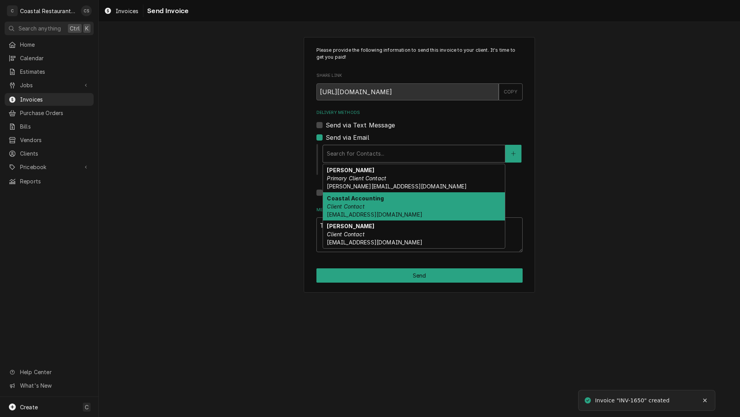
click at [364, 211] on span "Accounting@coastalrestaurantrepair.com" at bounding box center [374, 214] width 95 height 7
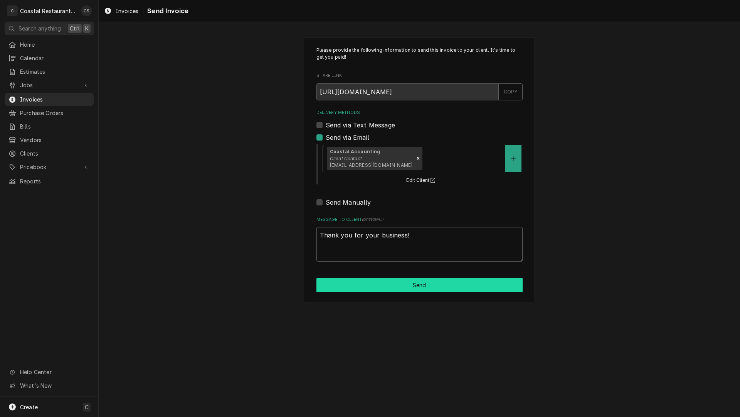
click at [410, 284] on button "Send" at bounding box center [420, 285] width 206 height 14
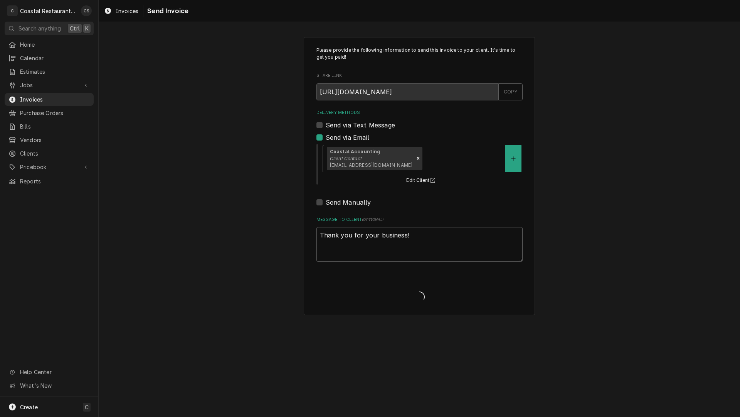
type textarea "x"
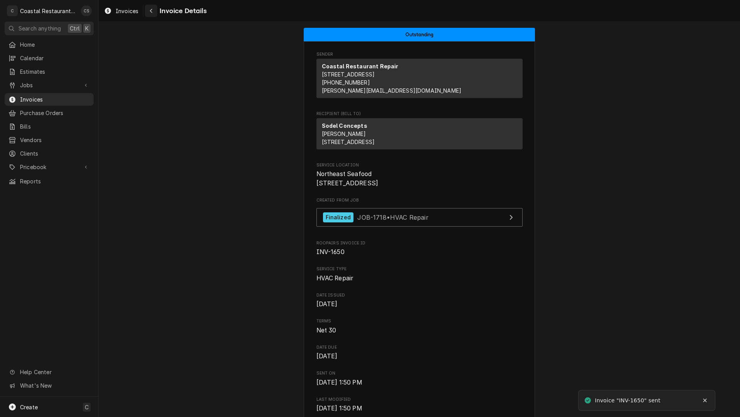
click at [154, 10] on div "Navigate back" at bounding box center [151, 11] width 8 height 8
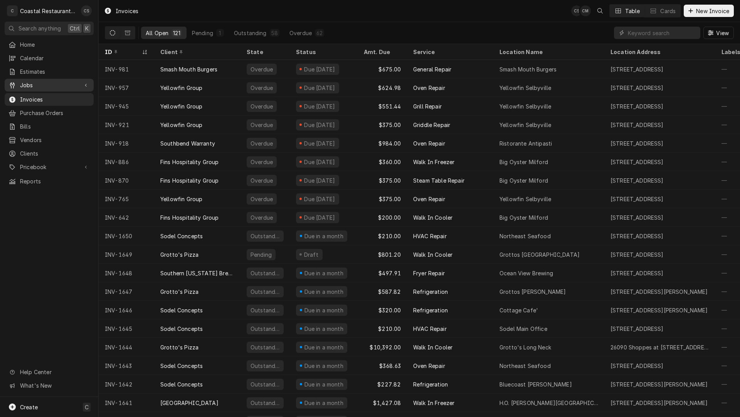
click at [47, 83] on span "Jobs" at bounding box center [49, 85] width 58 height 8
click at [45, 94] on span "Jobs" at bounding box center [55, 98] width 70 height 8
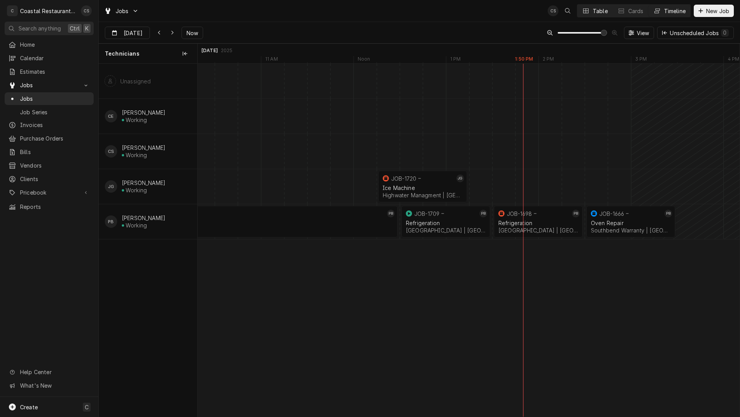
click at [591, 9] on button "Table" at bounding box center [595, 11] width 35 height 12
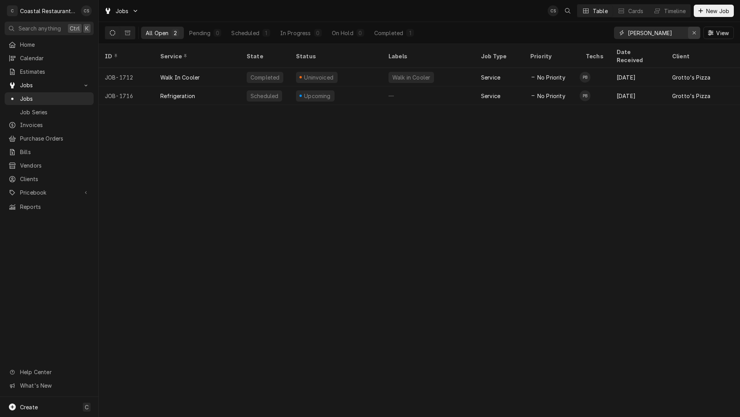
click at [694, 32] on icon "Erase input" at bounding box center [695, 32] width 4 height 5
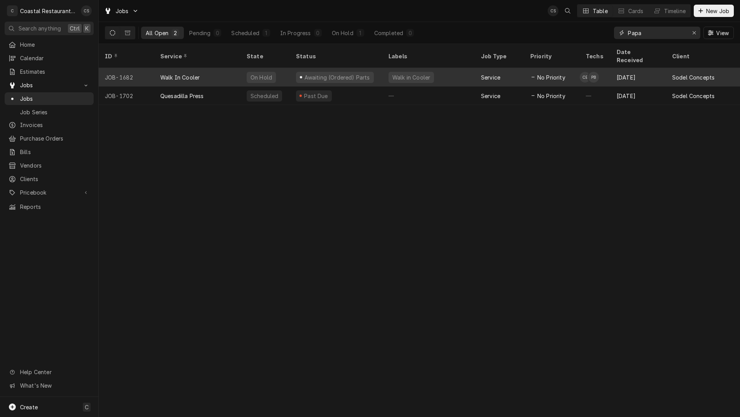
type input "Papa"
click at [217, 68] on div "Walk In Cooler" at bounding box center [197, 77] width 86 height 19
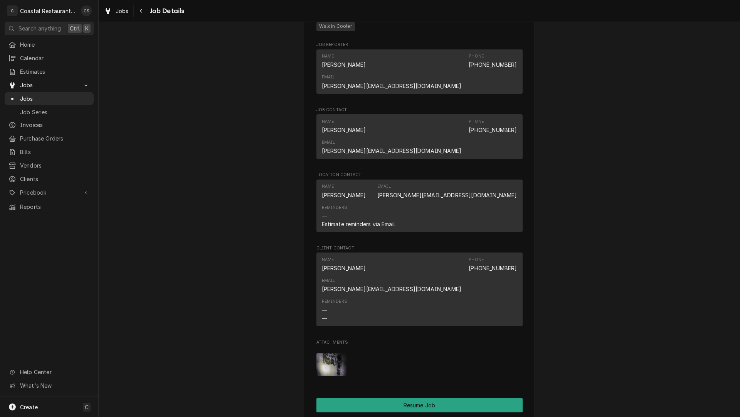
scroll to position [694, 0]
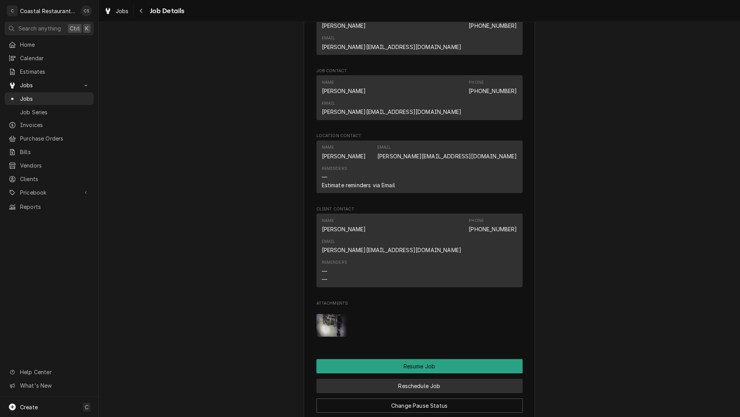
click at [416, 378] on button "Reschedule Job" at bounding box center [420, 385] width 206 height 14
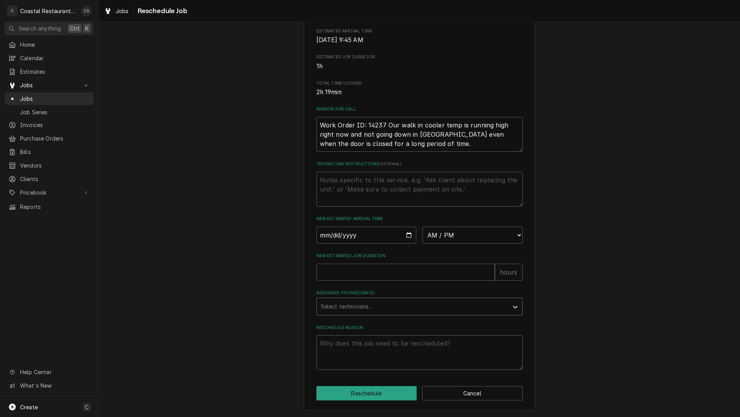
scroll to position [160, 0]
click at [406, 234] on input "Date" at bounding box center [367, 234] width 100 height 17
type textarea "x"
type input "[DATE]"
click at [434, 235] on select "AM / PM 6:00 AM 6:15 AM 6:30 AM 6:45 AM 7:00 AM 7:15 AM 7:30 AM 7:45 AM 8:00 AM…" at bounding box center [473, 234] width 100 height 17
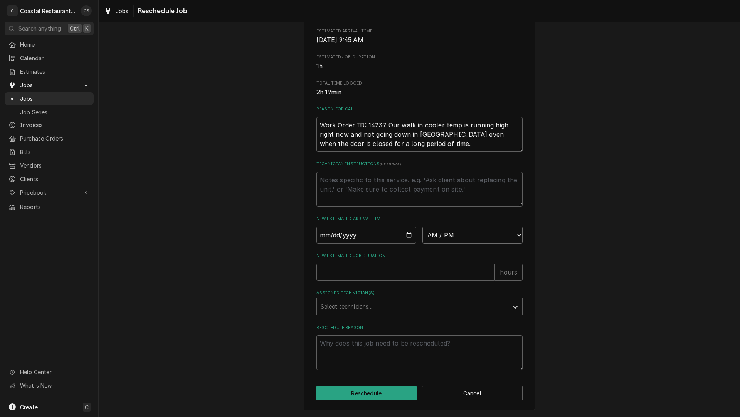
select select "10:00:00"
click at [423, 226] on select "AM / PM 6:00 AM 6:15 AM 6:30 AM 6:45 AM 7:00 AM 7:15 AM 7:30 AM 7:45 AM 8:00 AM…" at bounding box center [473, 234] width 100 height 17
click at [377, 267] on input "New Estimated Job Duration" at bounding box center [406, 271] width 179 height 17
type textarea "x"
type input "1"
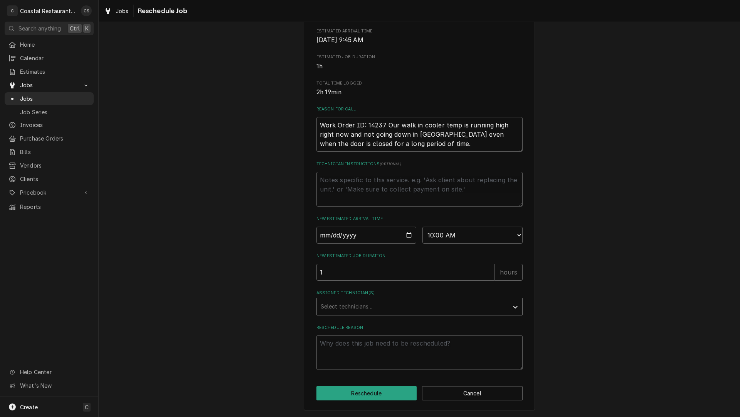
click at [363, 297] on div "Select technicians..." at bounding box center [420, 306] width 206 height 18
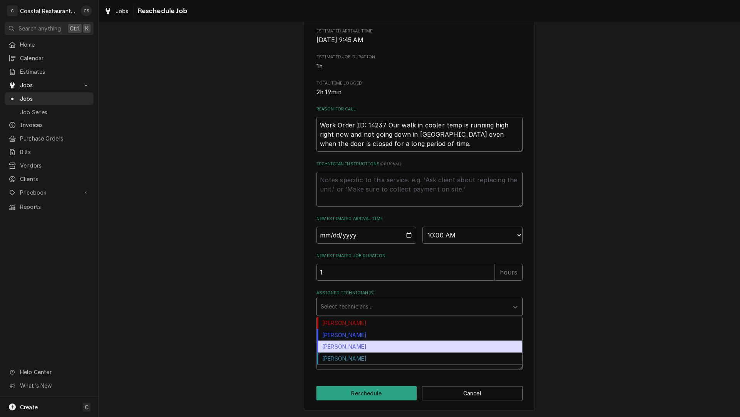
click at [353, 348] on div "James Gatton" at bounding box center [420, 346] width 206 height 12
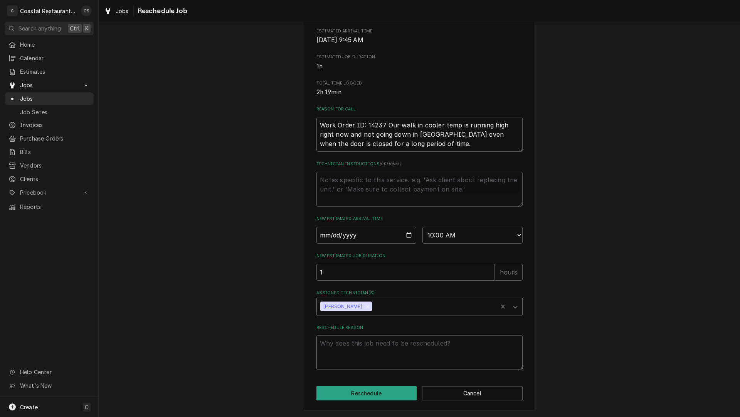
drag, startPoint x: 360, startPoint y: 344, endPoint x: 365, endPoint y: 341, distance: 5.9
click at [360, 344] on textarea "Reschedule Reason" at bounding box center [420, 352] width 206 height 35
type textarea "x"
type textarea "P"
type textarea "x"
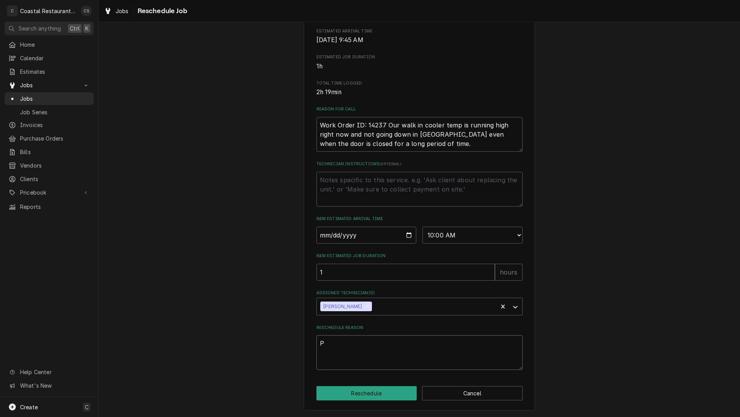
type textarea "Pa"
type textarea "x"
type textarea "Par"
type textarea "x"
type textarea "Part"
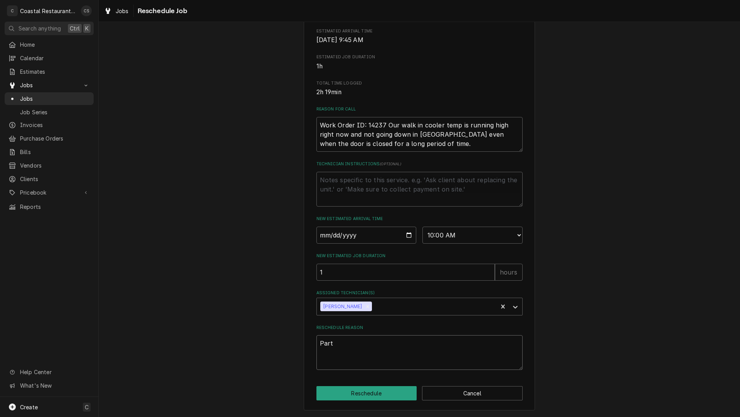
type textarea "x"
type textarea "Parts"
type textarea "x"
type textarea "Parts"
type textarea "x"
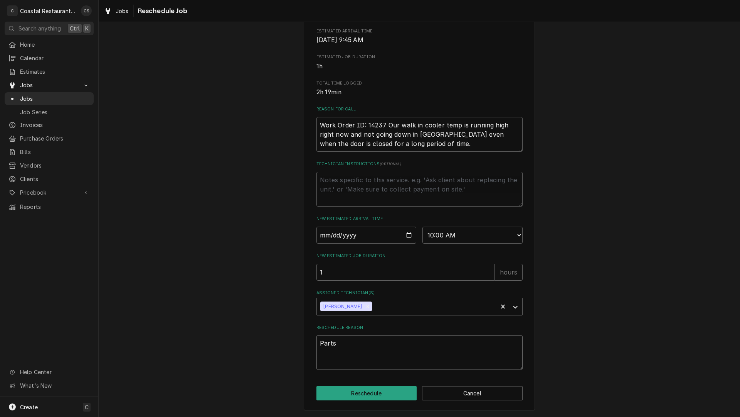
type textarea "Parts A"
type textarea "x"
type textarea "Parts Ar"
type textarea "x"
type textarea "Parts Arr"
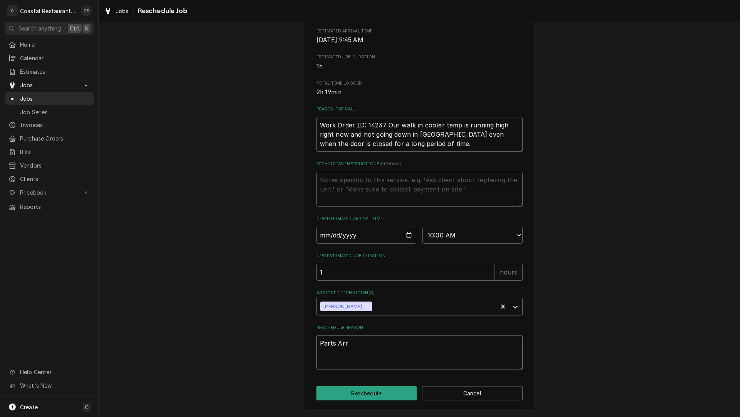
type textarea "x"
type textarea "Parts Arri"
type textarea "x"
type textarea "Parts Arriv"
type textarea "x"
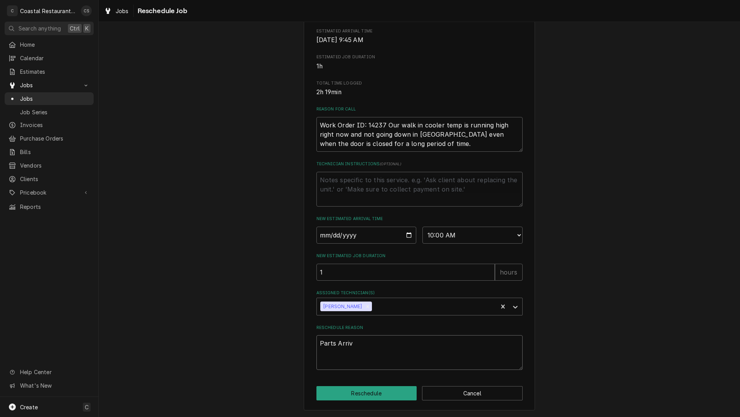
type textarea "Parts Arrive"
type textarea "x"
type textarea "Parts Arrived"
click at [374, 396] on button "Reschedule" at bounding box center [367, 393] width 101 height 14
type textarea "x"
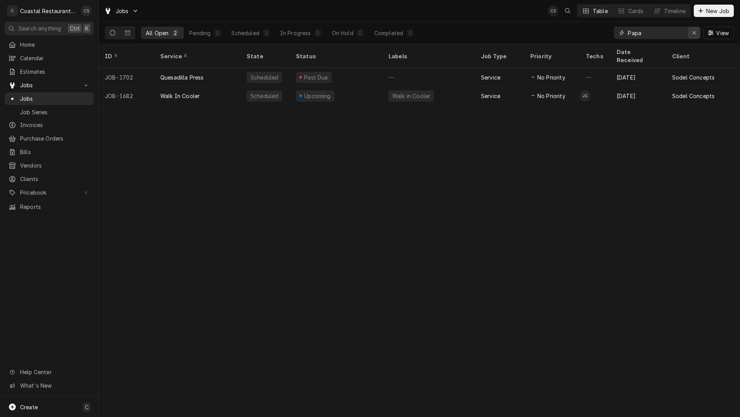
click at [695, 31] on icon "Erase input" at bounding box center [695, 32] width 4 height 5
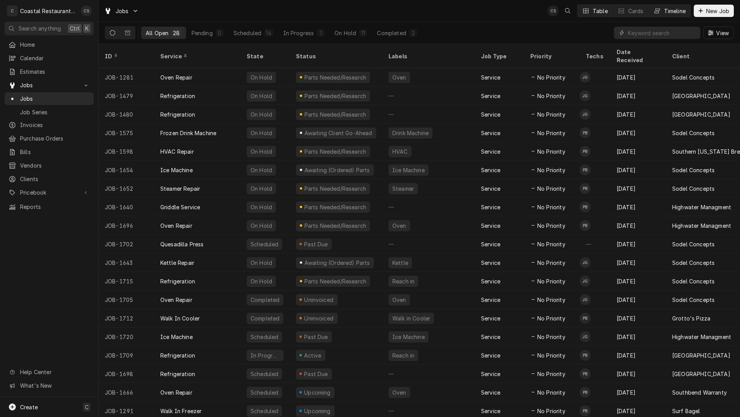
click at [672, 12] on div "Timeline" at bounding box center [675, 11] width 22 height 8
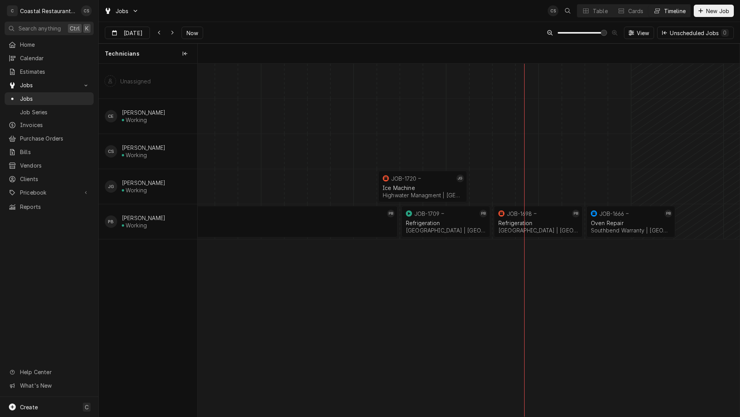
scroll to position [0, 10743]
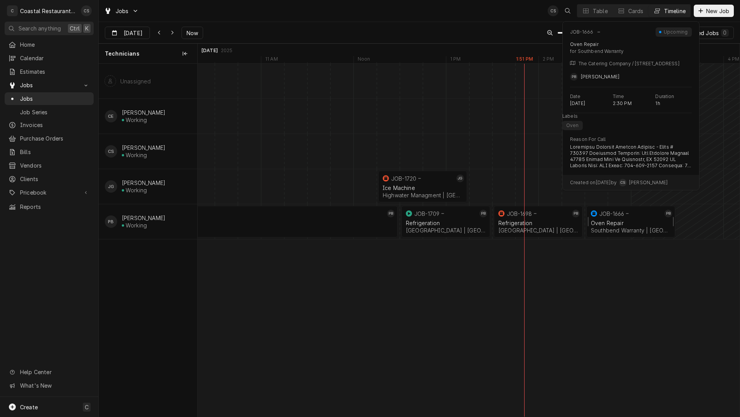
click at [627, 218] on div "Oven Repair Southbend Warranty | Greenwood, 19950" at bounding box center [631, 226] width 83 height 17
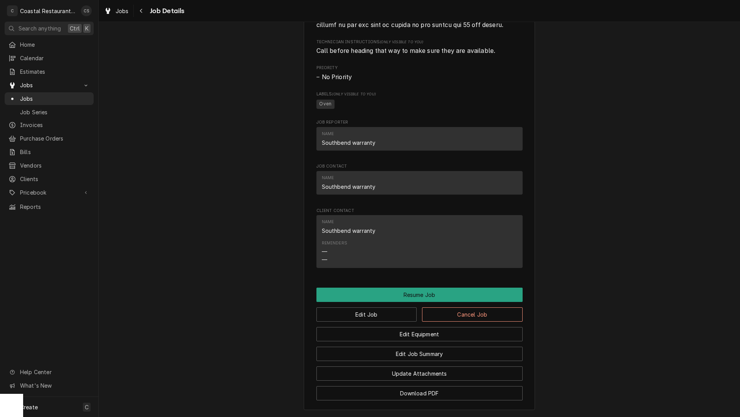
scroll to position [926, 0]
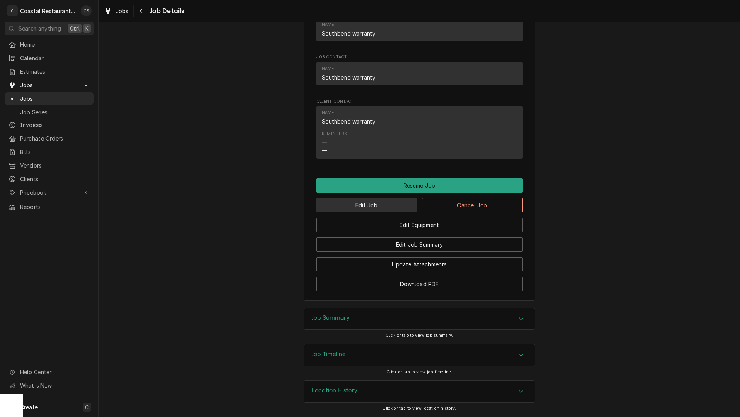
click at [370, 212] on button "Edit Job" at bounding box center [367, 205] width 101 height 14
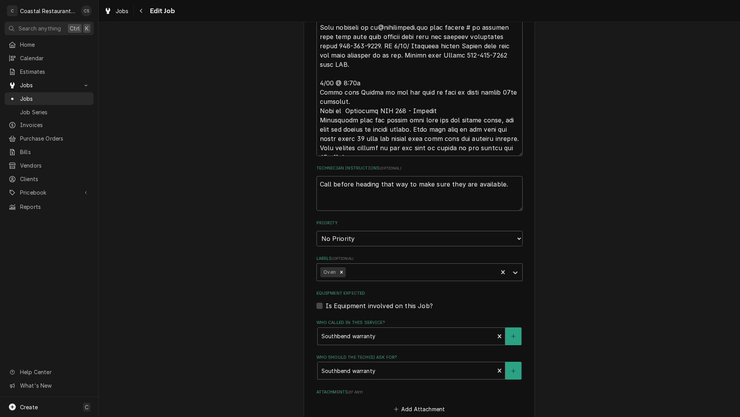
scroll to position [617, 0]
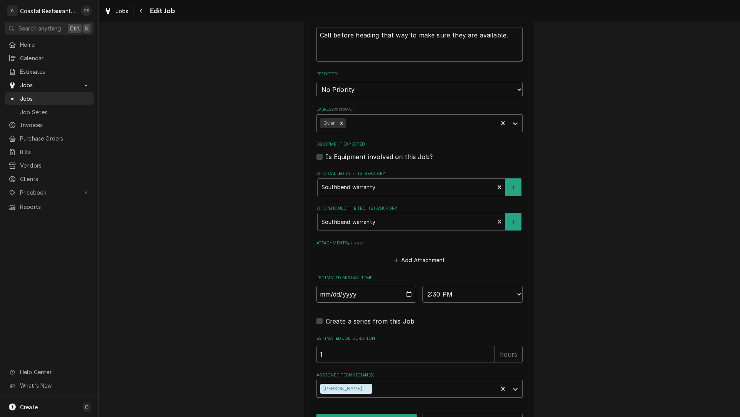
click at [406, 295] on input "[DATE]" at bounding box center [367, 293] width 100 height 17
type textarea "x"
type input "[DATE]"
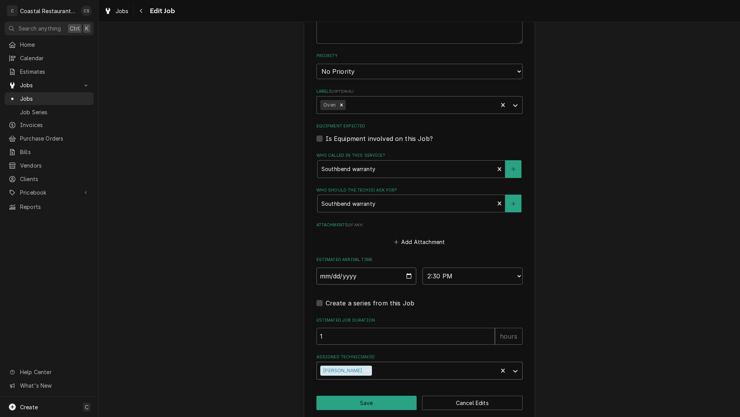
scroll to position [645, 0]
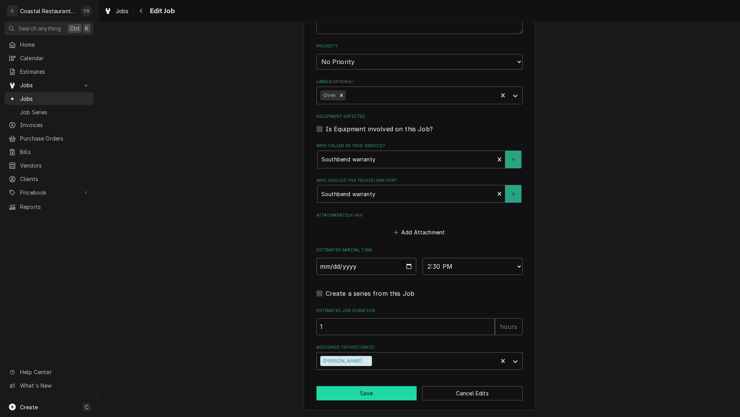
click at [376, 390] on button "Save" at bounding box center [367, 393] width 101 height 14
type textarea "x"
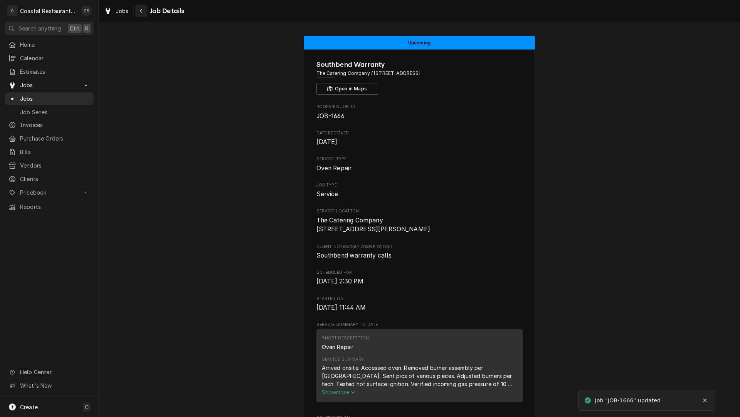
click at [143, 12] on div "Navigate back" at bounding box center [142, 11] width 8 height 8
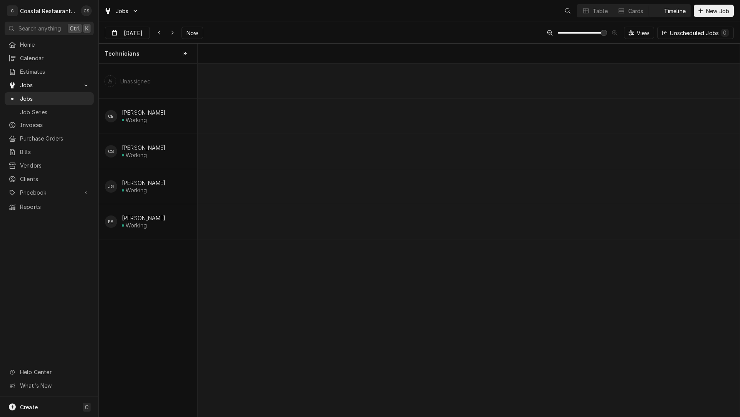
scroll to position [0, 10743]
click at [171, 31] on icon "Dynamic Content Wrapper" at bounding box center [172, 33] width 2 height 4
type input "Oct 3"
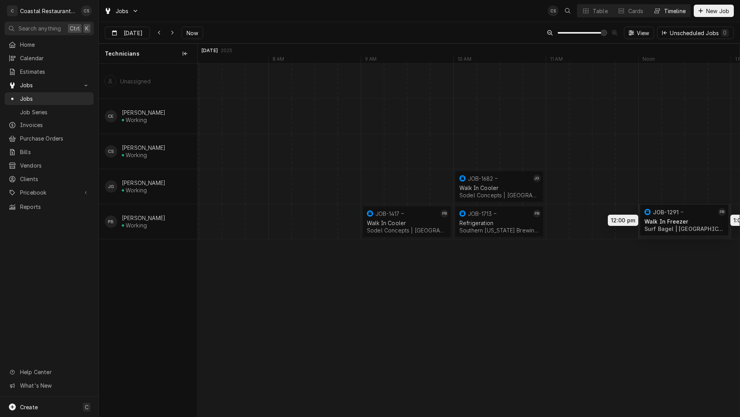
drag, startPoint x: 643, startPoint y: 223, endPoint x: 689, endPoint y: 222, distance: 46.3
click at [689, 222] on div "9:00 AM 10:00 AM JOB-1417 PB Walk In Cooler Sodel Concepts | Rehoboth Beach, 19…" at bounding box center [469, 240] width 542 height 352
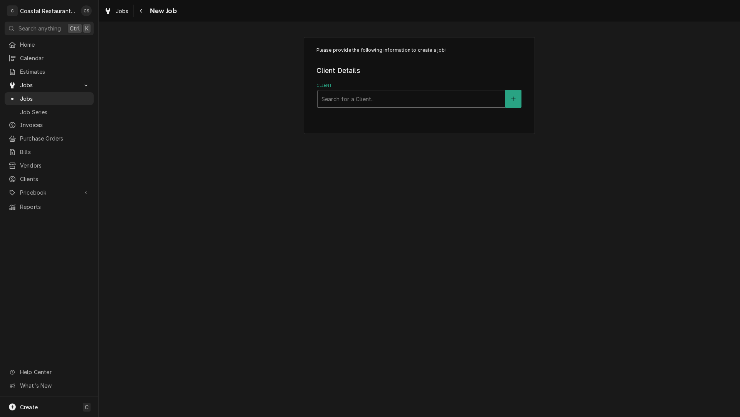
click at [350, 99] on div "Client" at bounding box center [412, 99] width 180 height 14
type input "Matts"
click at [350, 115] on strong "Sodel Concepts" at bounding box center [345, 115] width 46 height 7
click at [349, 174] on div "Service Location" at bounding box center [412, 173] width 180 height 14
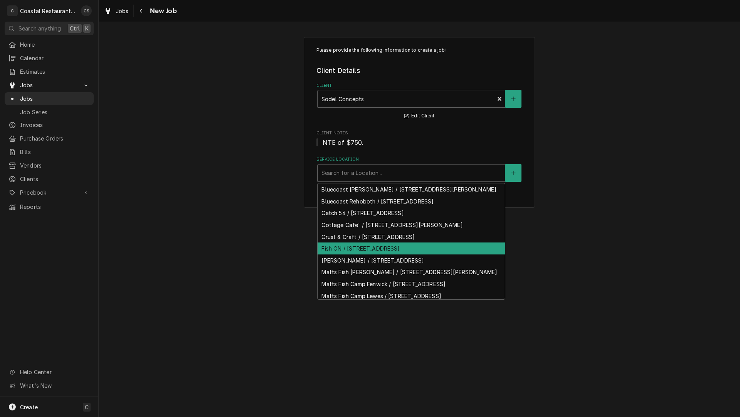
scroll to position [35, 0]
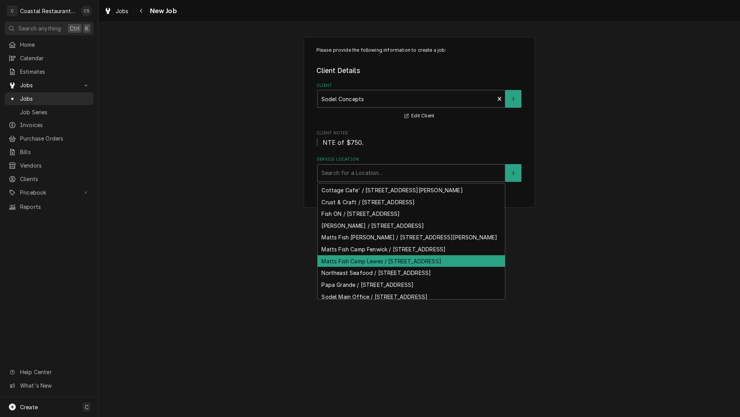
click at [358, 267] on div "Matts Fish Camp Lewes / [STREET_ADDRESS]" at bounding box center [411, 261] width 187 height 12
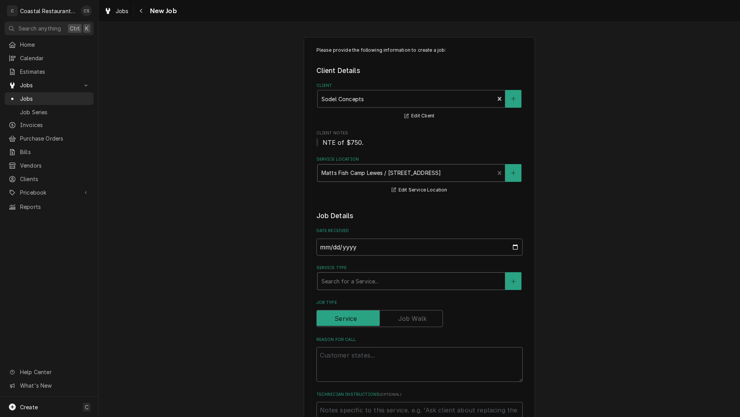
click at [348, 282] on div "Service Type" at bounding box center [412, 281] width 180 height 14
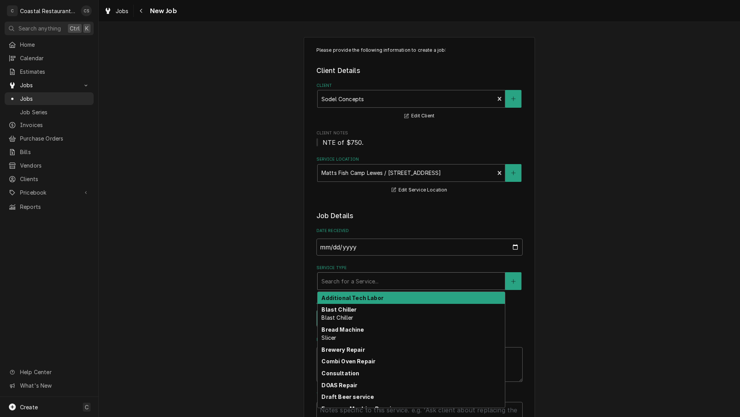
type textarea "x"
type input "O"
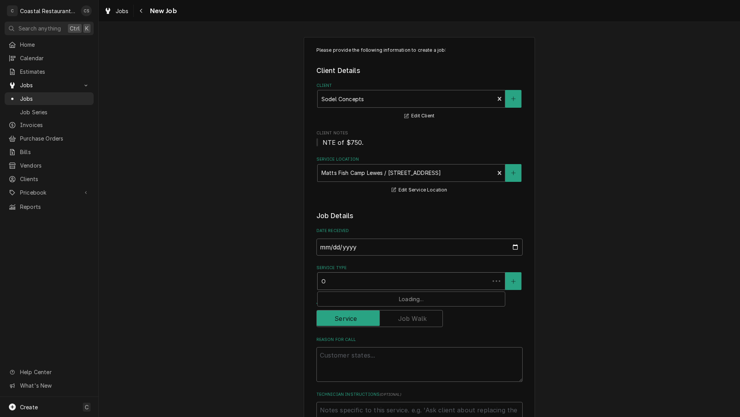
type textarea "x"
type input "Ov"
type textarea "x"
type input "Oven"
type textarea "x"
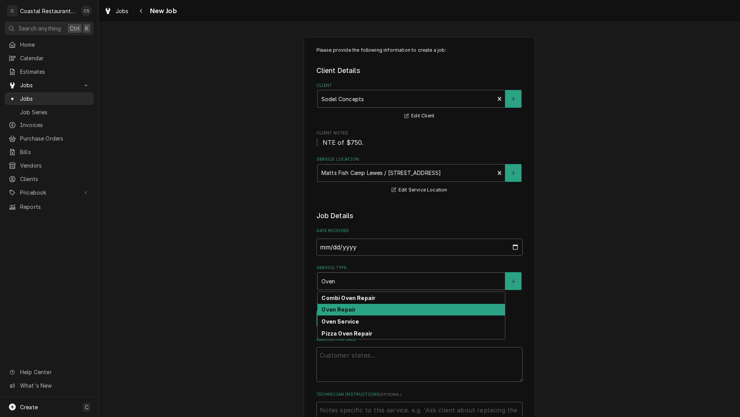
click at [360, 310] on div "Oven Repair" at bounding box center [411, 310] width 187 height 12
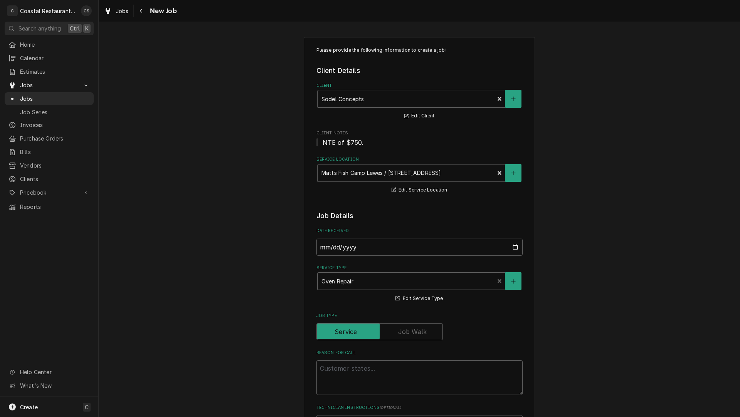
scroll to position [116, 0]
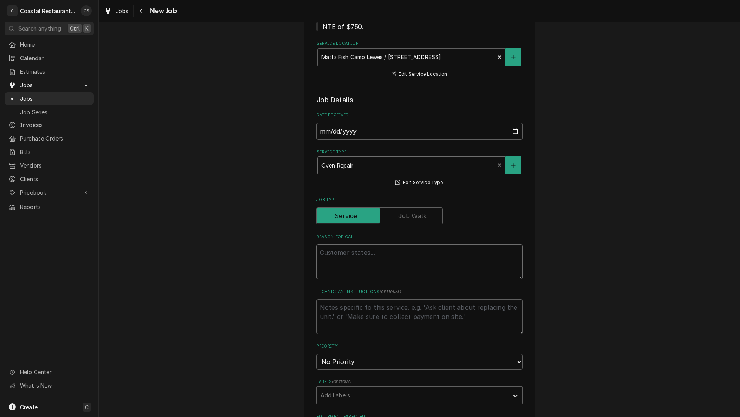
click at [337, 253] on textarea "Reason For Call" at bounding box center [420, 261] width 206 height 35
click at [332, 254] on textarea "Reason For Call" at bounding box center [420, 261] width 206 height 35
paste textarea "Work Order ID: 14284"
type textarea "x"
type textarea "Work Order ID: 14284"
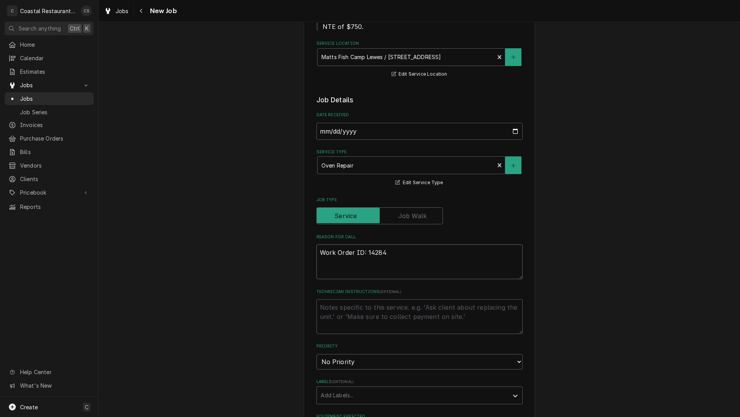
type textarea "x"
type textarea "Work Order ID: 14284"
type textarea "x"
type textarea "Work Order ID: 14284"
click at [404, 255] on textarea "Work Order ID: 14284" at bounding box center [420, 261] width 206 height 35
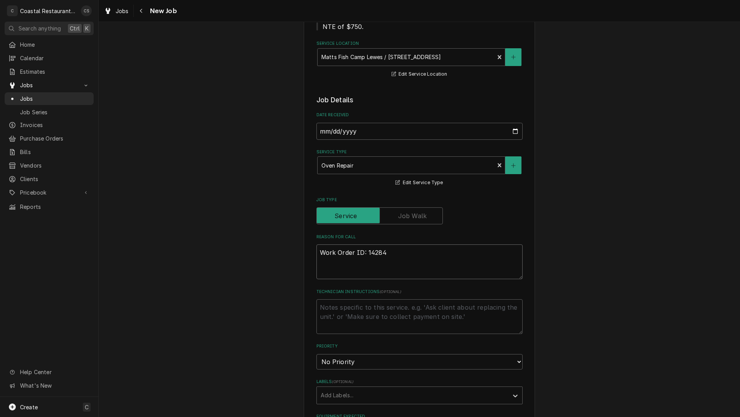
paste textarea "Left oven not working, not getting to temperature and a gas smell as well."
type textarea "x"
type textarea "Work Order ID: 14284 Left oven not working, not getting to temperature and a ga…"
type textarea "x"
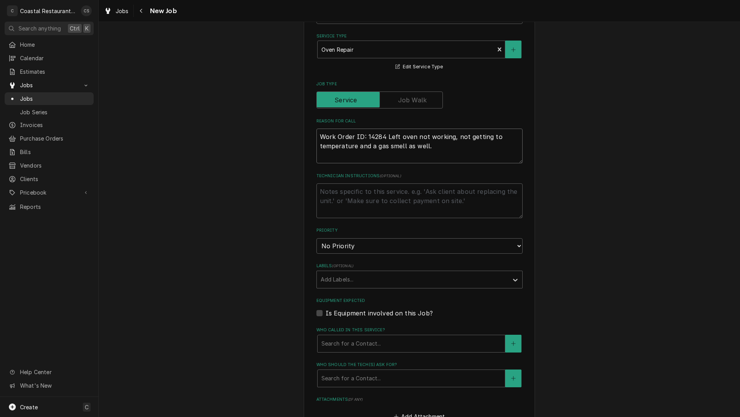
scroll to position [270, 0]
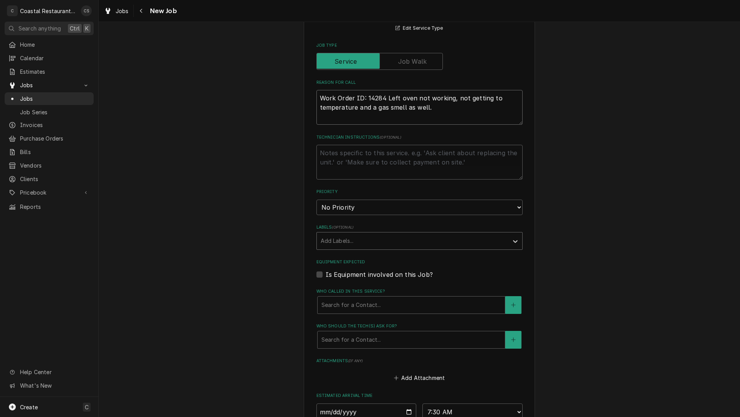
type textarea "Work Order ID: 14284 Left oven not working, not getting to temperature and a ga…"
click at [343, 241] on div "Labels" at bounding box center [413, 241] width 184 height 14
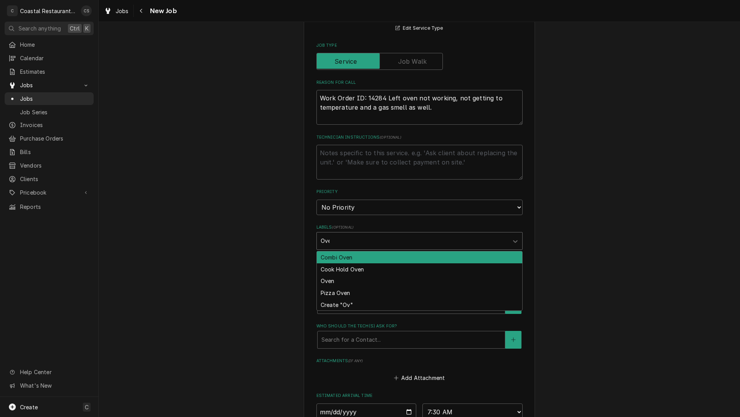
type input "Oven"
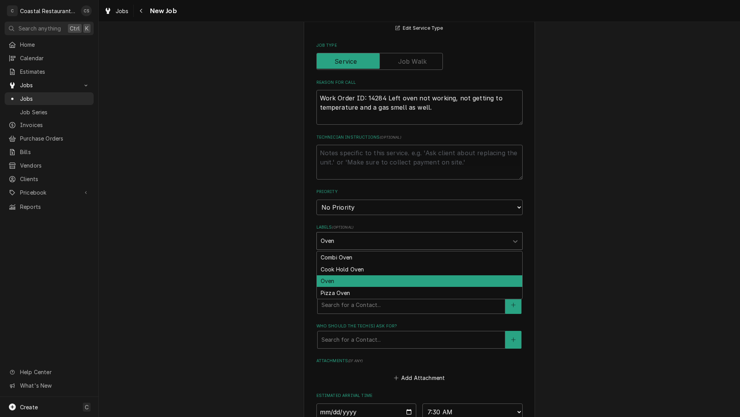
click at [332, 280] on div "Oven" at bounding box center [420, 281] width 206 height 12
type textarea "x"
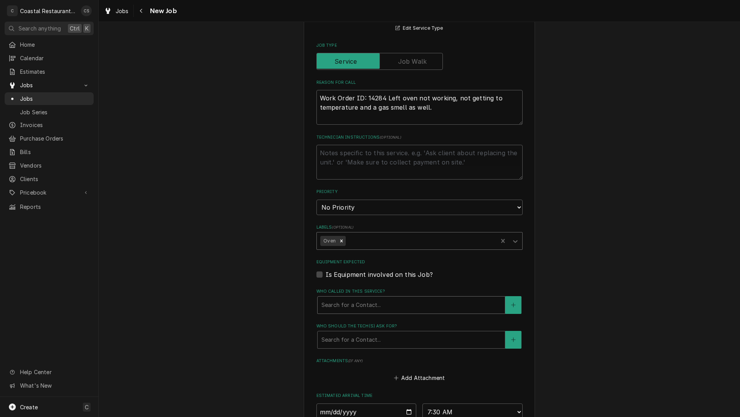
click at [337, 309] on div "Who called in this service?" at bounding box center [412, 305] width 180 height 14
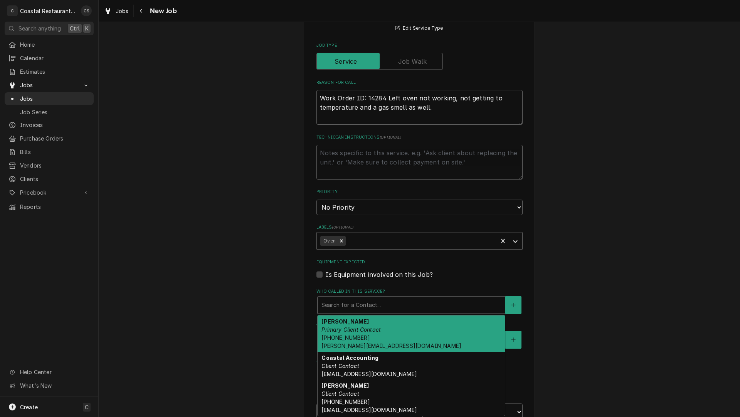
click at [346, 334] on span "(302) 381-0571 Andrew@sodelconcepts.com" at bounding box center [392, 341] width 140 height 15
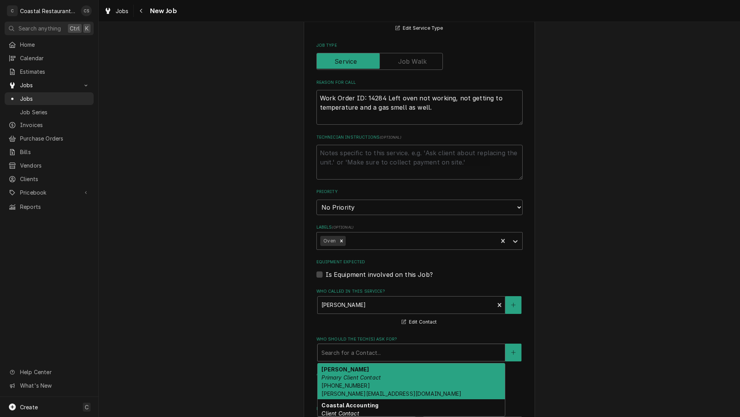
click at [346, 355] on div "Who should the tech(s) ask for?" at bounding box center [412, 352] width 180 height 14
click at [351, 379] on em "Primary Client Contact" at bounding box center [351, 377] width 59 height 7
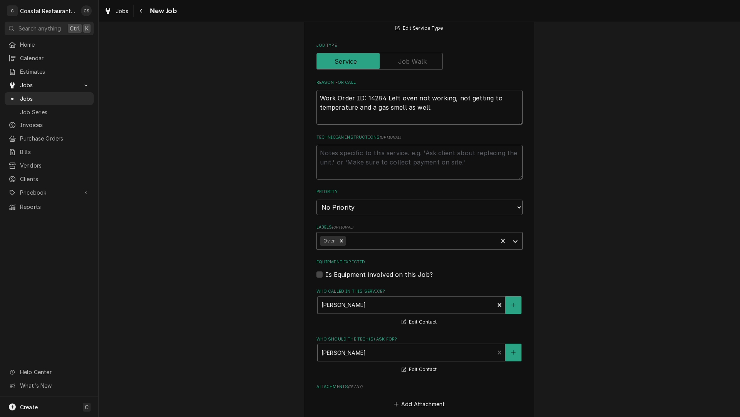
scroll to position [424, 0]
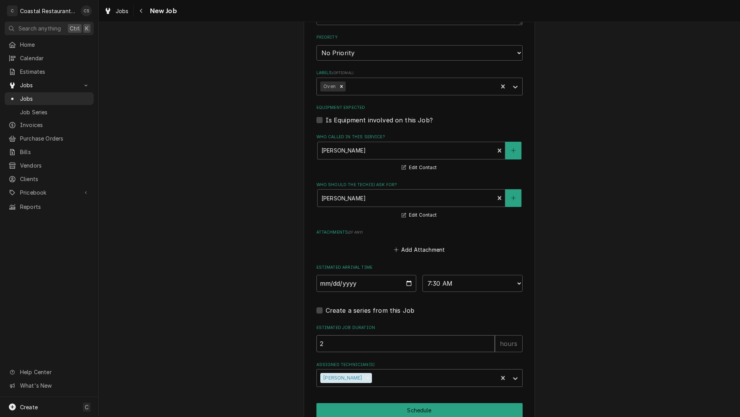
click at [340, 343] on input "2" at bounding box center [406, 343] width 179 height 17
type textarea "x"
type input "1"
type textarea "x"
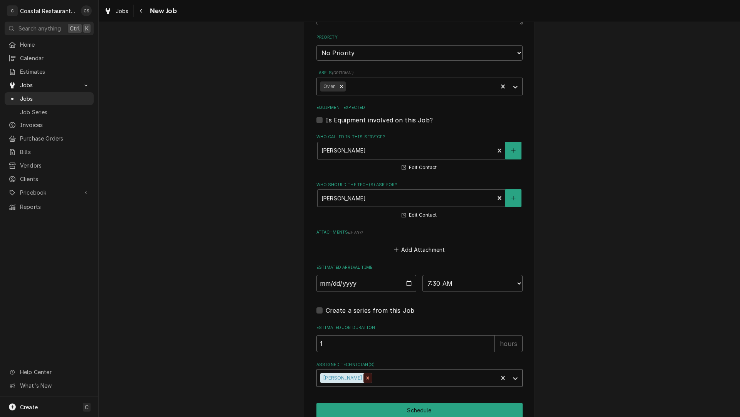
click at [365, 377] on icon "Remove Phill Blush" at bounding box center [367, 377] width 5 height 5
type input "1"
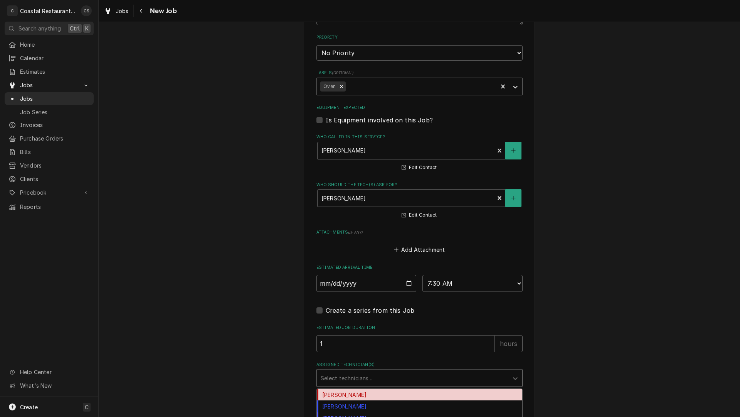
click at [337, 378] on div "Assigned Technician(s)" at bounding box center [413, 378] width 184 height 14
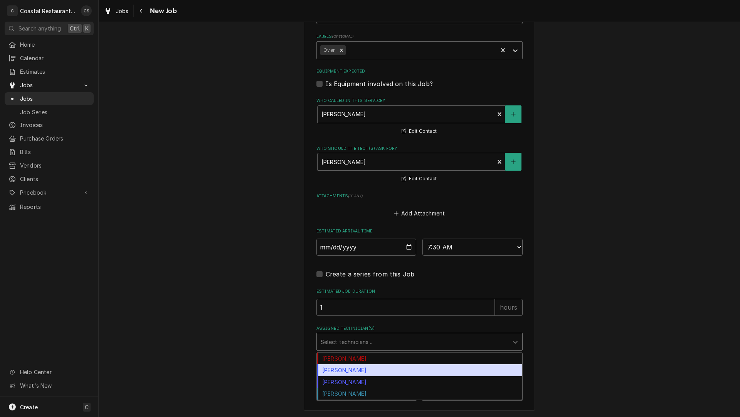
scroll to position [461, 0]
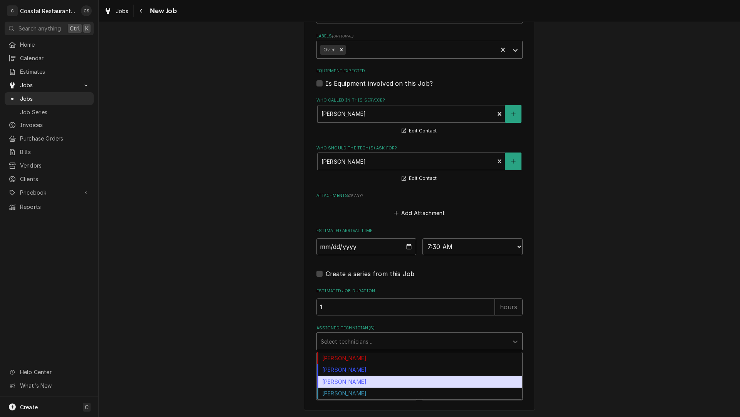
click at [345, 381] on div "[PERSON_NAME]" at bounding box center [420, 381] width 206 height 12
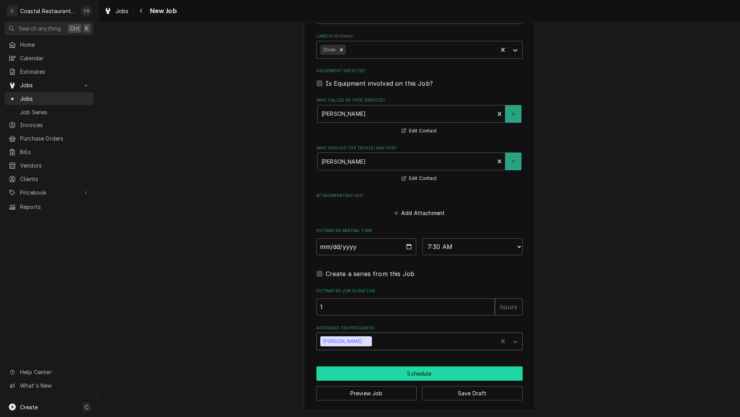
click at [381, 373] on button "Schedule" at bounding box center [420, 373] width 206 height 14
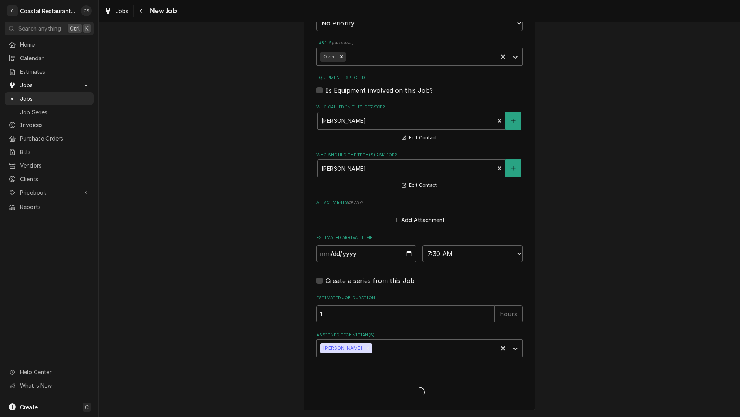
scroll to position [454, 0]
type textarea "x"
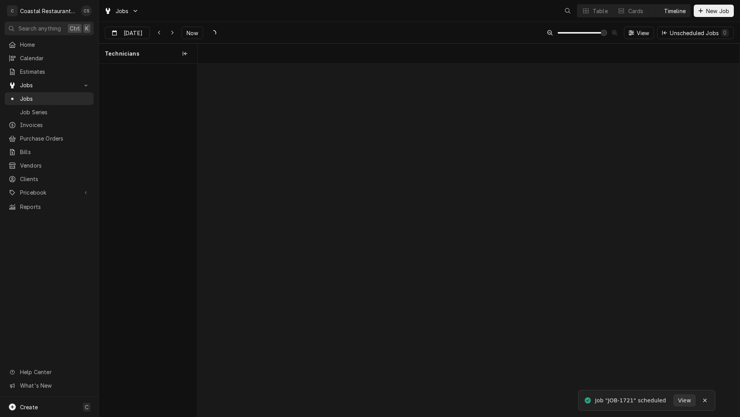
scroll to position [0, 10759]
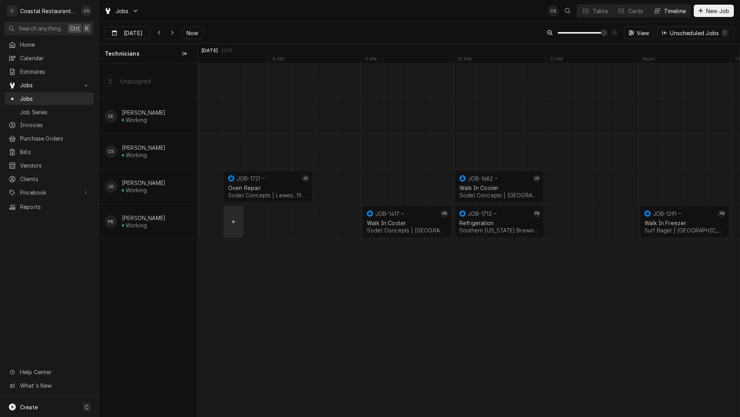
click at [243, 223] on div "normal" at bounding box center [592, 221] width 22307 height 35
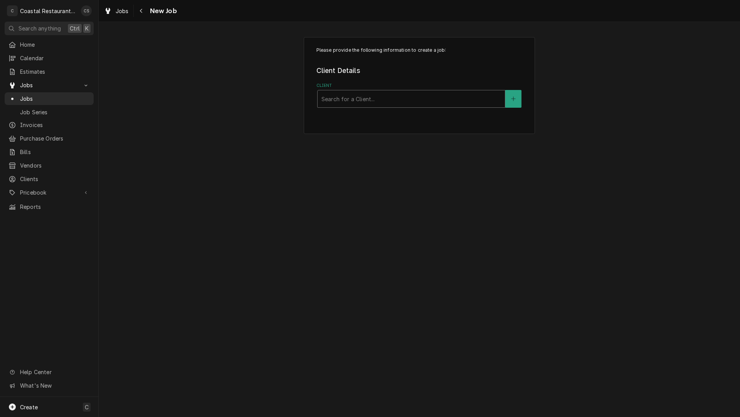
click at [341, 100] on div "Client" at bounding box center [412, 99] width 180 height 14
type input "Bay"
click at [344, 115] on strong "Highwater Managment" at bounding box center [355, 115] width 66 height 7
click at [342, 177] on div "Service Location" at bounding box center [412, 173] width 180 height 14
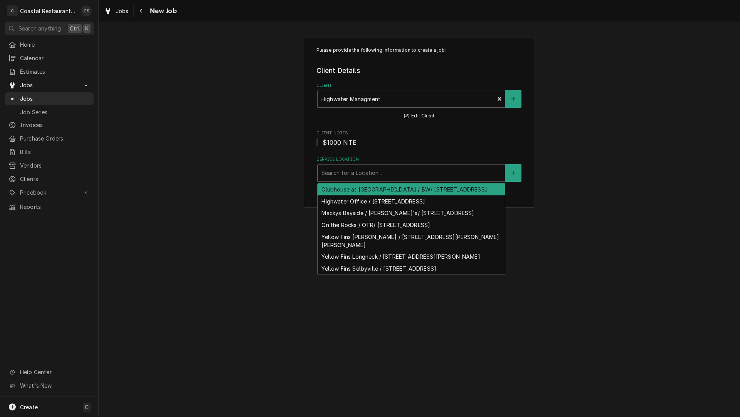
click at [363, 192] on div "Clubhouse at [GEOGRAPHIC_DATA] / BW/ [STREET_ADDRESS]" at bounding box center [411, 189] width 187 height 12
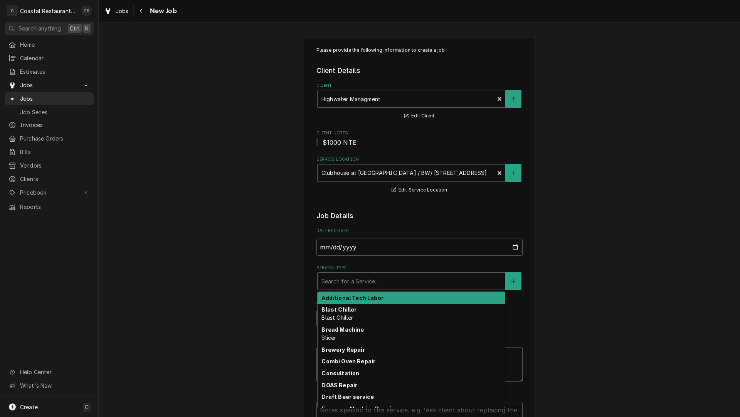
click at [347, 282] on div "Service Type" at bounding box center [412, 281] width 180 height 14
type textarea "x"
type input "R"
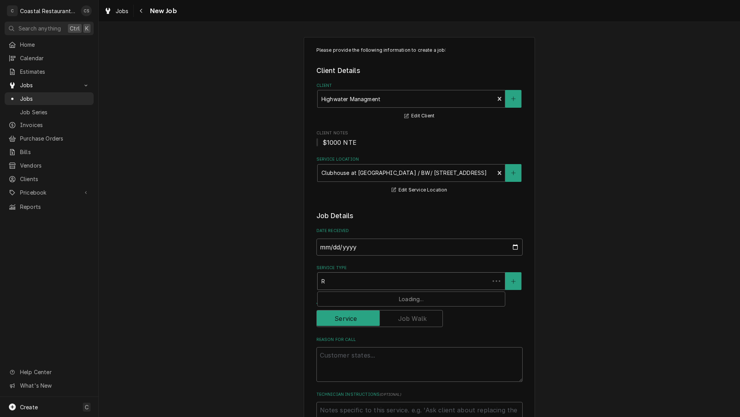
type textarea "x"
type input "Re"
type textarea "x"
type input "Ref"
click at [351, 297] on strong "Refrigeration" at bounding box center [341, 297] width 39 height 7
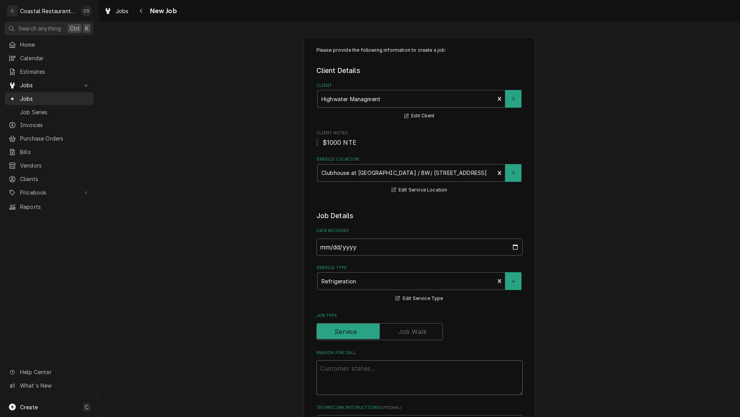
click at [338, 370] on textarea "Reason For Call" at bounding box center [420, 377] width 206 height 35
click at [337, 367] on textarea "Reason For Call" at bounding box center [420, 377] width 206 height 35
paste textarea "EMERGENCY"
type textarea "x"
type textarea "EMERGENCY"
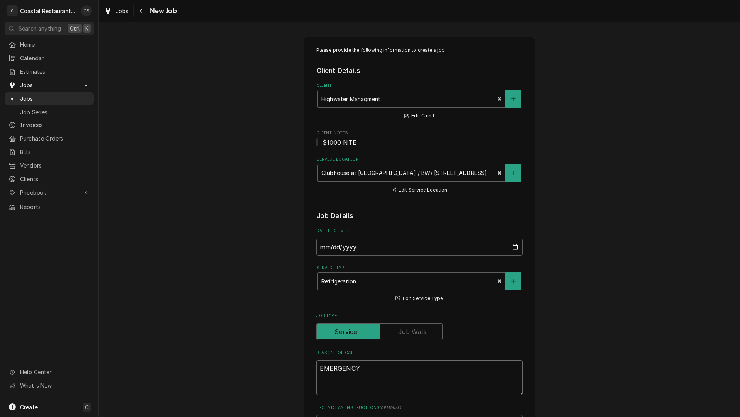
type textarea "x"
type textarea "EMERGENCY"
type textarea "x"
type textarea "EMERGENCY"
click at [373, 370] on textarea "EMERGENCY" at bounding box center [420, 377] width 206 height 35
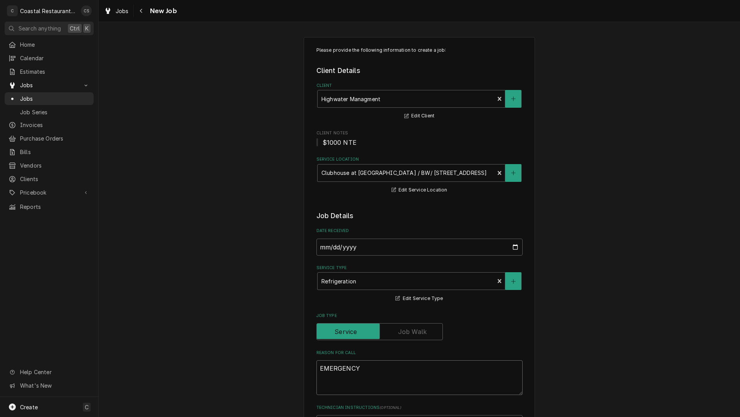
paste textarea "Work Order ID: 2632"
type textarea "x"
type textarea "EMERGENCY Work Order ID: 2632"
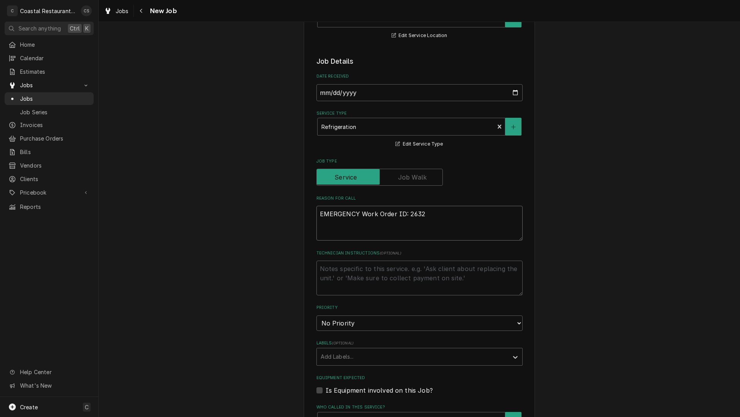
type textarea "x"
type textarea "EMERGENCY Work Order ID: 2632"
type textarea "x"
type textarea "EMERGENCY Work Order ID: 2632"
click at [427, 216] on textarea "EMERGENCY Work Order ID: 2632" at bounding box center [420, 223] width 206 height 35
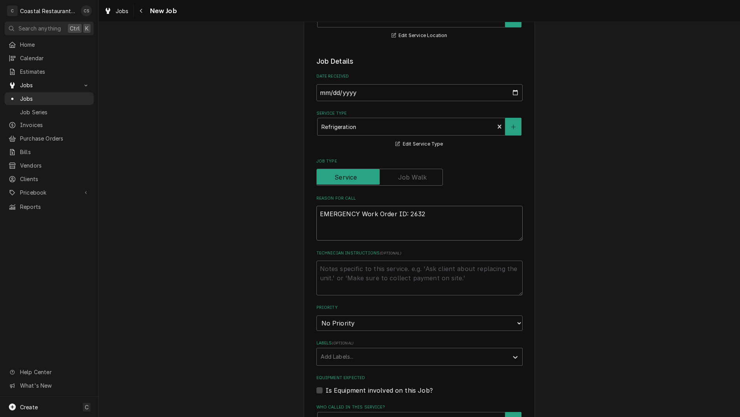
paste textarea "The salad cooler is down again, temperature is sitting around 60 degrees inside…"
type textarea "x"
type textarea "EMERGENCY Work Order ID: 2632 The salad cooler is down again, temperature is si…"
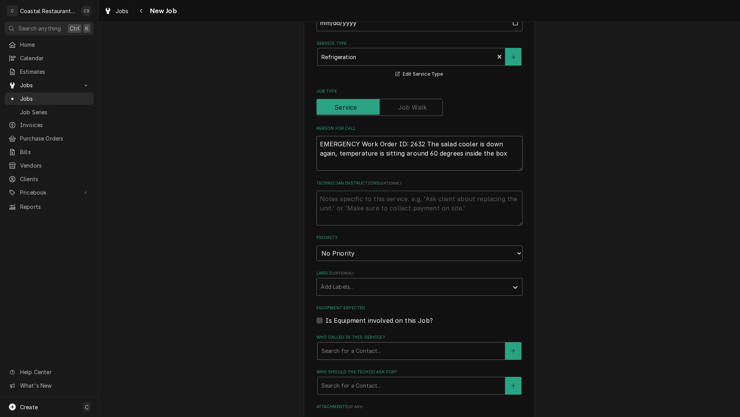
type textarea "x"
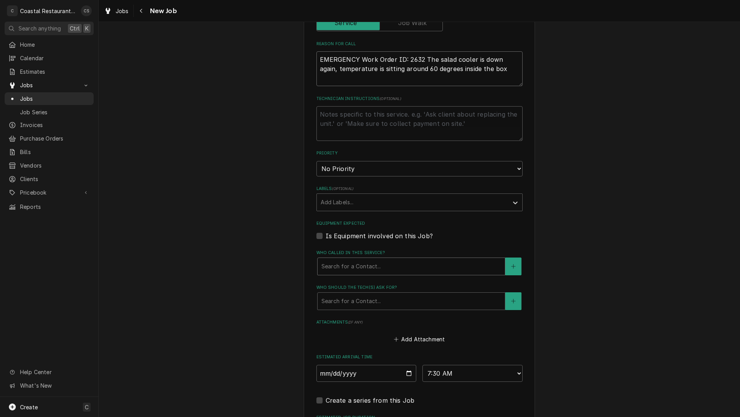
type textarea "EMERGENCY Work Order ID: 2632 The salad cooler is down again, temperature is si…"
click at [377, 266] on div "Who called in this service?" at bounding box center [412, 266] width 180 height 14
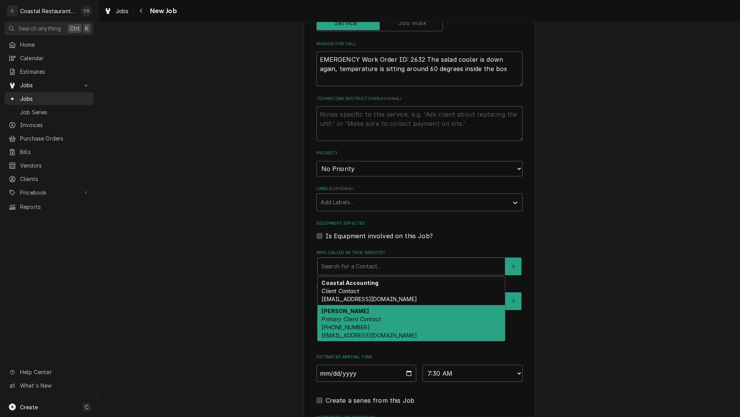
click at [360, 324] on span "(302) 245-7570 DanW@highwatermanagement.com" at bounding box center [369, 331] width 95 height 15
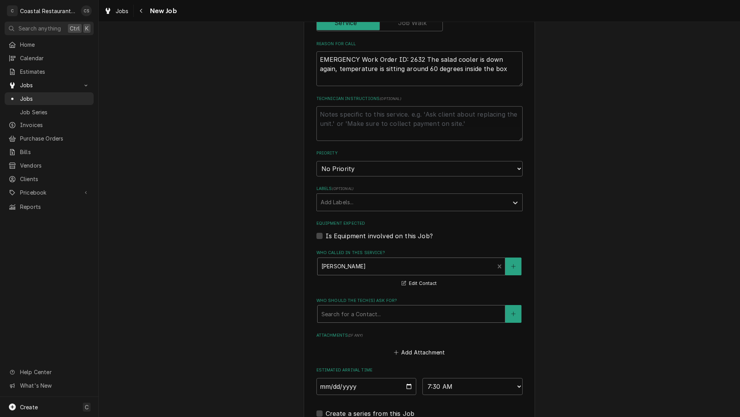
click at [359, 313] on div "Who should the tech(s) ask for?" at bounding box center [412, 314] width 180 height 14
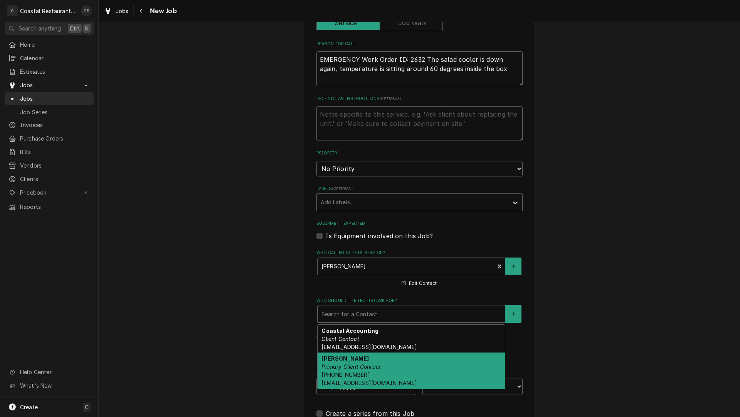
click at [358, 362] on div "Dan Wheeler Primary Client Contact (302) 245-7570 DanW@highwatermanagement.com" at bounding box center [411, 370] width 187 height 36
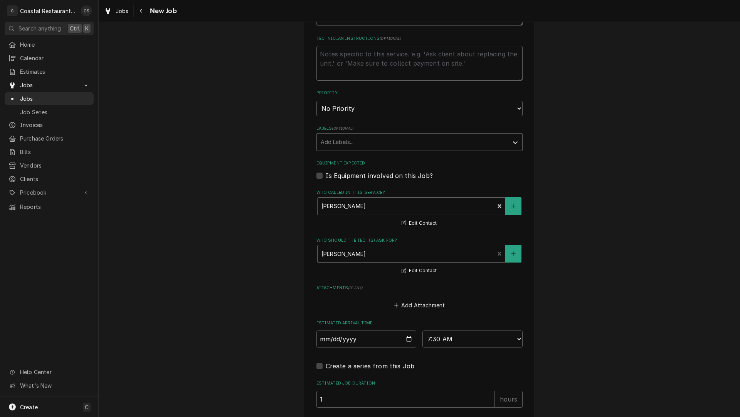
scroll to position [461, 0]
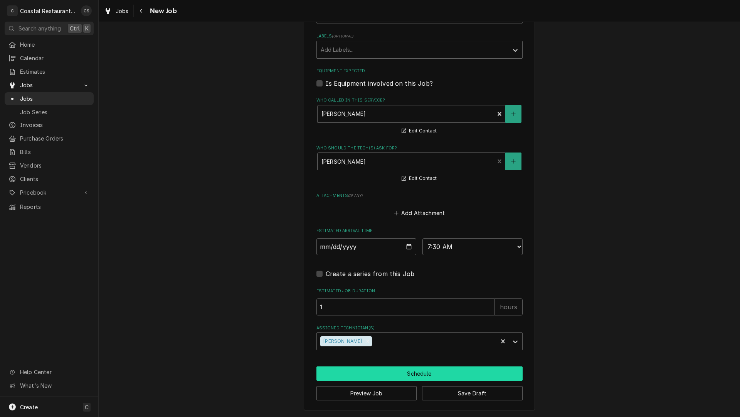
click at [413, 374] on button "Schedule" at bounding box center [420, 373] width 206 height 14
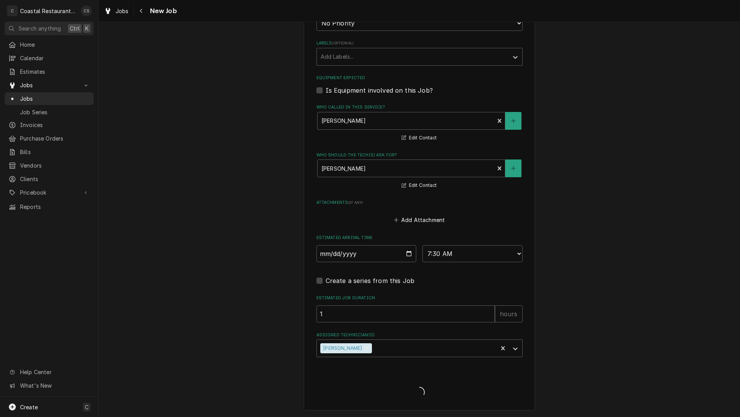
scroll to position [454, 0]
type textarea "x"
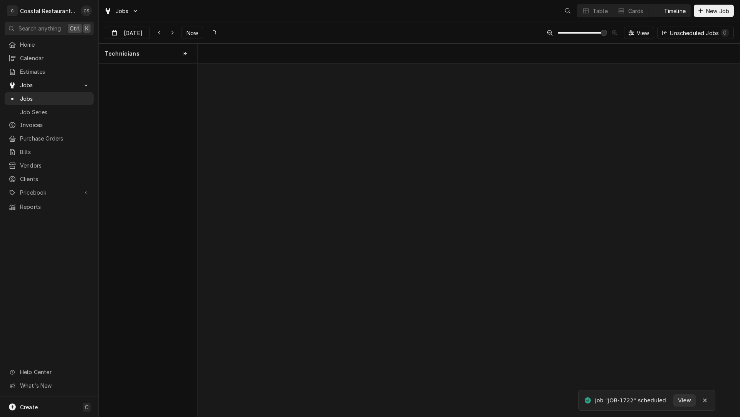
scroll to position [0, 10759]
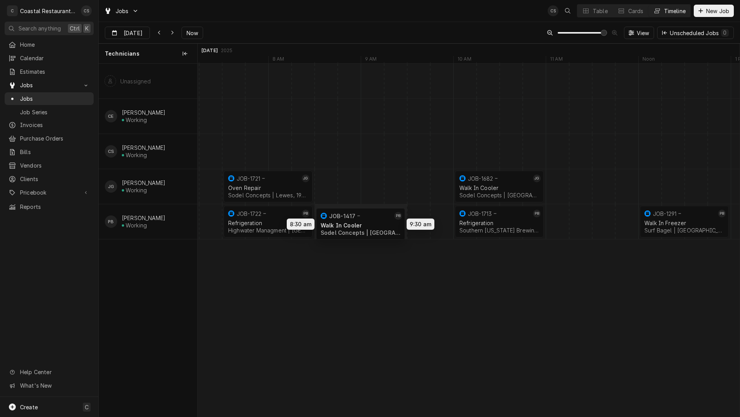
drag, startPoint x: 401, startPoint y: 223, endPoint x: 355, endPoint y: 225, distance: 46.7
click at [355, 225] on div "7:30 AM 8:30 AM JOB-1721 JG Oven Repair Sodel Concepts | [GEOGRAPHIC_DATA], 199…" at bounding box center [469, 240] width 542 height 352
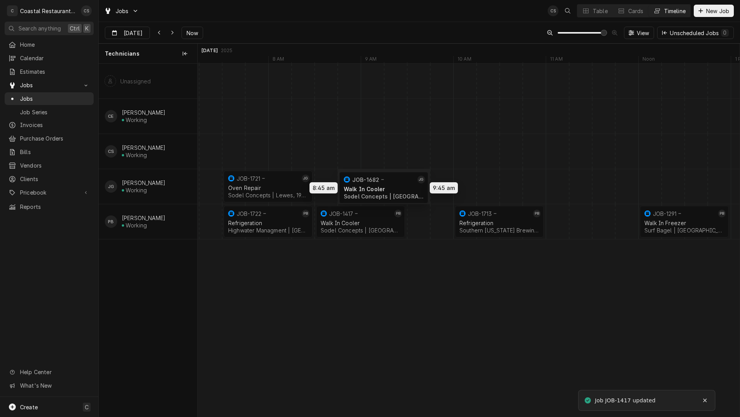
drag, startPoint x: 503, startPoint y: 186, endPoint x: 396, endPoint y: 187, distance: 107.2
click at [396, 187] on div "7:30 AM 8:30 AM JOB-1721 JG Oven Repair Sodel Concepts | [GEOGRAPHIC_DATA], 199…" at bounding box center [469, 240] width 542 height 352
click at [485, 221] on div "Refrigeration" at bounding box center [500, 222] width 80 height 7
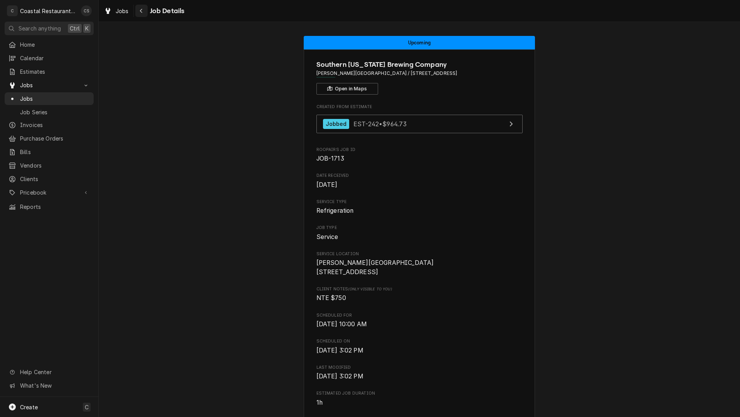
click at [143, 11] on icon "Navigate back" at bounding box center [141, 10] width 3 height 5
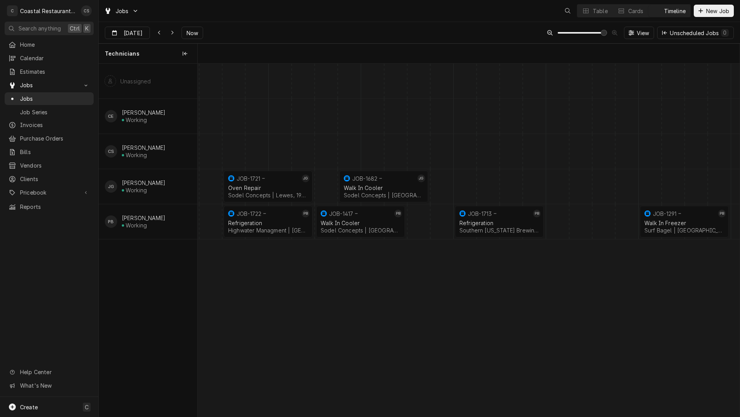
scroll to position [0, 10759]
drag, startPoint x: 364, startPoint y: 225, endPoint x: 591, endPoint y: 223, distance: 227.5
click at [591, 223] on div "7:30 AM 8:30 AM JOB-1721 JG Oven Repair Sodel Concepts | [GEOGRAPHIC_DATA], 199…" at bounding box center [469, 240] width 542 height 352
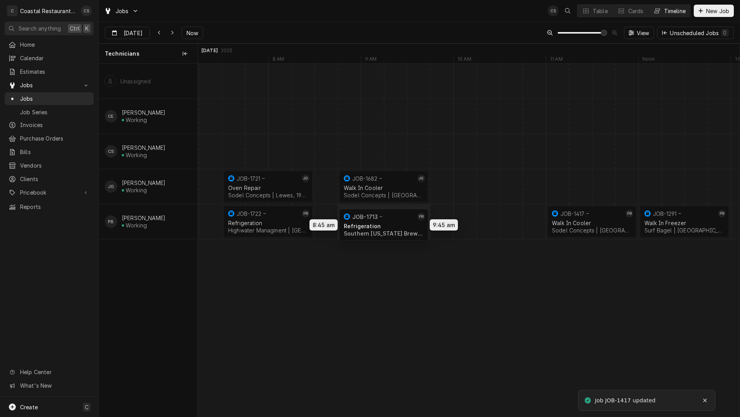
drag, startPoint x: 500, startPoint y: 221, endPoint x: 375, endPoint y: 224, distance: 125.0
click at [375, 224] on div "7:30 AM 8:30 AM JOB-1721 JG Oven Repair Sodel Concepts | Lewes, 19958 1h 8:45 A…" at bounding box center [469, 240] width 542 height 352
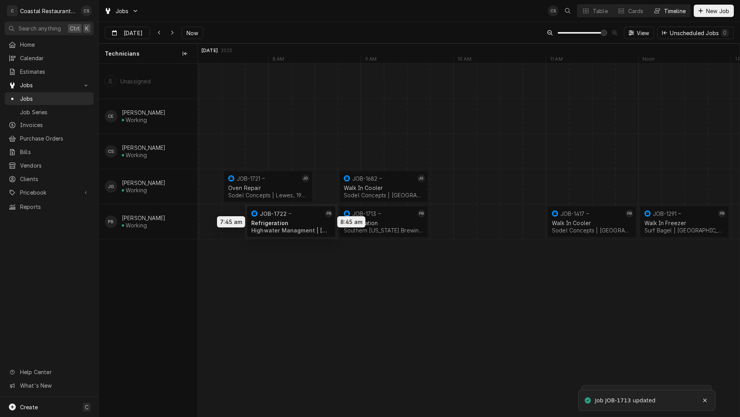
click at [302, 221] on div "7:30 AM 8:30 AM JOB-1721 JG Oven Repair Sodel Concepts | Lewes, 19958 1h 8:45 A…" at bounding box center [469, 240] width 542 height 352
drag, startPoint x: 363, startPoint y: 218, endPoint x: 387, endPoint y: 218, distance: 24.3
click at [387, 218] on div "7:30 AM 8:30 AM JOB-1721 JG Oven Repair Sodel Concepts | Lewes, 19958 1h 8:45 A…" at bounding box center [469, 240] width 542 height 352
drag, startPoint x: 293, startPoint y: 218, endPoint x: 313, endPoint y: 218, distance: 20.1
click at [313, 218] on div "7:30 AM 8:30 AM JOB-1721 JG Oven Repair Sodel Concepts | Lewes, 19958 1h 8:45 A…" at bounding box center [469, 240] width 542 height 352
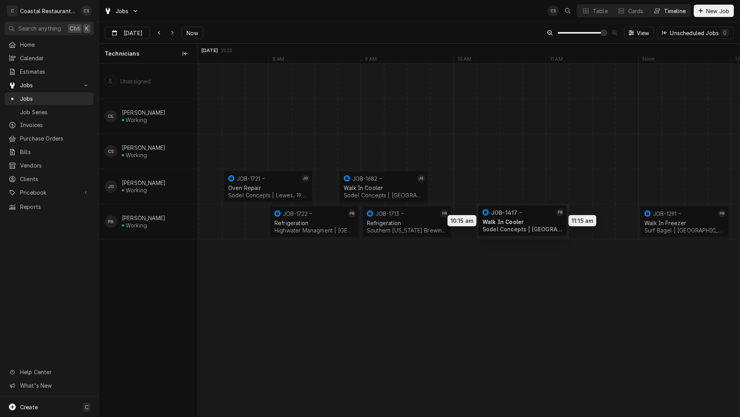
drag, startPoint x: 599, startPoint y: 219, endPoint x: 530, endPoint y: 218, distance: 69.0
click at [530, 218] on div "7:30 AM 8:30 AM JOB-1721 JG Oven Repair Sodel Concepts | Lewes, 19958 1h 8:45 A…" at bounding box center [469, 240] width 542 height 352
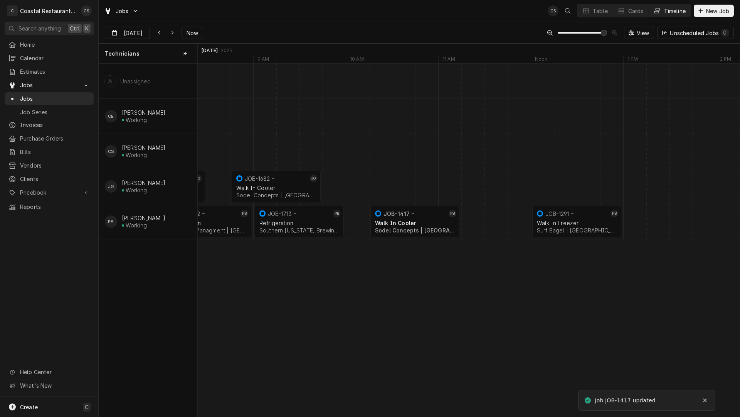
scroll to position [0, 0]
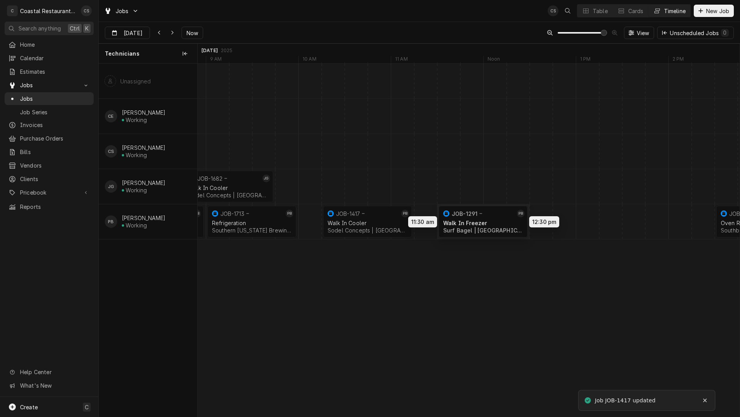
drag, startPoint x: 535, startPoint y: 221, endPoint x: 494, endPoint y: 221, distance: 41.7
click at [494, 221] on div "8:00 AM 9:00 AM JOB-1722 PB Refrigeration Highwater Managment | Millsboro, 1996…" at bounding box center [469, 240] width 542 height 352
drag, startPoint x: 731, startPoint y: 219, endPoint x: 565, endPoint y: 222, distance: 165.9
click at [565, 222] on div "8:00 AM 9:00 AM JOB-1722 PB Refrigeration Highwater Managment | Millsboro, 1996…" at bounding box center [469, 240] width 542 height 352
click at [487, 221] on div "Walk In Freezer" at bounding box center [484, 222] width 80 height 7
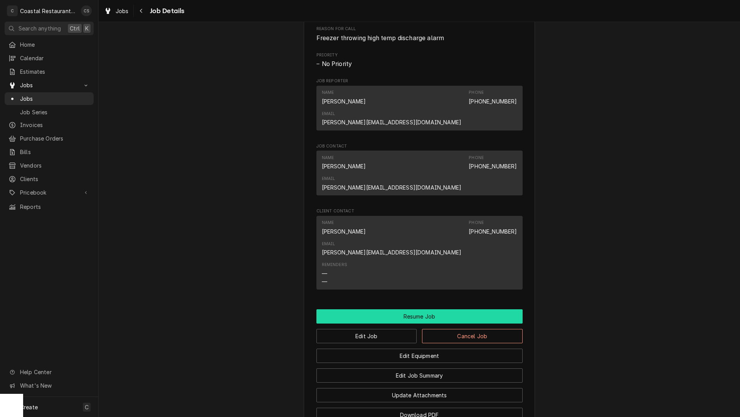
scroll to position [501, 0]
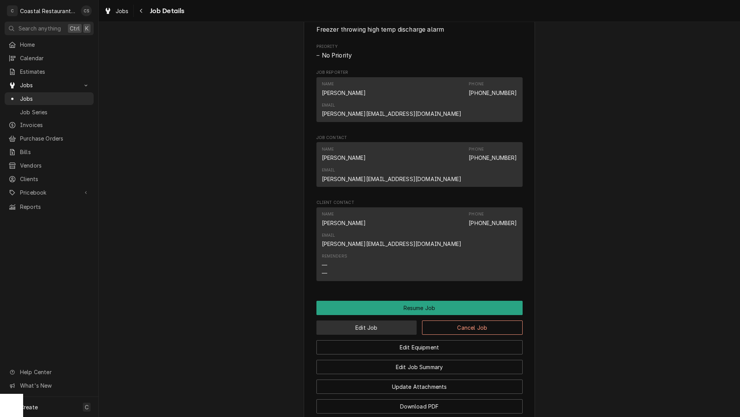
click at [393, 320] on button "Edit Job" at bounding box center [367, 327] width 101 height 14
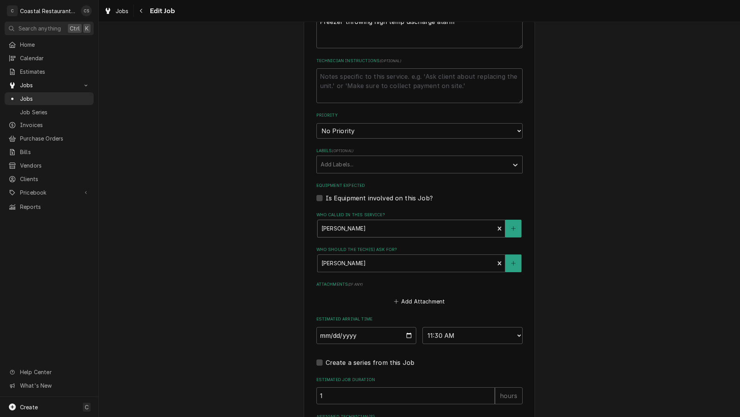
scroll to position [341, 0]
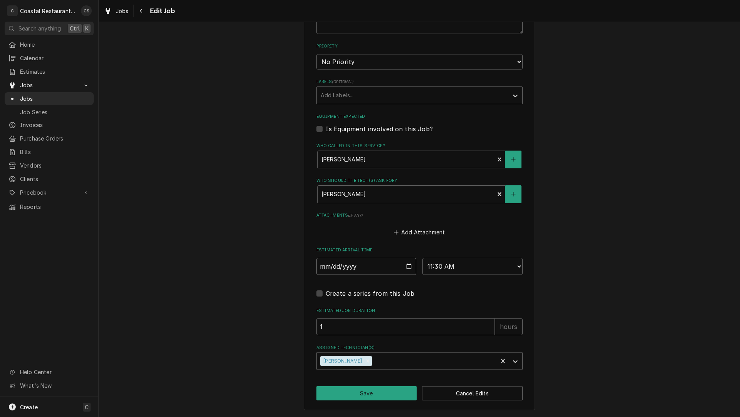
click at [405, 266] on input "2025-10-03" at bounding box center [367, 266] width 100 height 17
type textarea "x"
type input "2025-10-06"
click at [362, 394] on button "Save" at bounding box center [367, 393] width 101 height 14
type textarea "x"
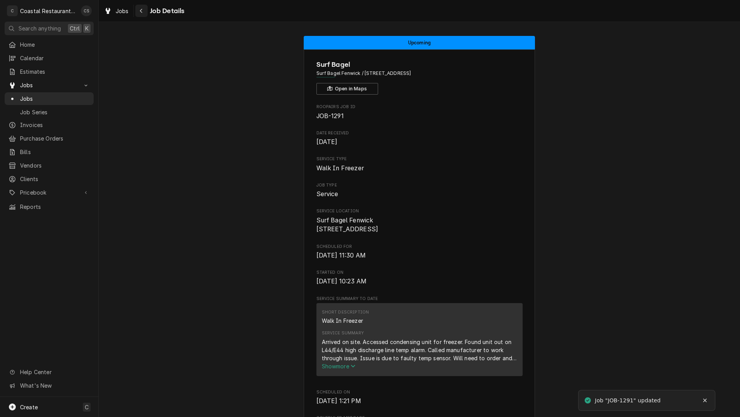
click at [142, 11] on icon "Navigate back" at bounding box center [141, 10] width 3 height 5
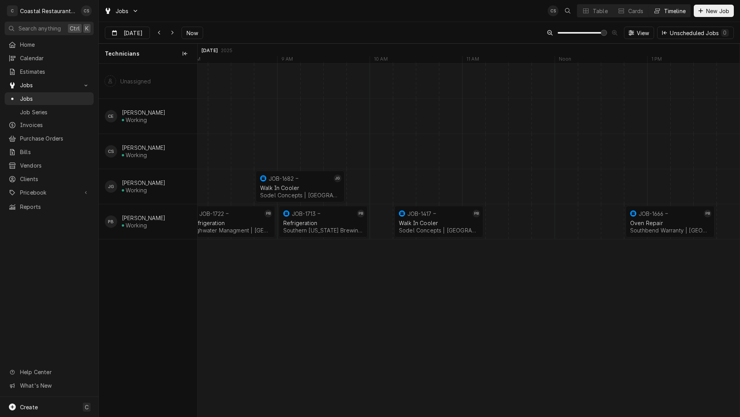
scroll to position [0, 10649]
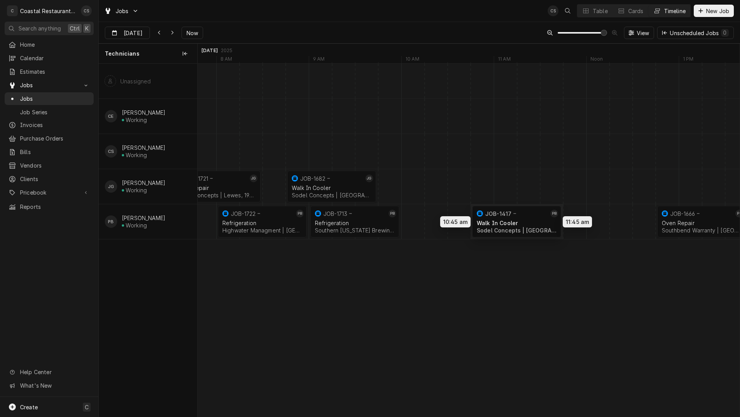
drag, startPoint x: 478, startPoint y: 217, endPoint x: 504, endPoint y: 218, distance: 26.2
click at [504, 218] on div "8:00 AM 9:00 AM JOB-1722 PB Refrigeration Highwater Managment | [GEOGRAPHIC_DAT…" at bounding box center [469, 240] width 542 height 352
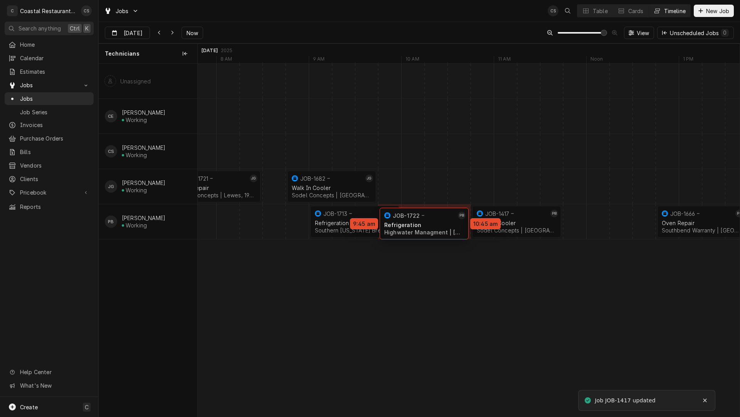
drag, startPoint x: 285, startPoint y: 217, endPoint x: 438, endPoint y: 219, distance: 153.5
click at [438, 219] on div "9:45 AM 10:45 AM JOB-1722 PB Refrigeration Highwater Managment | Millsboro, 199…" at bounding box center [469, 240] width 542 height 352
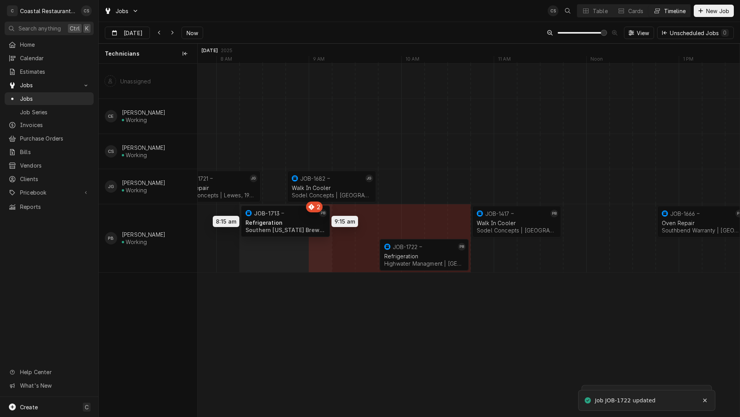
drag, startPoint x: 352, startPoint y: 220, endPoint x: 281, endPoint y: 219, distance: 71.0
click at [281, 219] on div "9:45 AM 10:45 AM JOB-1722 PB Refrigeration Highwater Managment | Millsboro, 199…" at bounding box center [469, 240] width 542 height 352
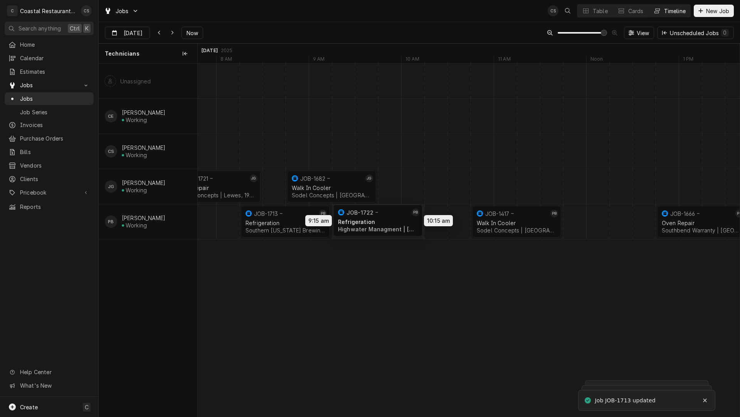
drag, startPoint x: 408, startPoint y: 224, endPoint x: 361, endPoint y: 223, distance: 47.1
click at [361, 223] on div "9:15 AM 10:15 AM JOB-1722 PB Refrigeration Highwater Managment | Millsboro, 199…" at bounding box center [469, 240] width 542 height 352
drag, startPoint x: 499, startPoint y: 222, endPoint x: 461, endPoint y: 222, distance: 37.8
click at [461, 222] on div "9:15 AM 10:15 AM JOB-1722 PB Refrigeration Highwater Managment | Millsboro, 199…" at bounding box center [469, 240] width 542 height 352
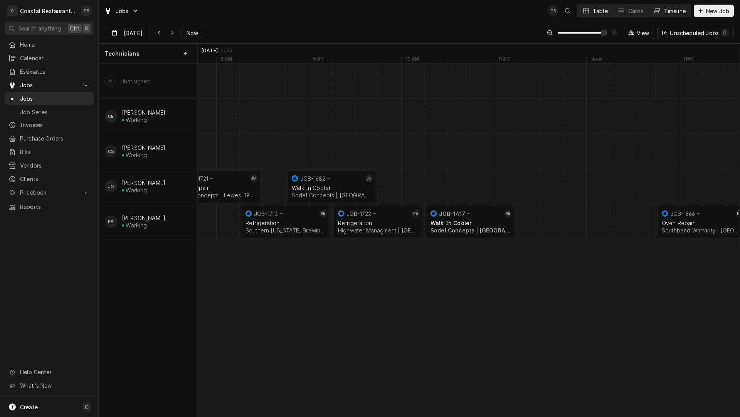
click at [590, 12] on button "Table" at bounding box center [595, 11] width 35 height 12
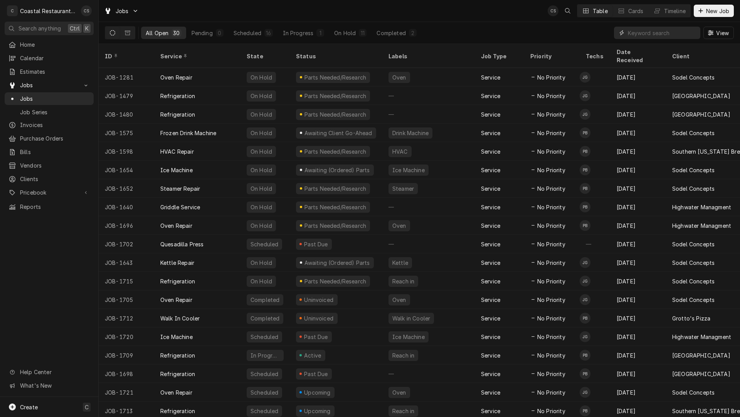
click at [639, 36] on input "Dynamic Content Wrapper" at bounding box center [662, 33] width 69 height 12
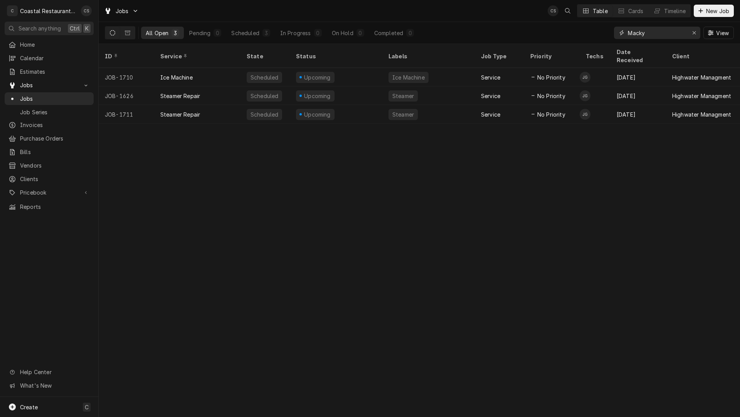
type input "Macky"
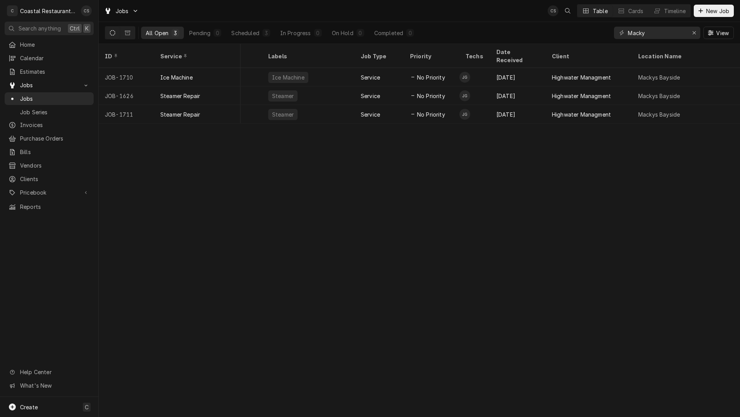
scroll to position [0, 0]
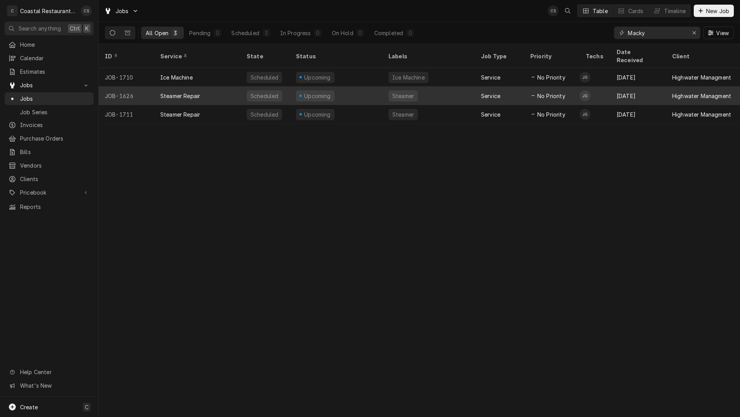
click at [205, 86] on div "Steamer Repair" at bounding box center [197, 95] width 86 height 19
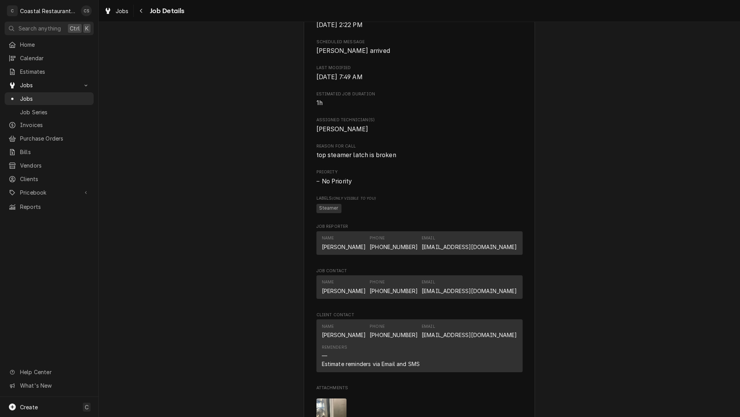
scroll to position [578, 0]
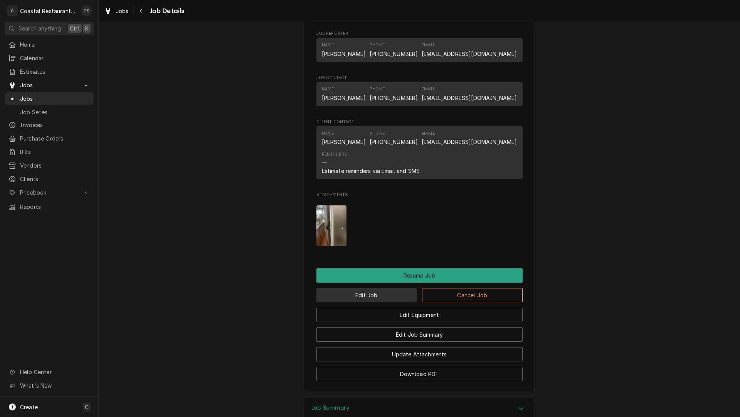
click at [378, 296] on button "Edit Job" at bounding box center [367, 295] width 101 height 14
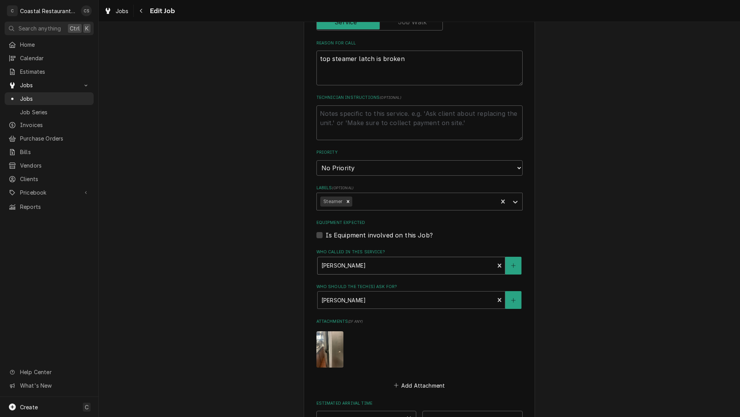
scroll to position [347, 0]
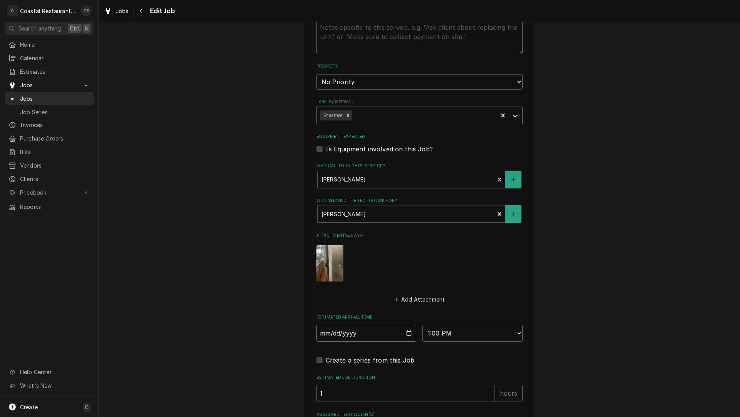
click at [406, 334] on input "2025-10-07" at bounding box center [367, 332] width 100 height 17
type textarea "x"
type input "2025-10-03"
click at [442, 331] on select "AM / PM 6:00 AM 6:15 AM 6:30 AM 6:45 AM 7:00 AM 7:15 AM 7:30 AM 7:45 AM 8:00 AM…" at bounding box center [473, 332] width 100 height 17
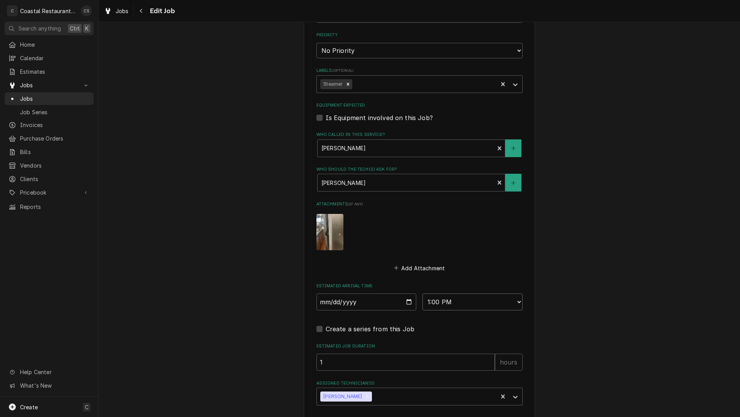
scroll to position [414, 0]
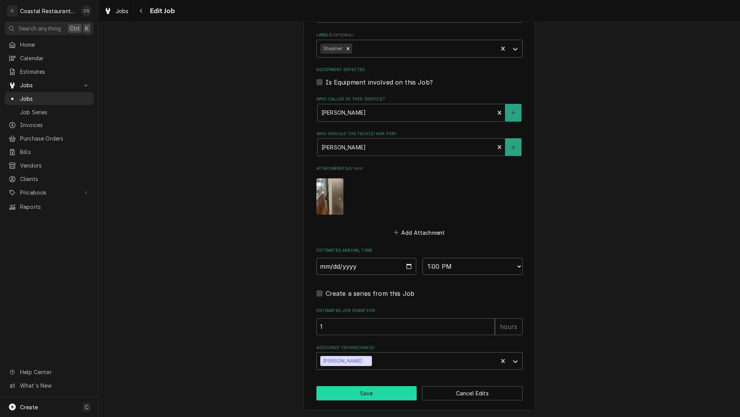
click at [366, 394] on button "Save" at bounding box center [367, 393] width 101 height 14
type textarea "x"
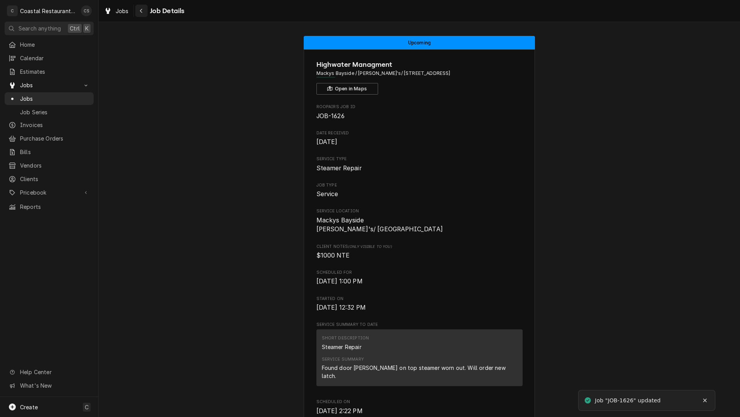
click at [141, 12] on icon "Navigate back" at bounding box center [141, 11] width 2 height 4
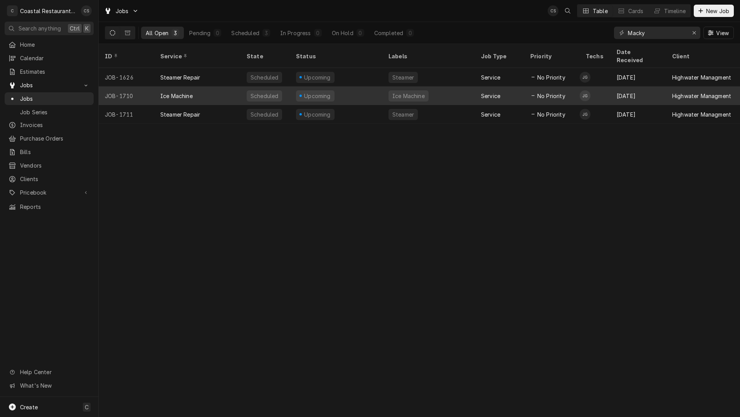
click at [202, 86] on div "Ice Machine" at bounding box center [197, 95] width 86 height 19
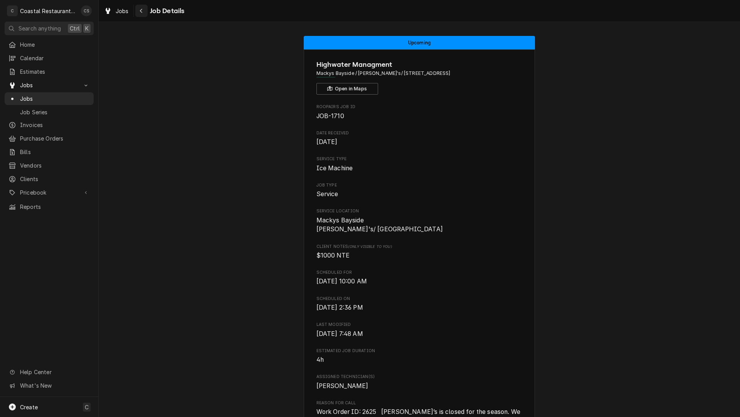
click at [142, 13] on icon "Navigate back" at bounding box center [141, 10] width 3 height 5
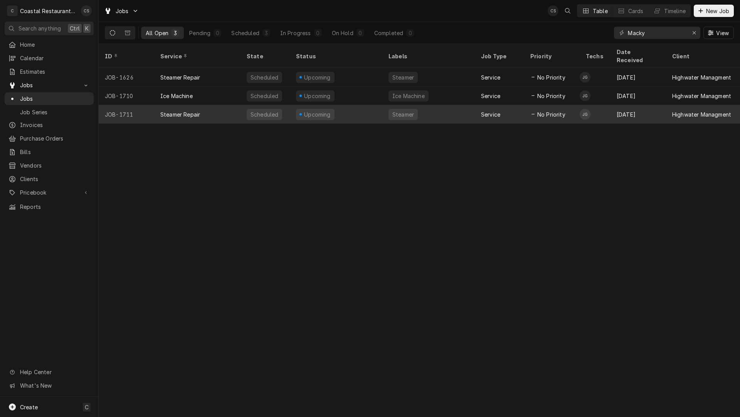
click at [193, 110] on div "Steamer Repair" at bounding box center [180, 114] width 40 height 8
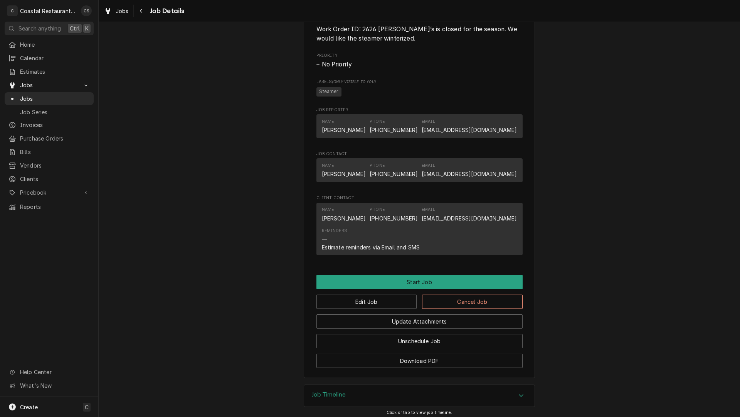
scroll to position [432, 0]
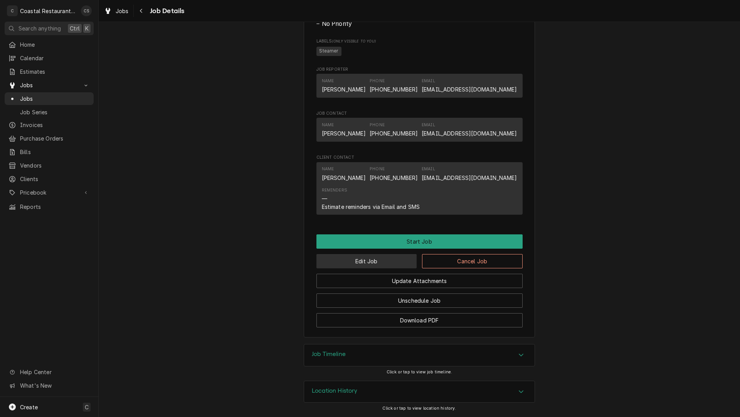
click at [374, 261] on button "Edit Job" at bounding box center [367, 261] width 101 height 14
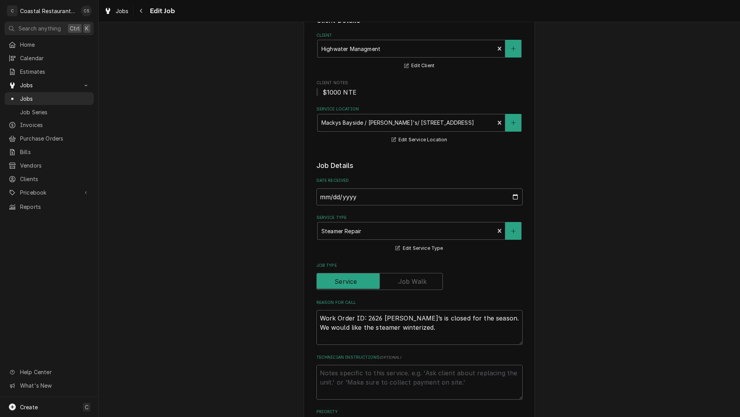
type textarea "x"
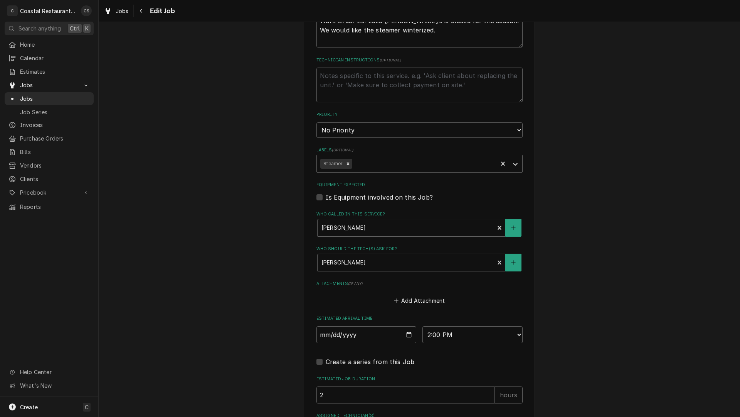
scroll to position [386, 0]
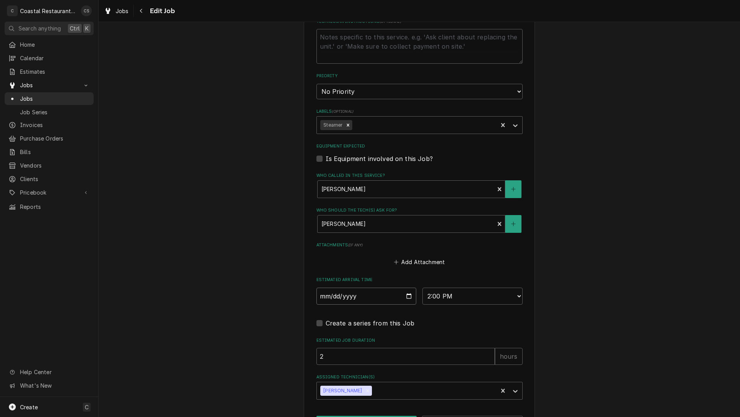
click at [405, 297] on input "[DATE]" at bounding box center [367, 295] width 100 height 17
type input "[DATE]"
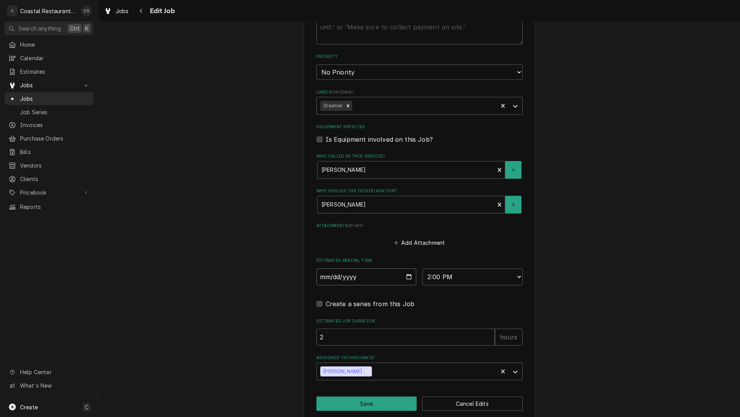
scroll to position [415, 0]
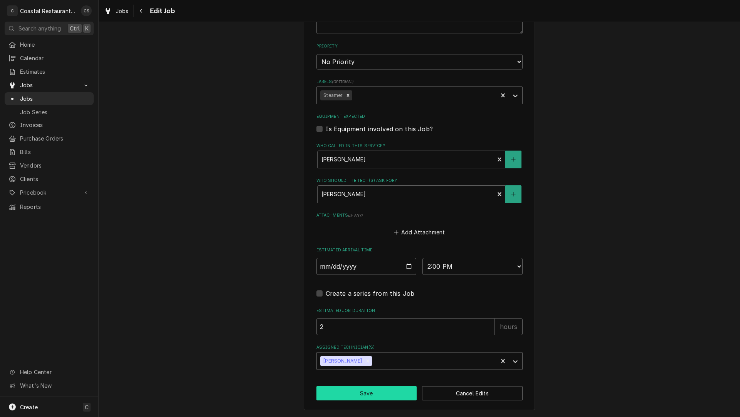
click at [370, 394] on button "Save" at bounding box center [367, 393] width 101 height 14
type textarea "x"
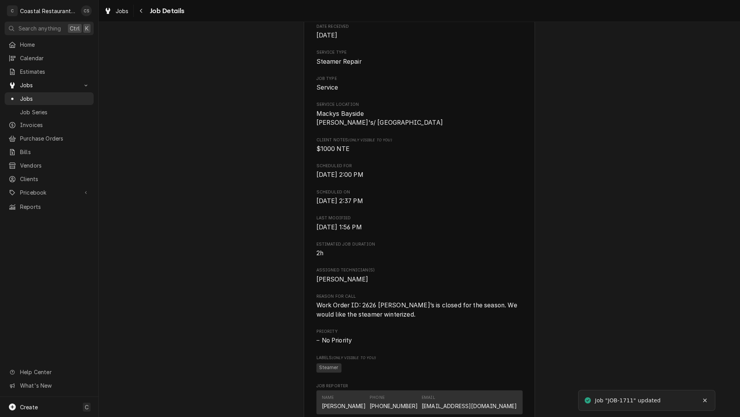
scroll to position [193, 0]
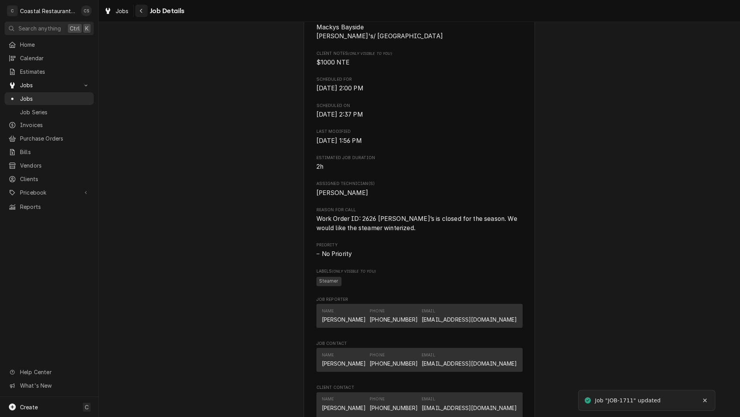
click at [144, 10] on div "Navigate back" at bounding box center [142, 11] width 8 height 8
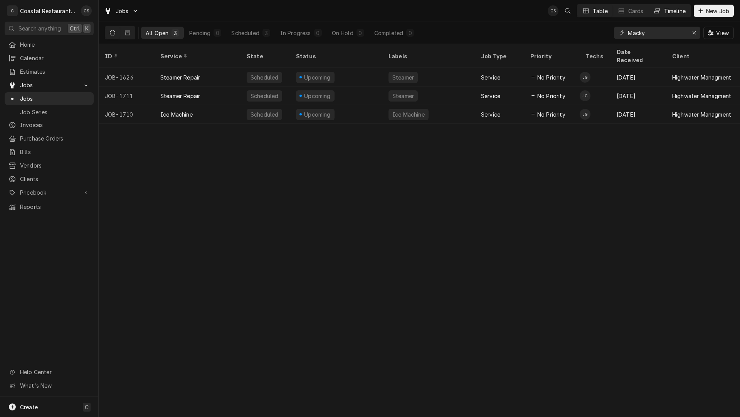
click at [659, 12] on div "Dynamic Content Wrapper" at bounding box center [658, 11] width 8 height 8
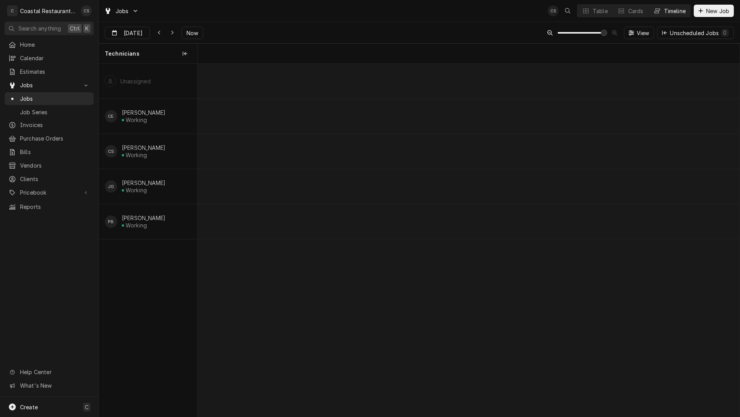
scroll to position [0, 10741]
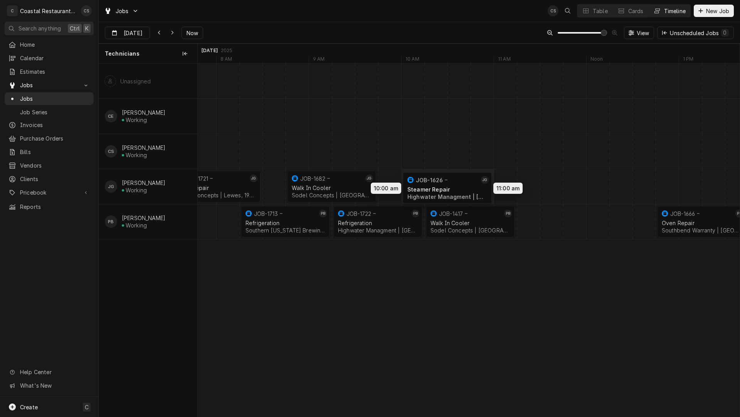
drag, startPoint x: 711, startPoint y: 186, endPoint x: 436, endPoint y: 187, distance: 275.4
click at [436, 187] on div "7:30 AM 8:30 AM JOB-1721 JG Oven Repair Sodel Concepts | [GEOGRAPHIC_DATA], 199…" at bounding box center [469, 240] width 542 height 352
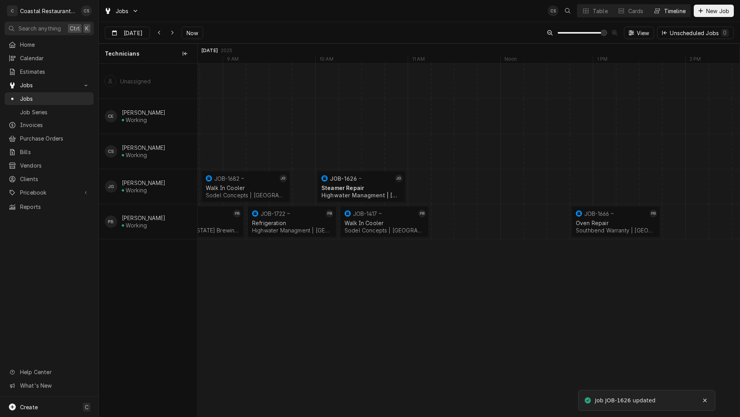
scroll to position [0, 10843]
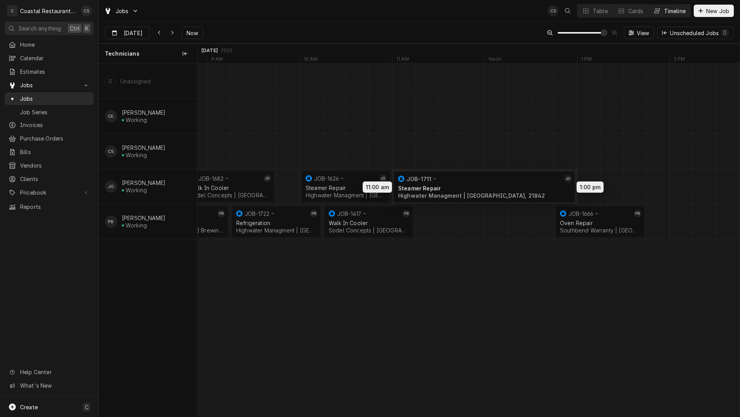
drag, startPoint x: 695, startPoint y: 185, endPoint x: 417, endPoint y: 185, distance: 278.4
click at [417, 185] on div "8:15 AM 9:15 AM JOB-1713 PB Refrigeration Southern [US_STATE] Brewing Company |…" at bounding box center [469, 240] width 542 height 352
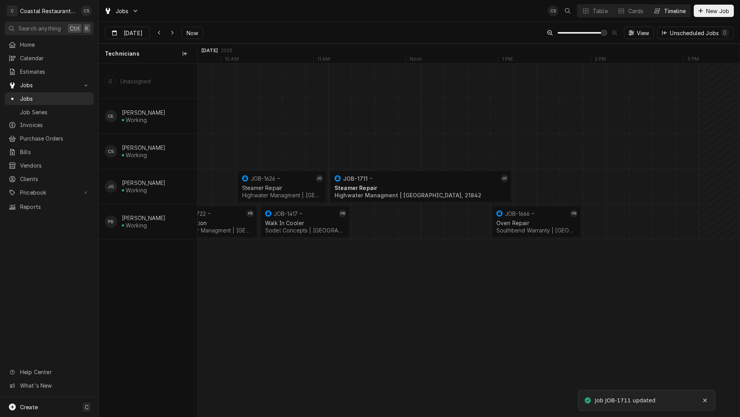
scroll to position [0, 0]
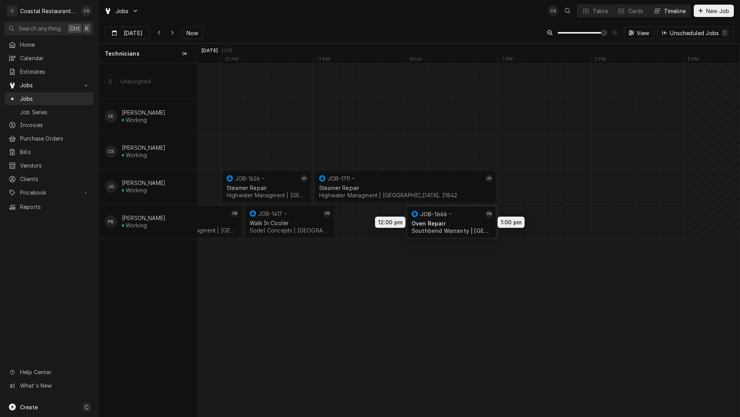
drag, startPoint x: 480, startPoint y: 218, endPoint x: 419, endPoint y: 218, distance: 60.6
click at [419, 218] on div "9:15 AM 10:15 AM JOB-1722 PB Refrigeration Highwater Managment | [GEOGRAPHIC_DA…" at bounding box center [469, 240] width 542 height 352
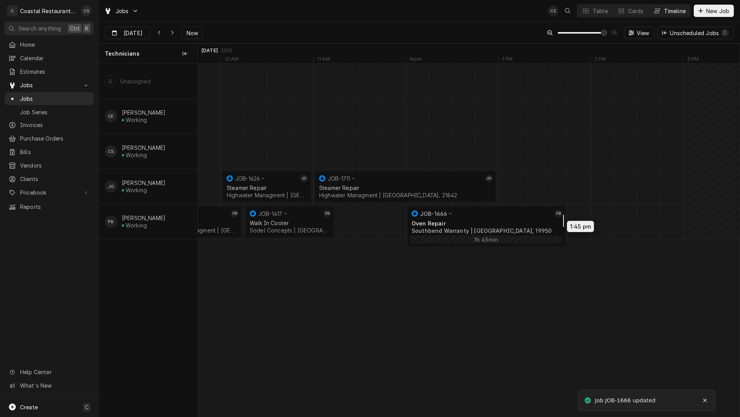
drag, startPoint x: 495, startPoint y: 220, endPoint x: 557, endPoint y: 219, distance: 61.7
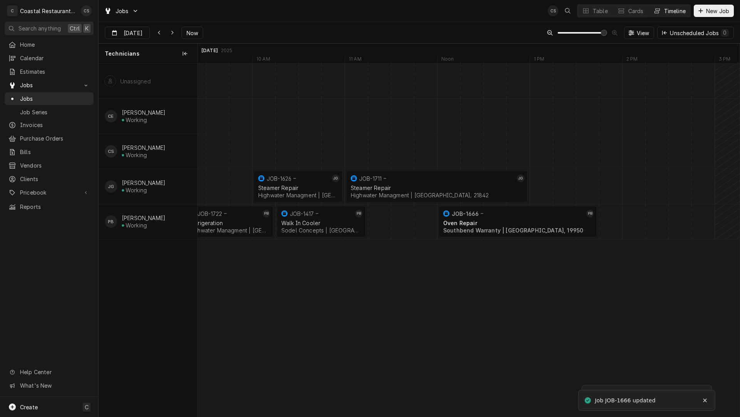
scroll to position [0, 10859]
